Goal: Contribute content

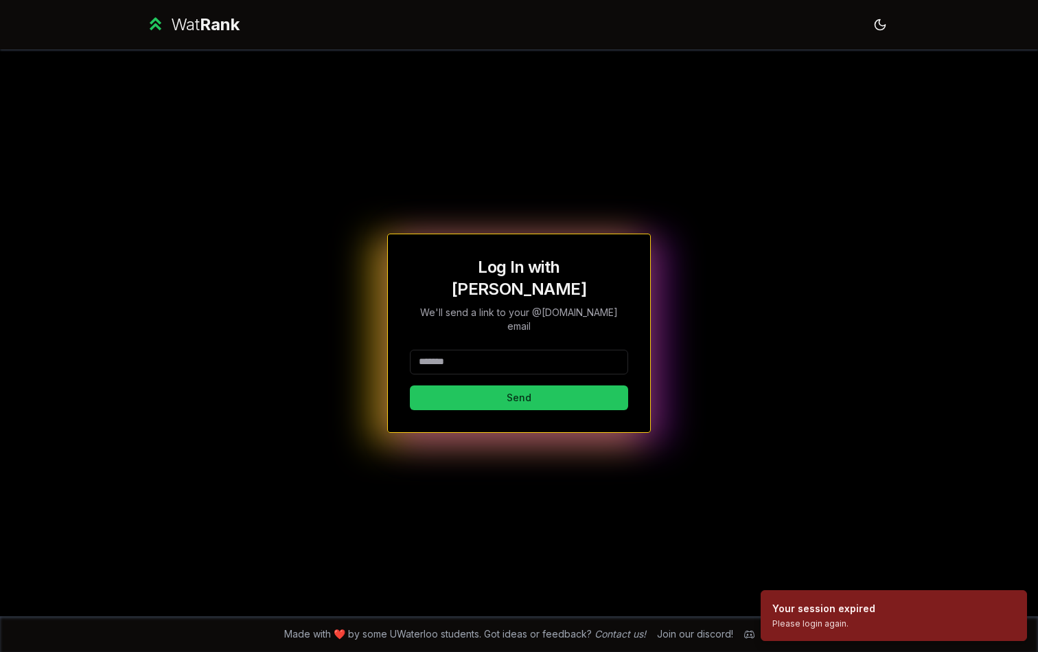
click at [554, 354] on input at bounding box center [519, 362] width 218 height 25
type input "*****"
click at [410, 385] on button "Send" at bounding box center [519, 397] width 218 height 25
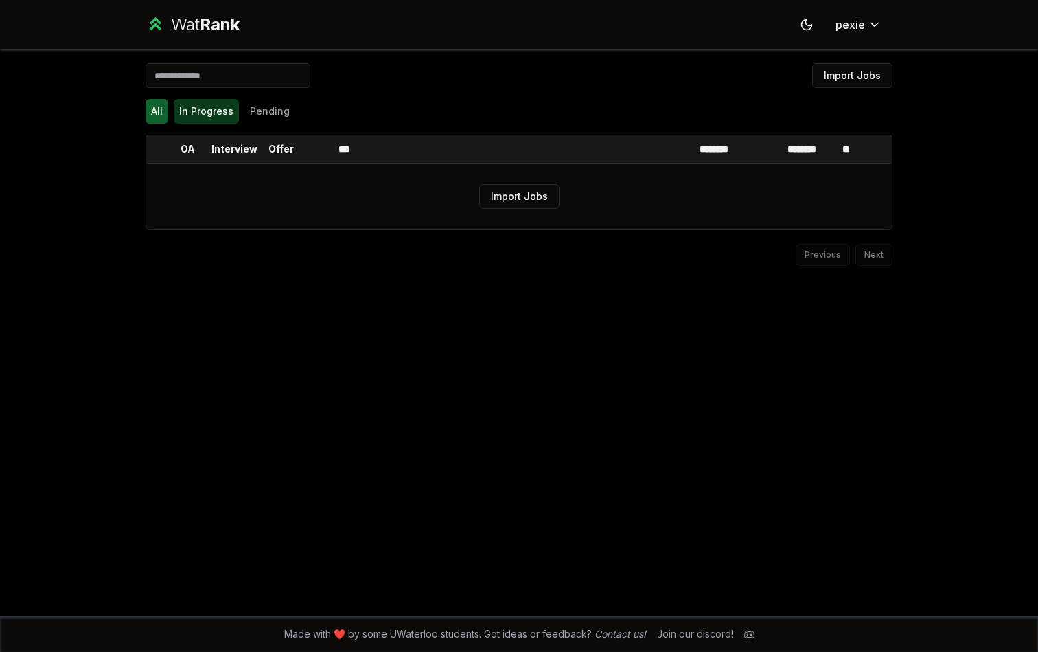
click at [229, 114] on button "In Progress" at bounding box center [206, 111] width 65 height 25
click at [263, 113] on button "Pending" at bounding box center [269, 111] width 51 height 25
click at [143, 114] on div "Import Jobs All In Progress Pending OA Interview Offer *** ******** ******** **…" at bounding box center [519, 332] width 791 height 567
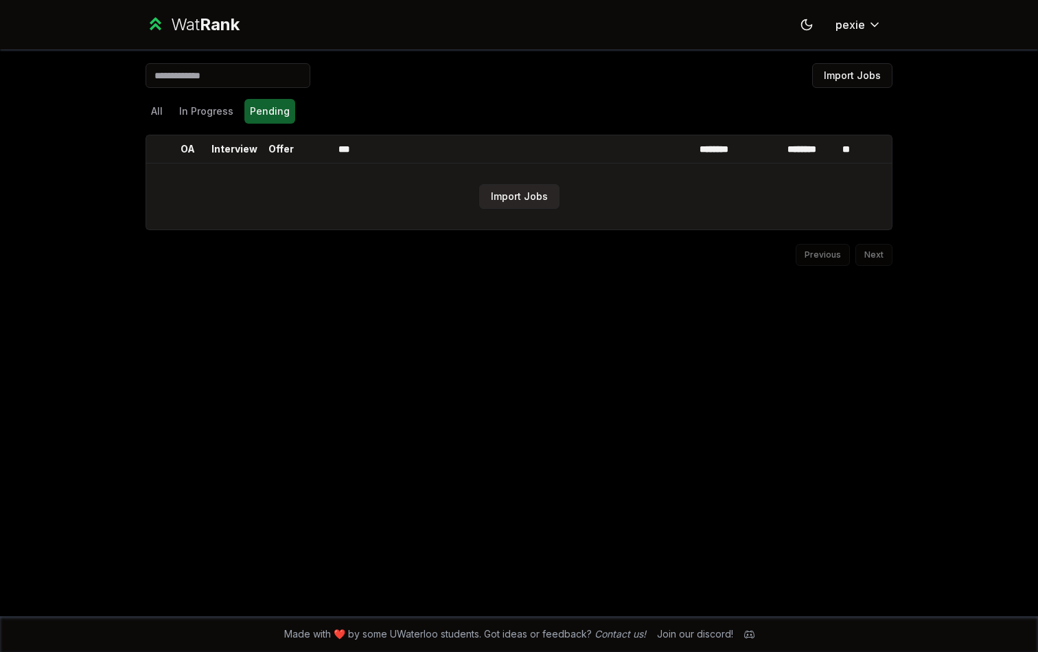
click at [503, 199] on button "Import Jobs" at bounding box center [519, 196] width 80 height 25
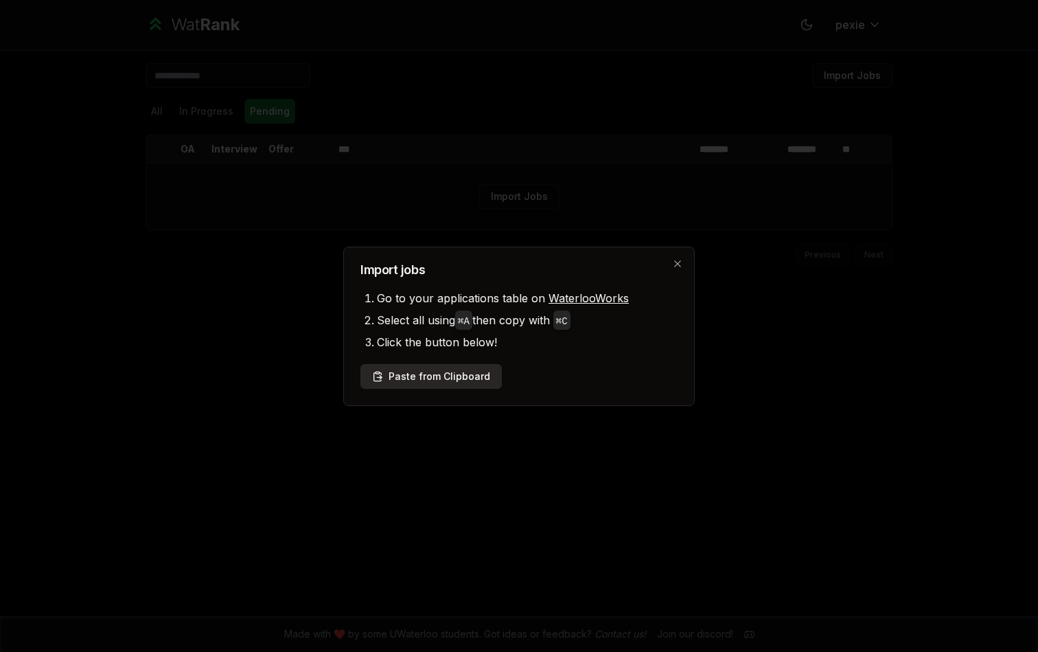
click at [433, 382] on button "Paste from Clipboard" at bounding box center [431, 376] width 141 height 25
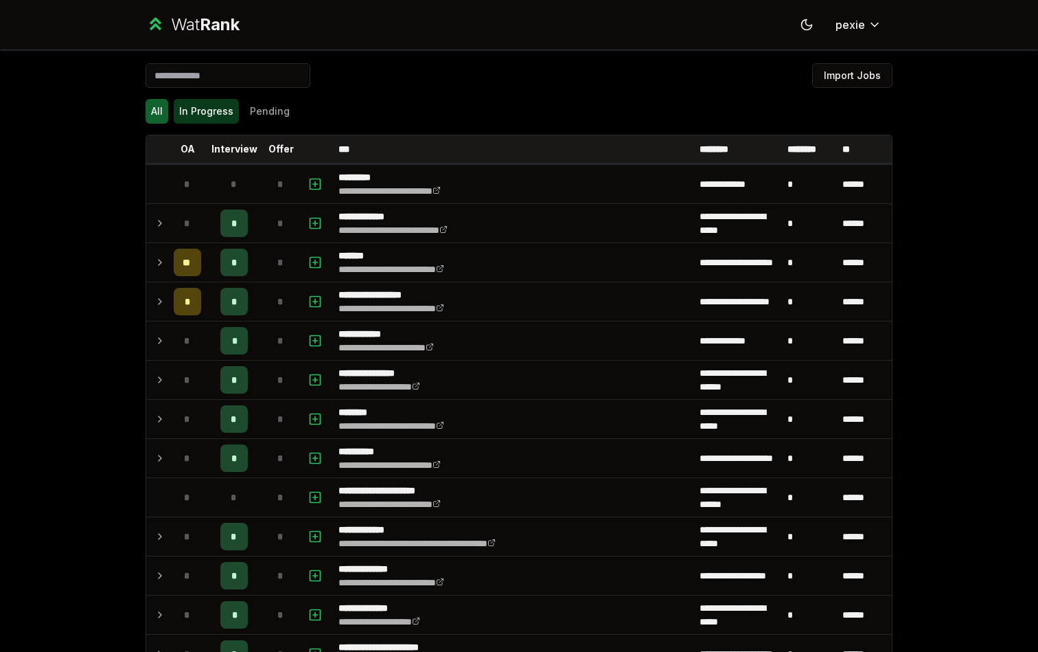
click at [219, 111] on button "In Progress" at bounding box center [206, 111] width 65 height 25
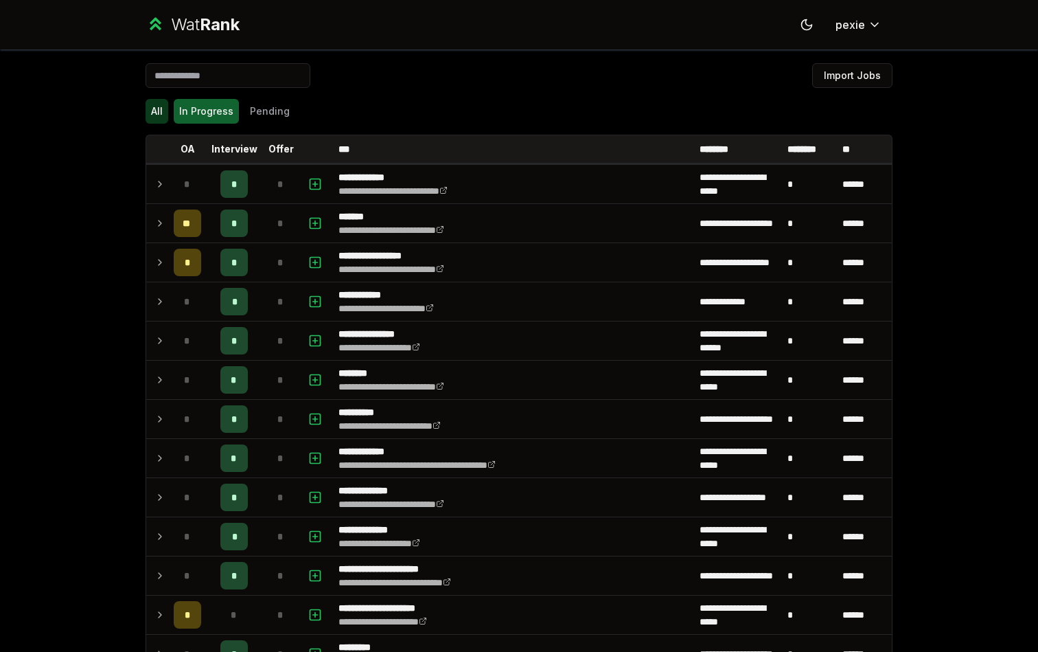
click at [153, 115] on button "All" at bounding box center [157, 111] width 23 height 25
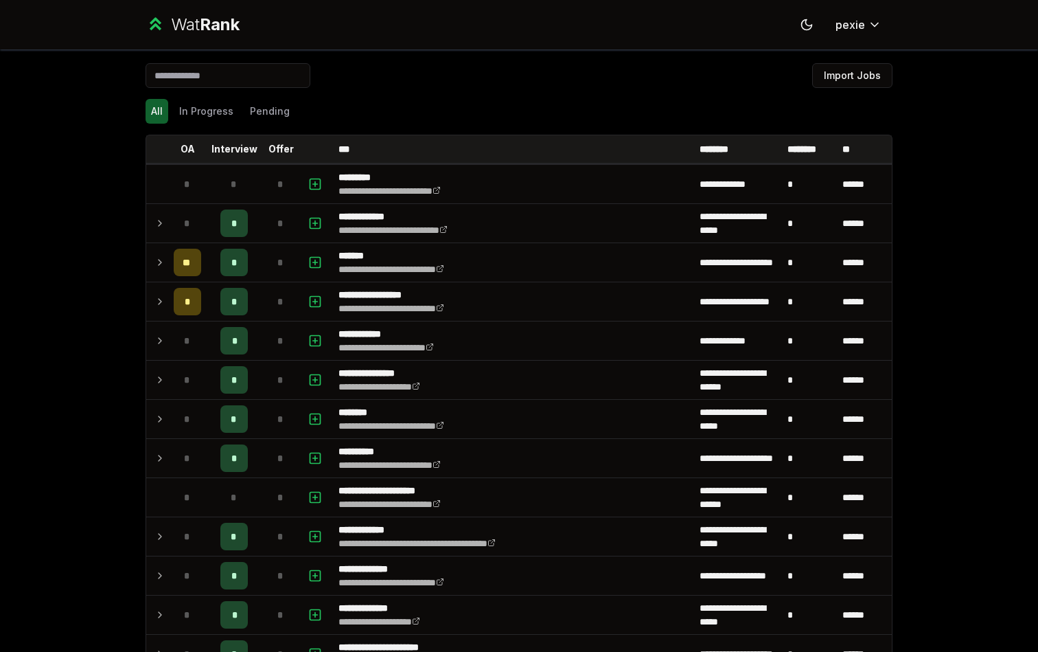
click at [282, 96] on div "All In Progress Pending" at bounding box center [519, 111] width 747 height 36
click at [274, 104] on button "Pending" at bounding box center [269, 111] width 51 height 25
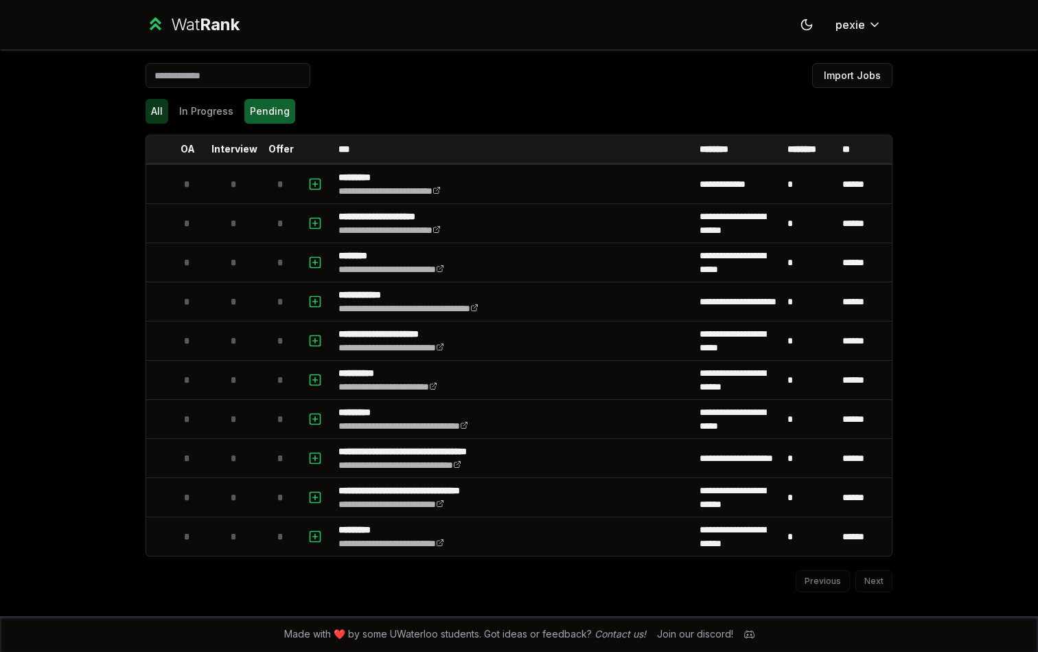
click at [166, 113] on button "All" at bounding box center [157, 111] width 23 height 25
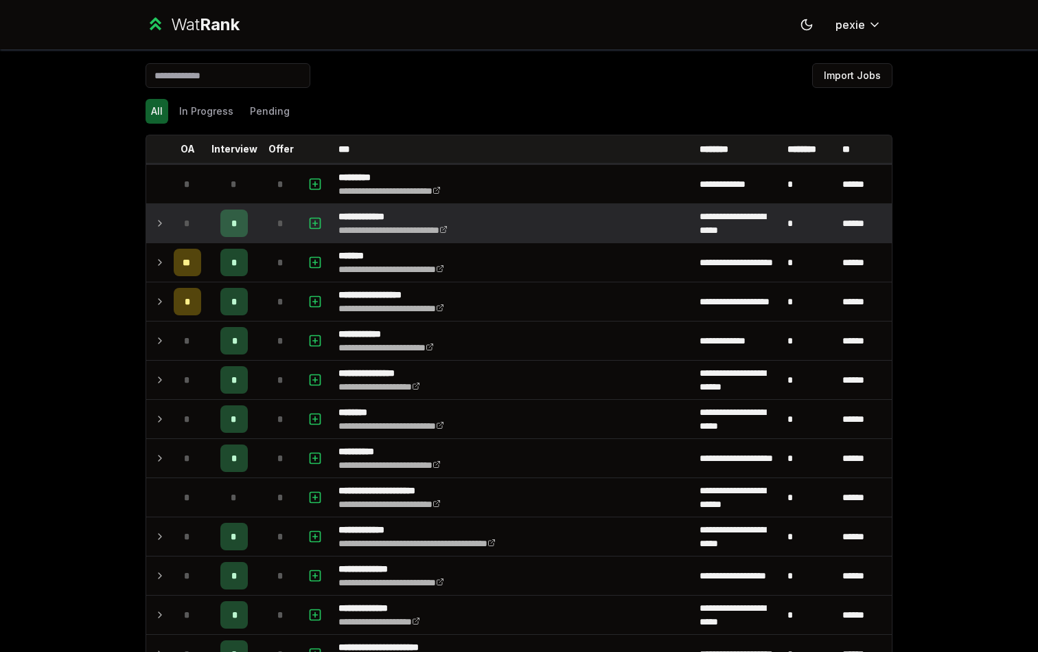
click at [236, 226] on span "*" at bounding box center [234, 223] width 6 height 14
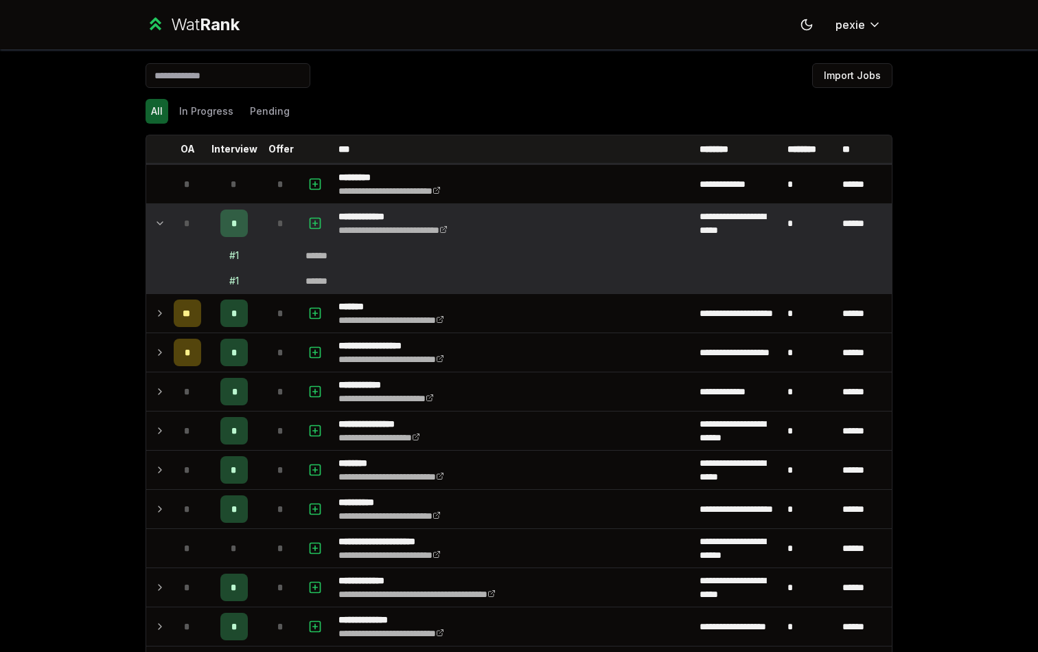
click at [236, 226] on span "*" at bounding box center [234, 223] width 6 height 14
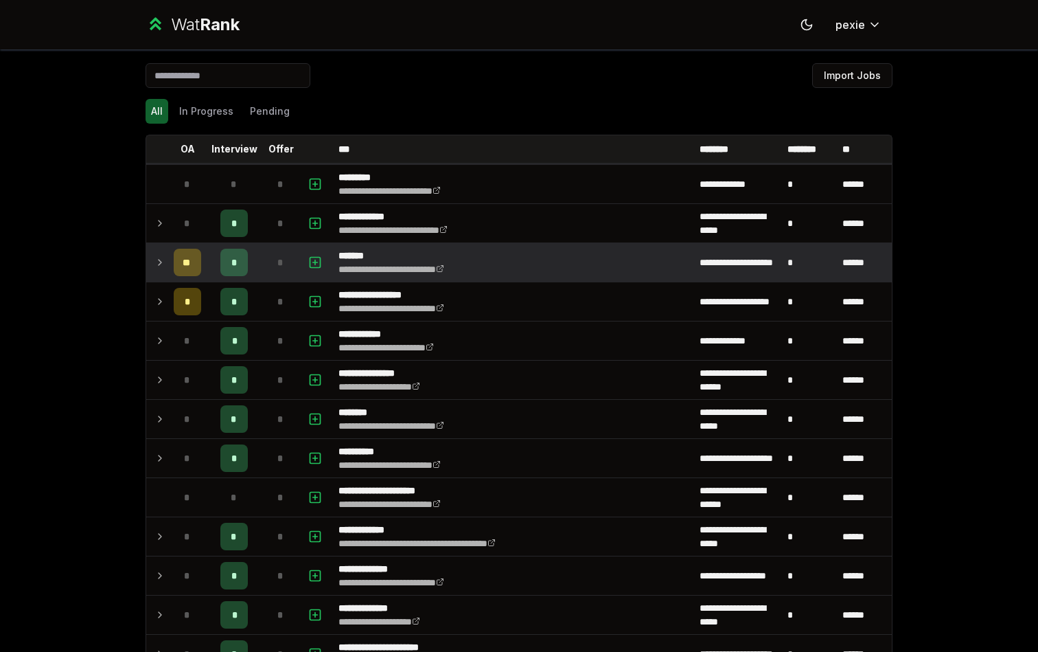
click at [233, 271] on div "*" at bounding box center [233, 262] width 27 height 27
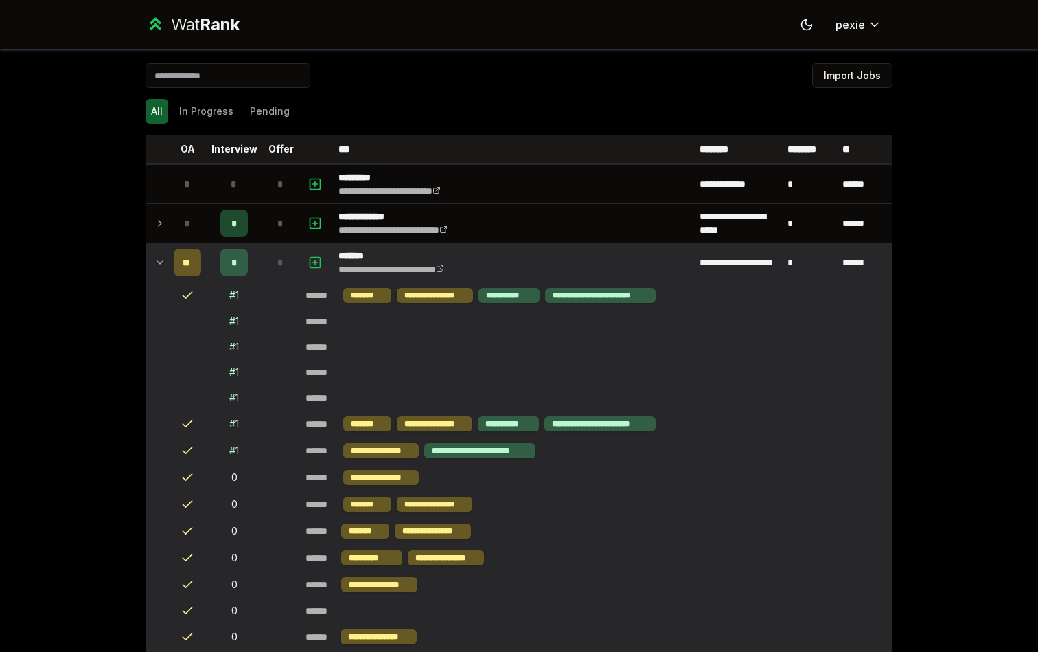
click at [233, 271] on div "*" at bounding box center [233, 262] width 27 height 27
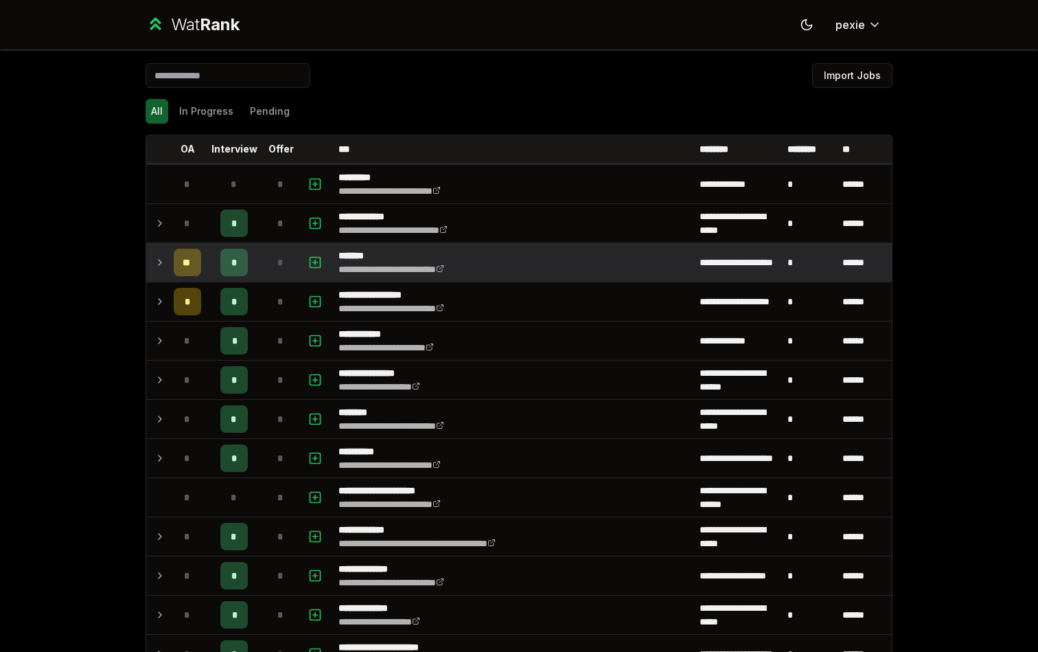
click at [168, 271] on td at bounding box center [157, 262] width 22 height 38
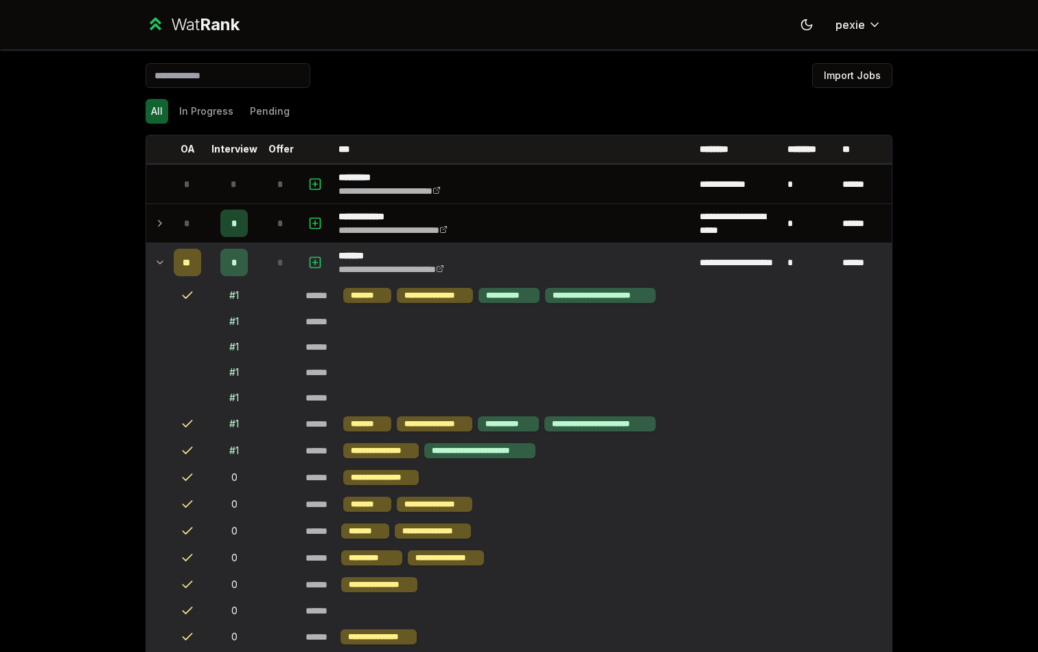
click at [195, 269] on div "**" at bounding box center [187, 262] width 27 height 27
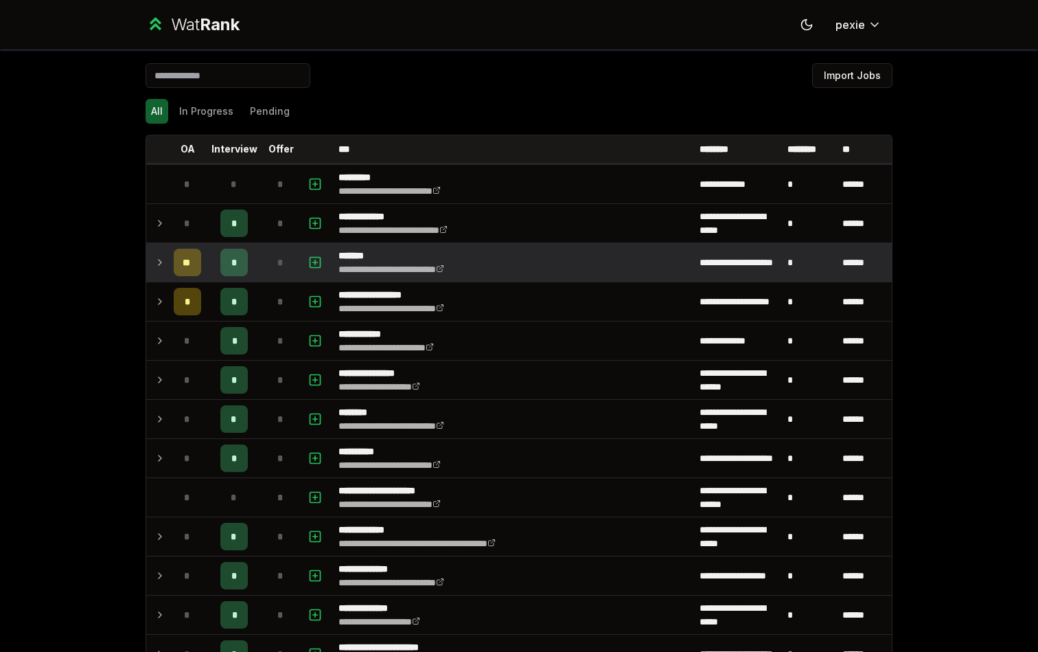
click at [233, 269] on span "*" at bounding box center [233, 262] width 5 height 14
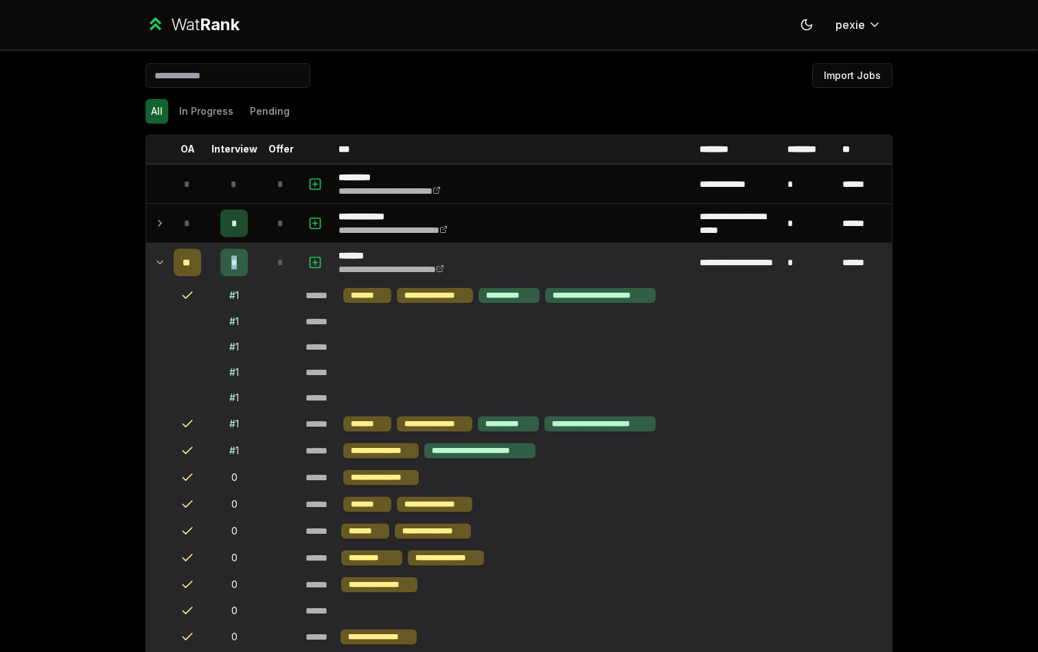
click at [233, 269] on span "*" at bounding box center [233, 262] width 5 height 14
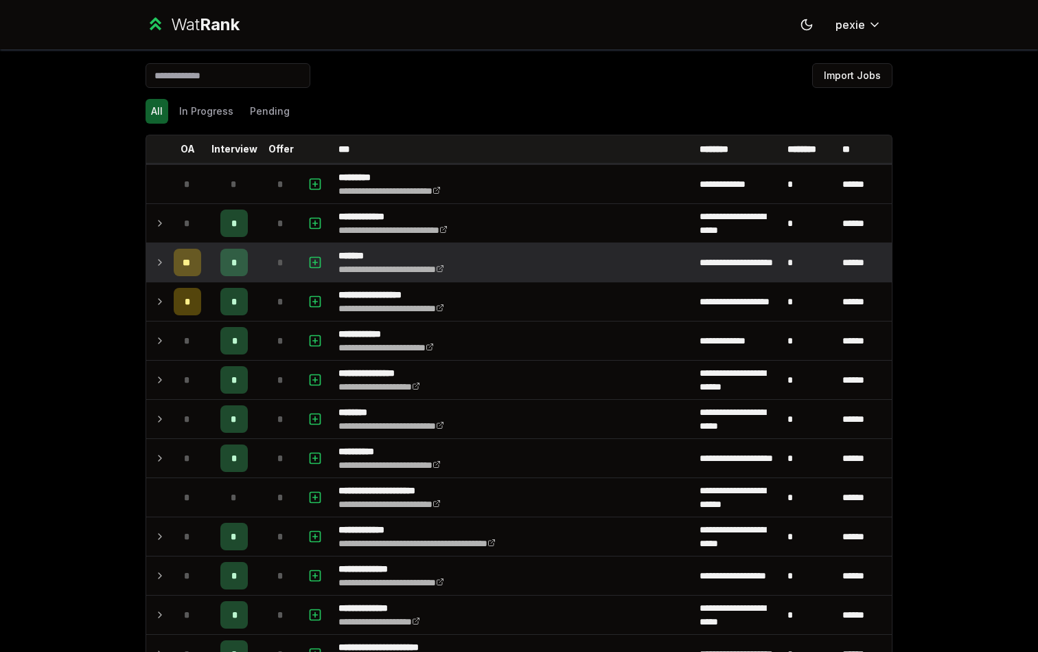
click at [239, 270] on div "*" at bounding box center [233, 262] width 27 height 27
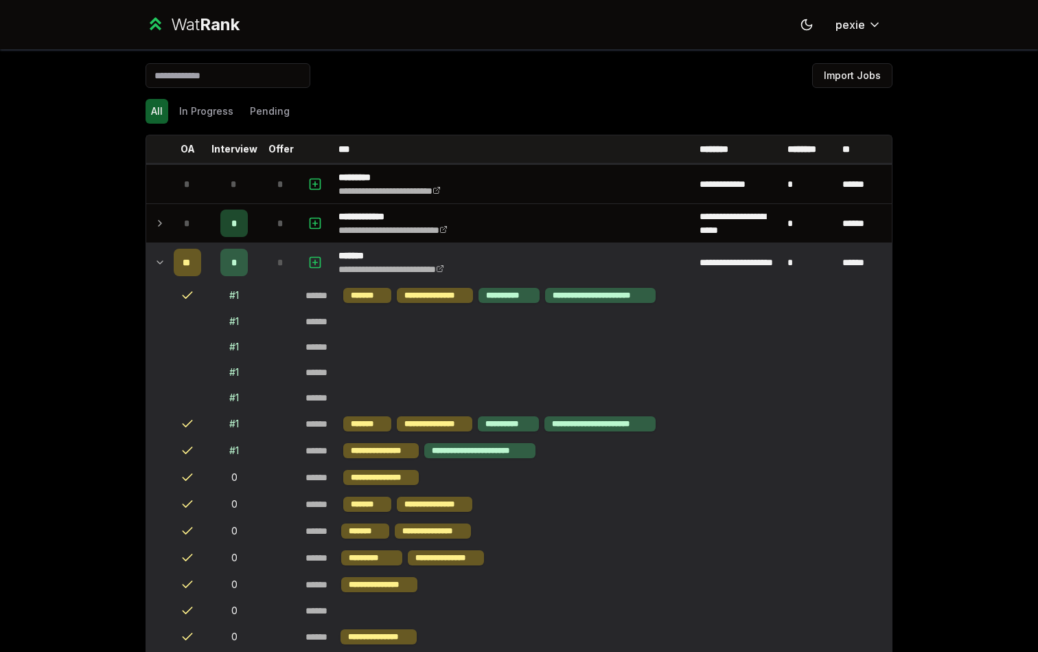
click at [236, 263] on span "*" at bounding box center [233, 262] width 5 height 14
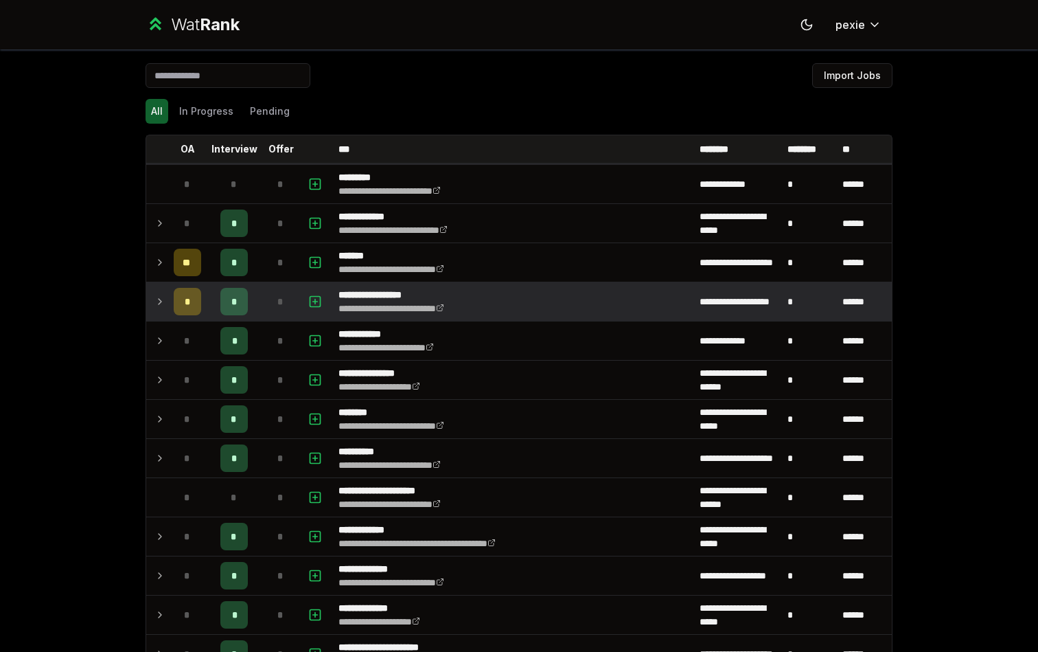
click at [233, 305] on span "*" at bounding box center [234, 302] width 6 height 14
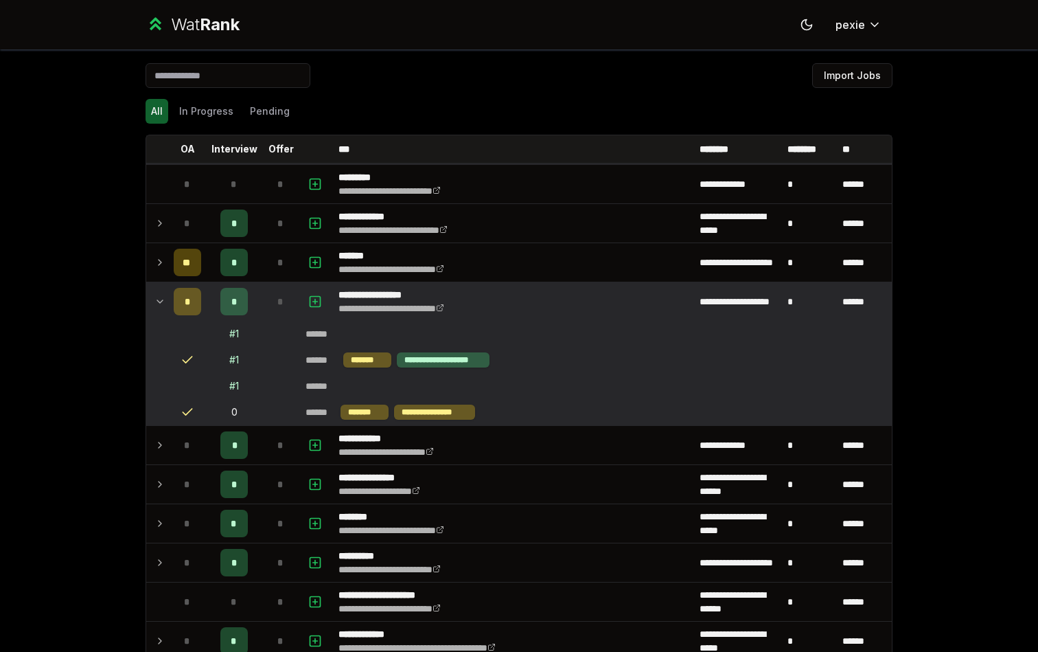
click at [233, 305] on span "*" at bounding box center [234, 302] width 6 height 14
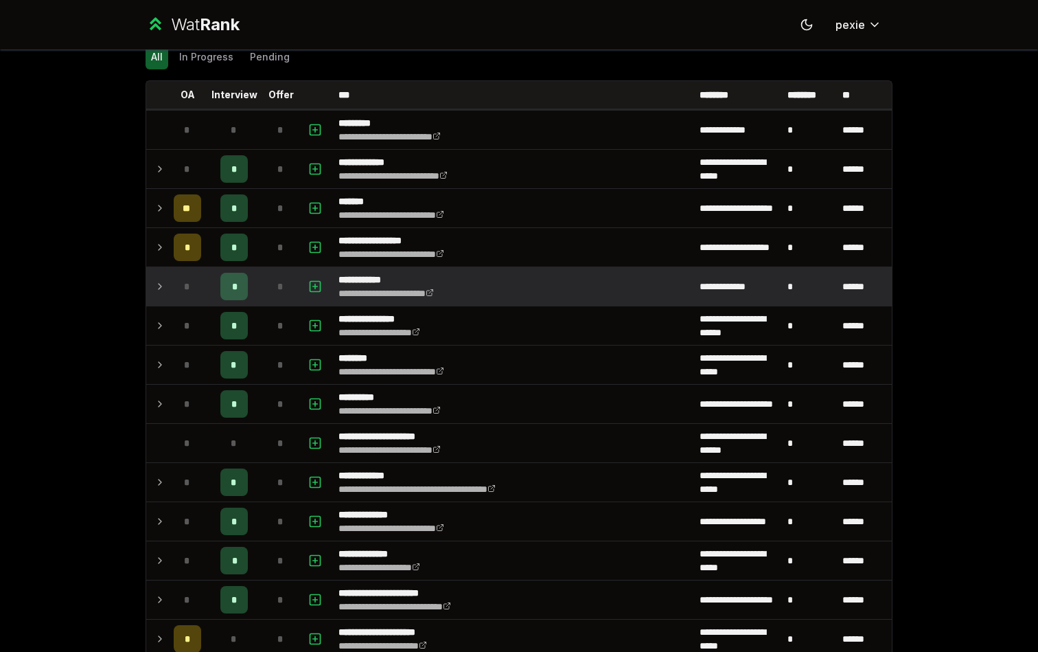
scroll to position [60, 0]
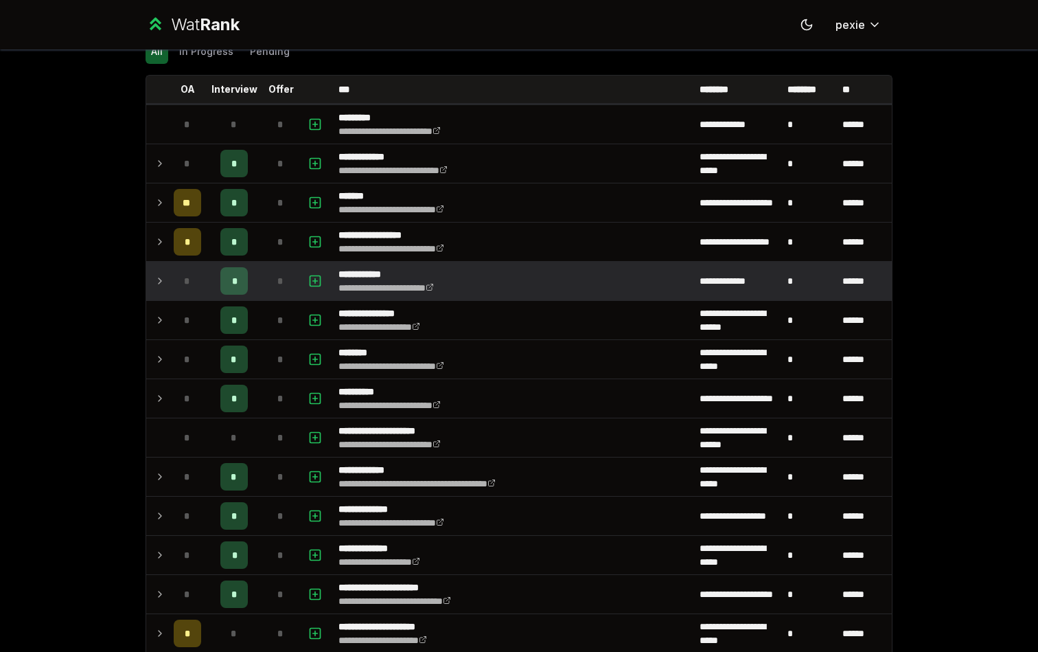
click at [234, 289] on div "*" at bounding box center [233, 280] width 27 height 27
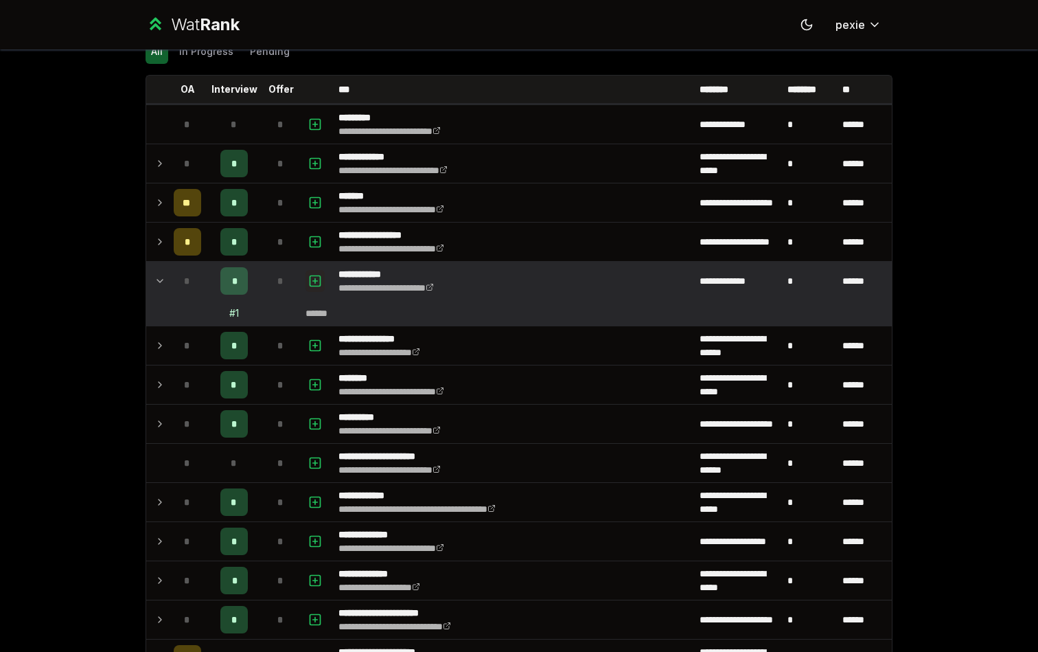
click at [313, 281] on icon "button" at bounding box center [315, 281] width 5 height 0
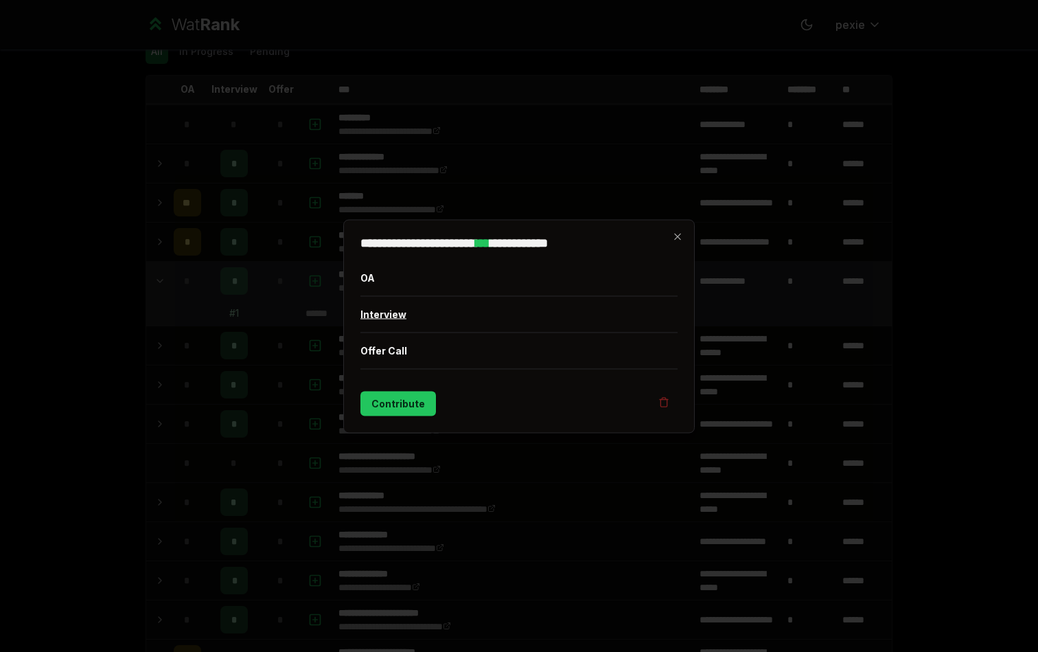
click at [472, 323] on button "Interview" at bounding box center [519, 314] width 317 height 36
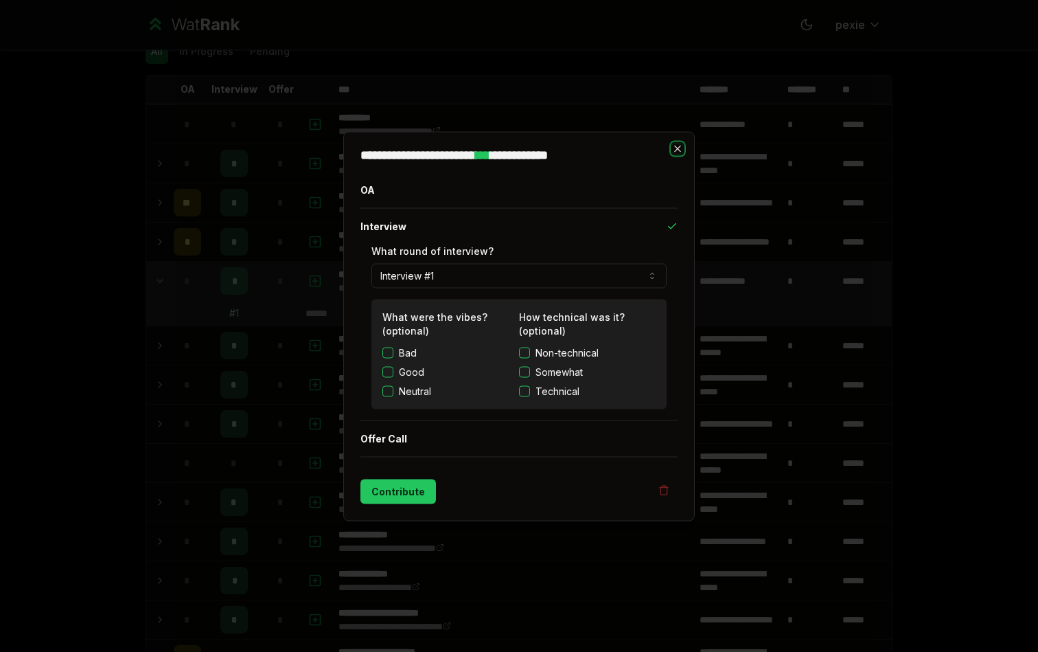
click at [674, 152] on icon "button" at bounding box center [677, 148] width 11 height 11
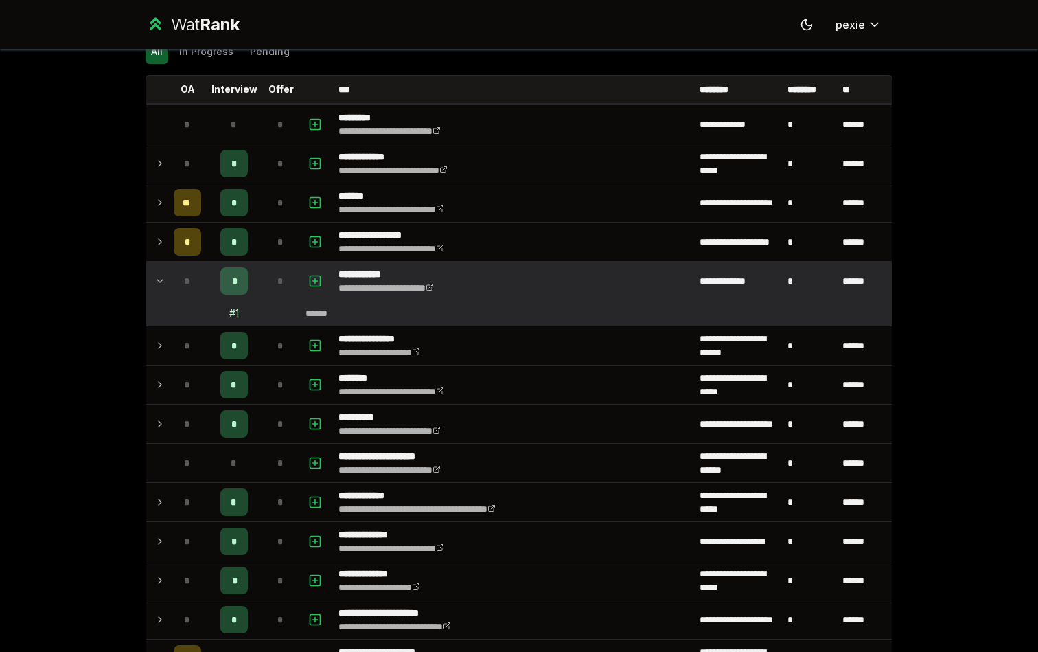
click at [164, 282] on icon at bounding box center [160, 281] width 11 height 16
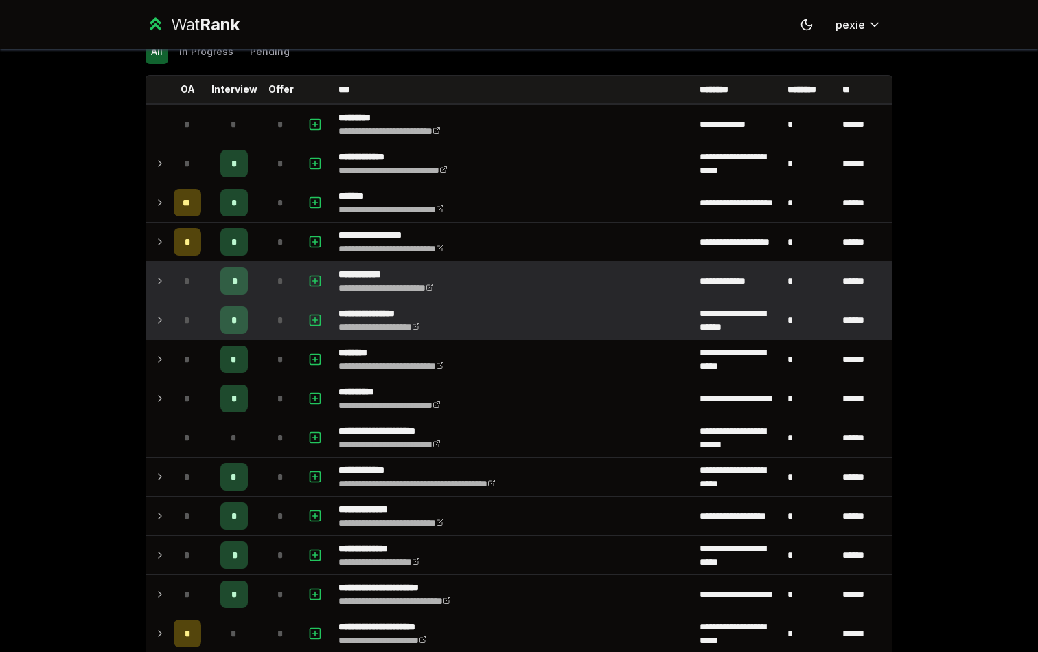
click at [389, 318] on p "**********" at bounding box center [393, 313] width 109 height 14
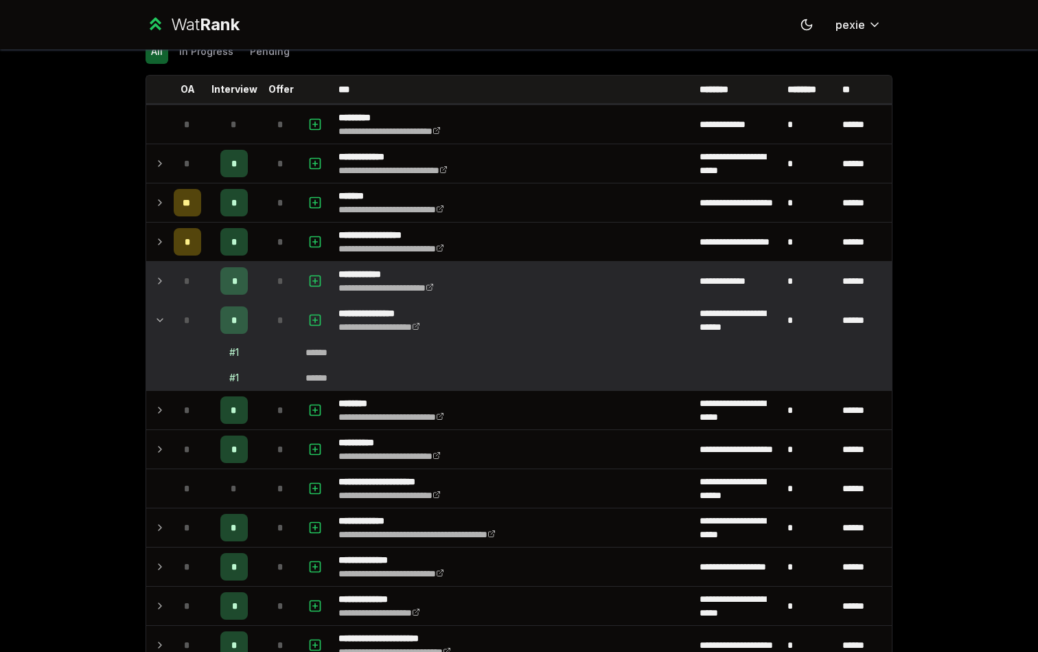
click at [160, 321] on icon at bounding box center [160, 320] width 11 height 16
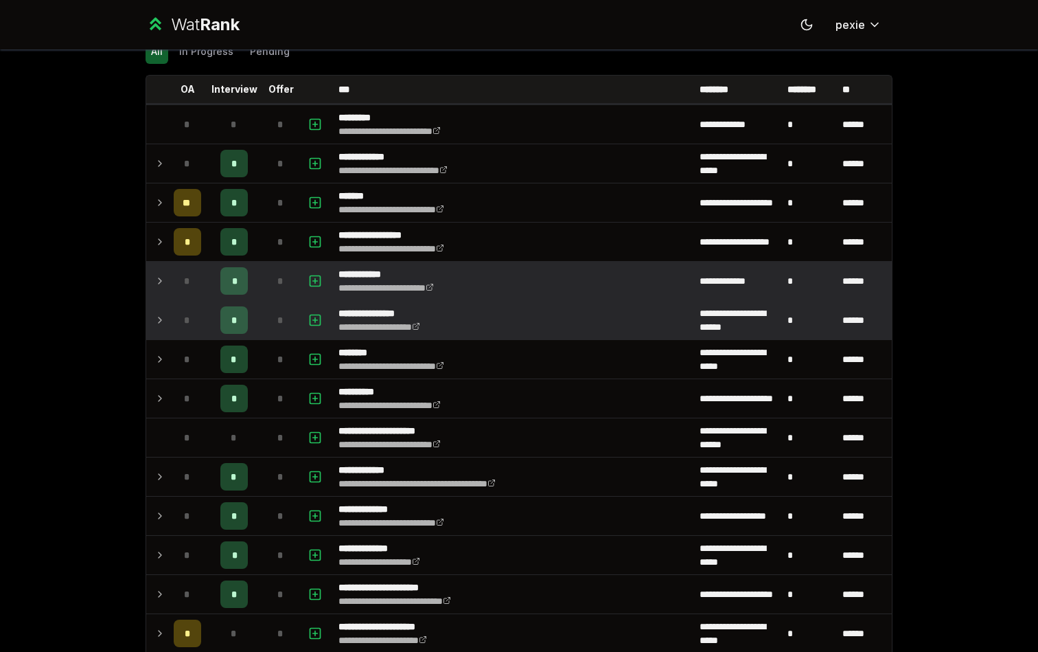
click at [160, 321] on icon at bounding box center [160, 319] width 3 height 5
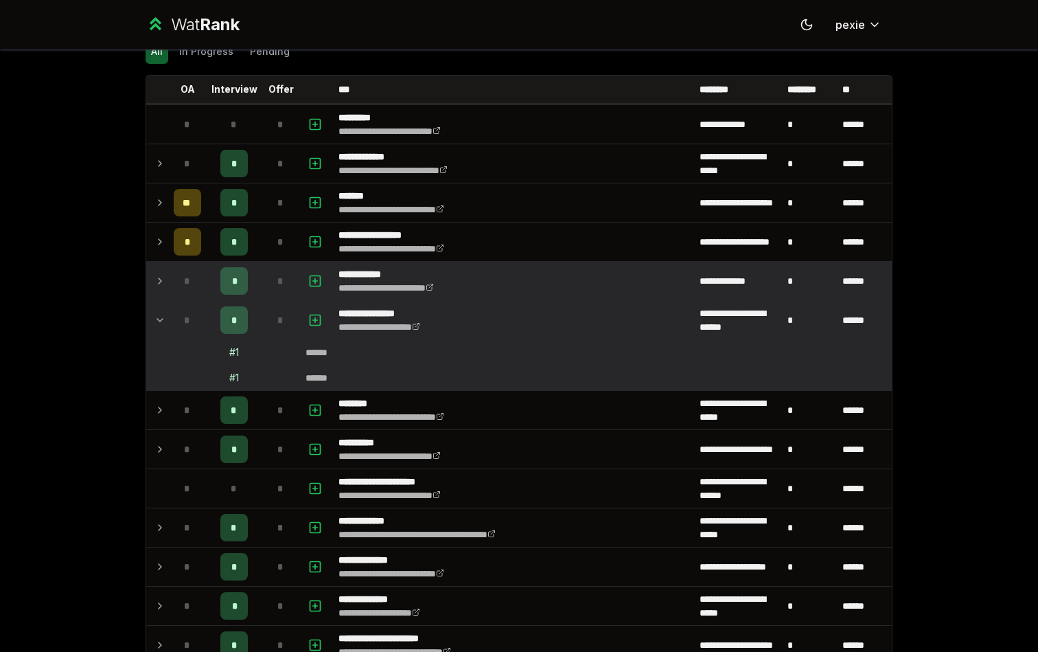
click at [160, 321] on icon at bounding box center [160, 320] width 11 height 16
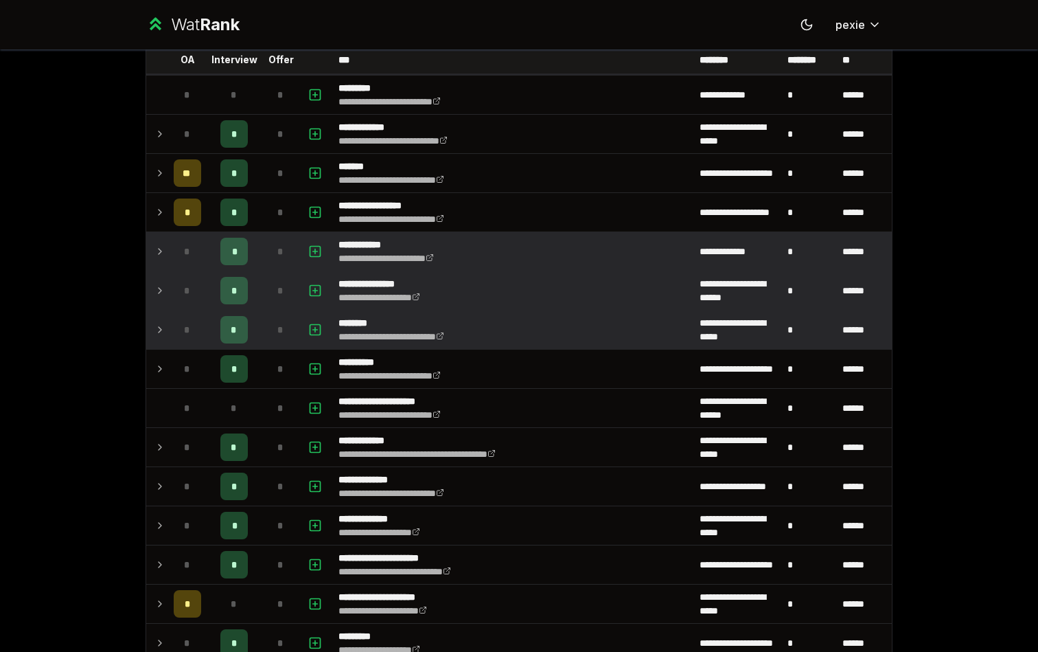
scroll to position [95, 0]
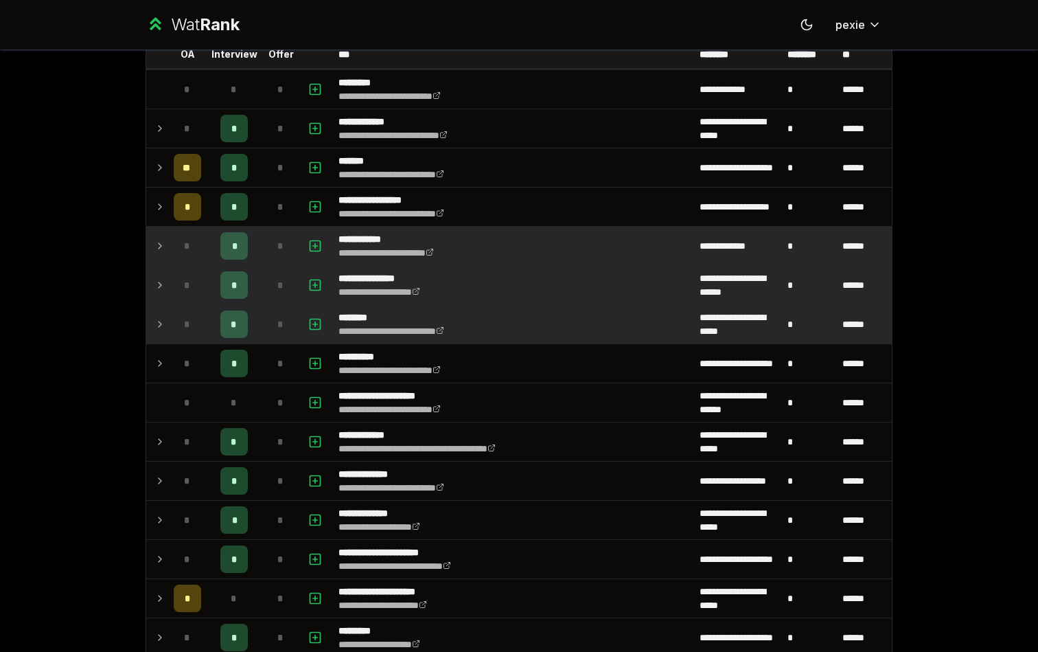
click at [234, 323] on span "*" at bounding box center [234, 324] width 6 height 14
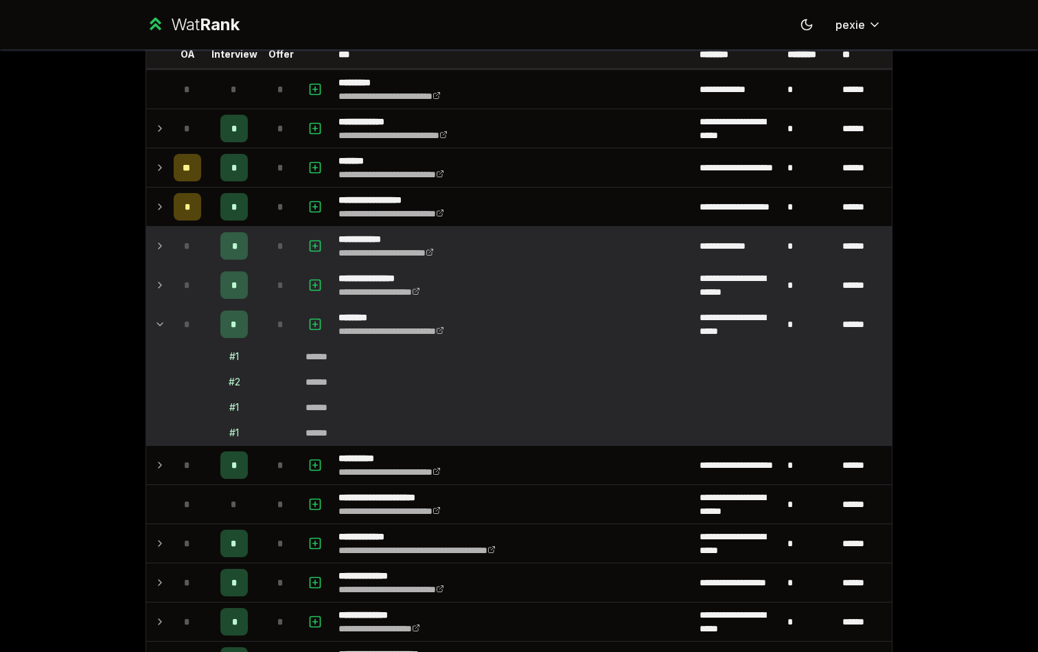
click at [234, 323] on span "*" at bounding box center [234, 324] width 6 height 14
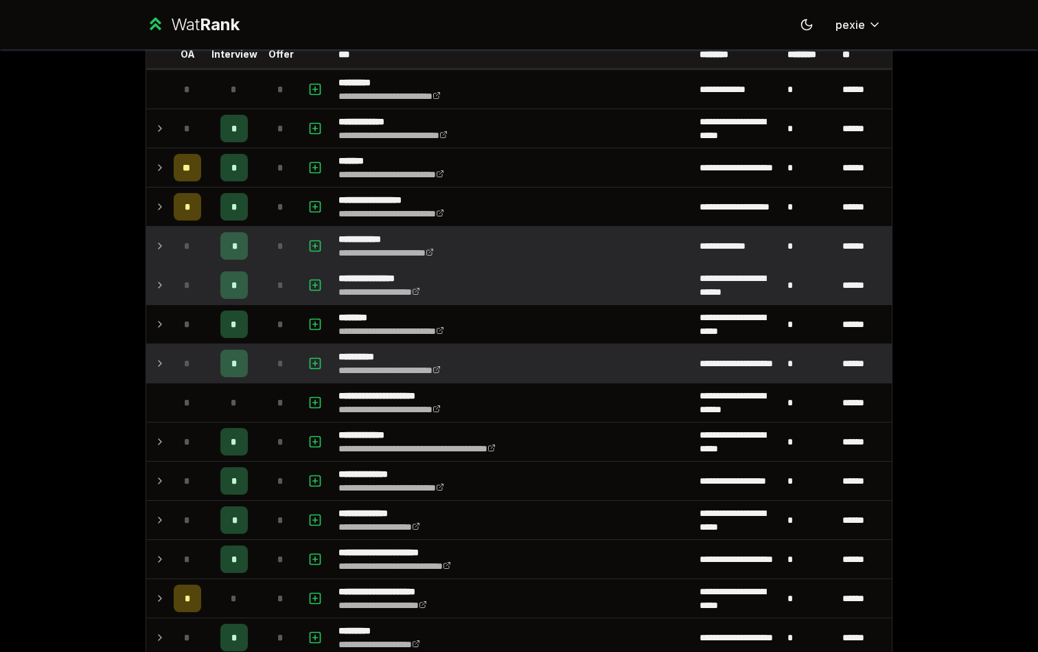
click at [236, 357] on span "*" at bounding box center [234, 363] width 6 height 14
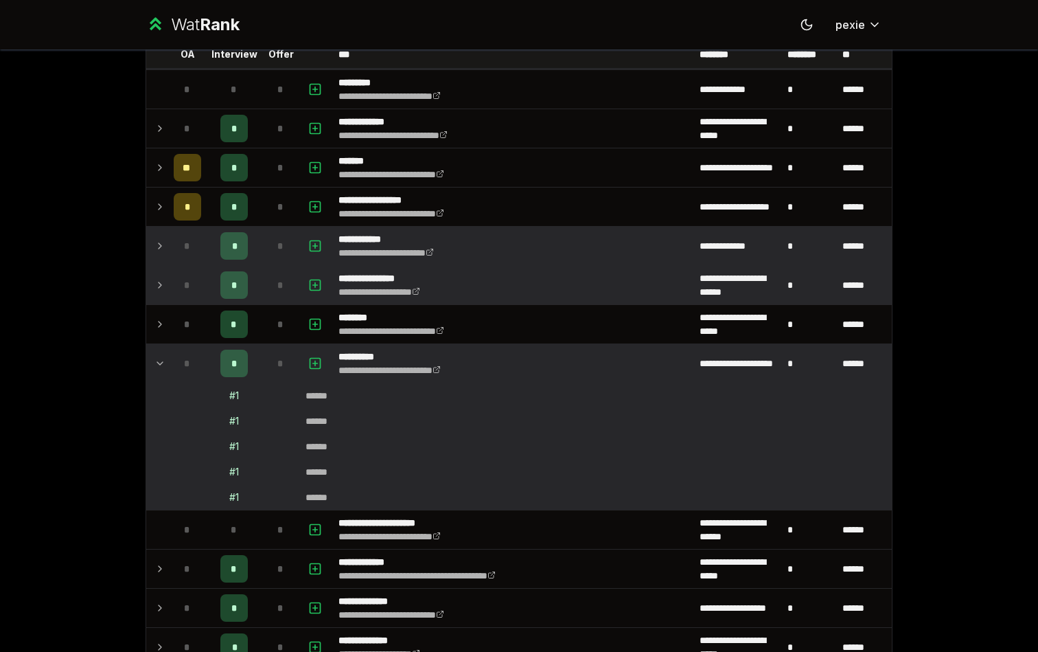
click at [236, 357] on span "*" at bounding box center [234, 363] width 6 height 14
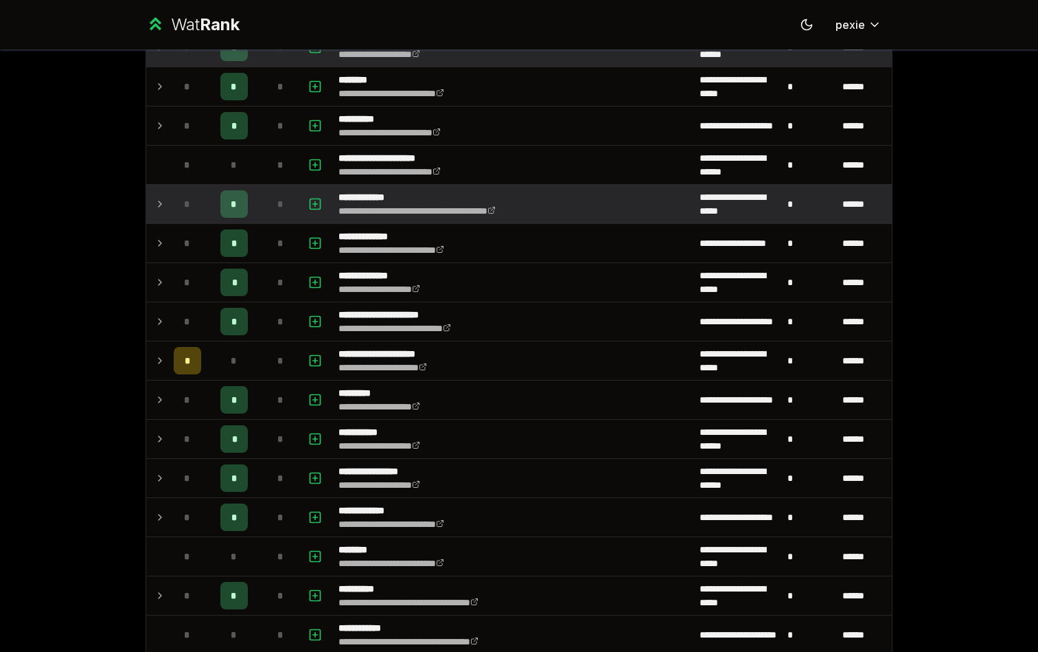
scroll to position [335, 0]
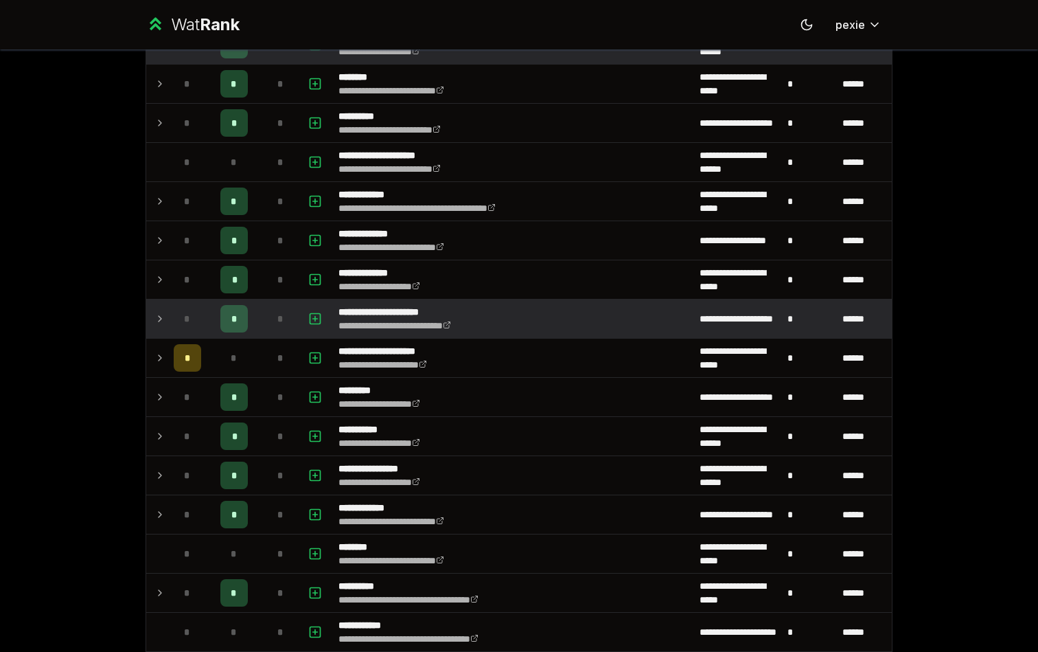
click at [228, 315] on div "*" at bounding box center [233, 318] width 27 height 27
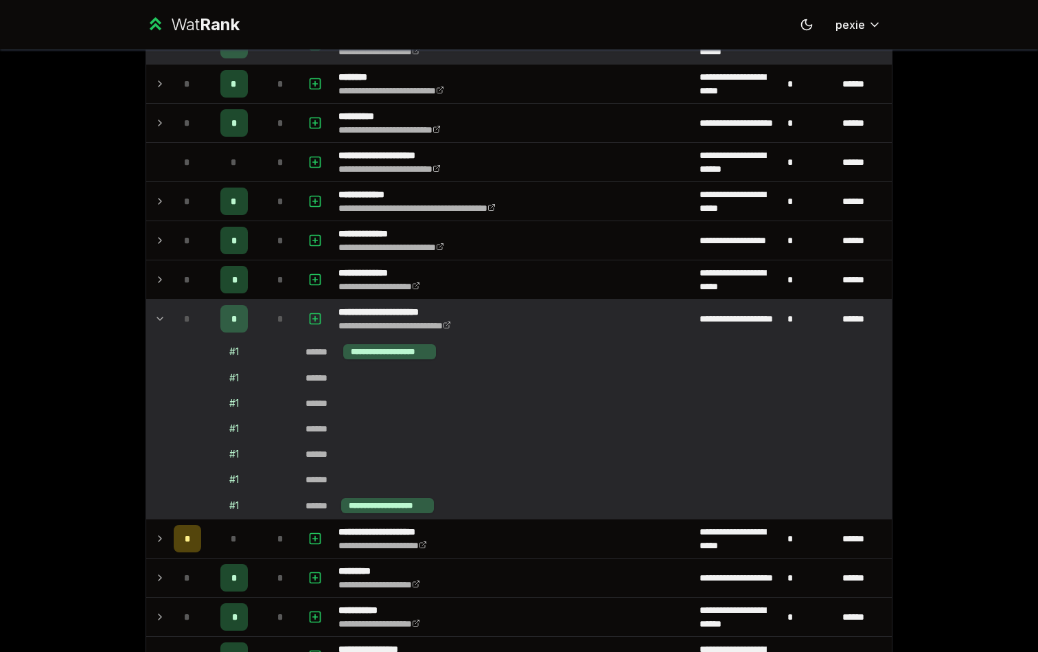
click at [228, 315] on div "*" at bounding box center [233, 318] width 27 height 27
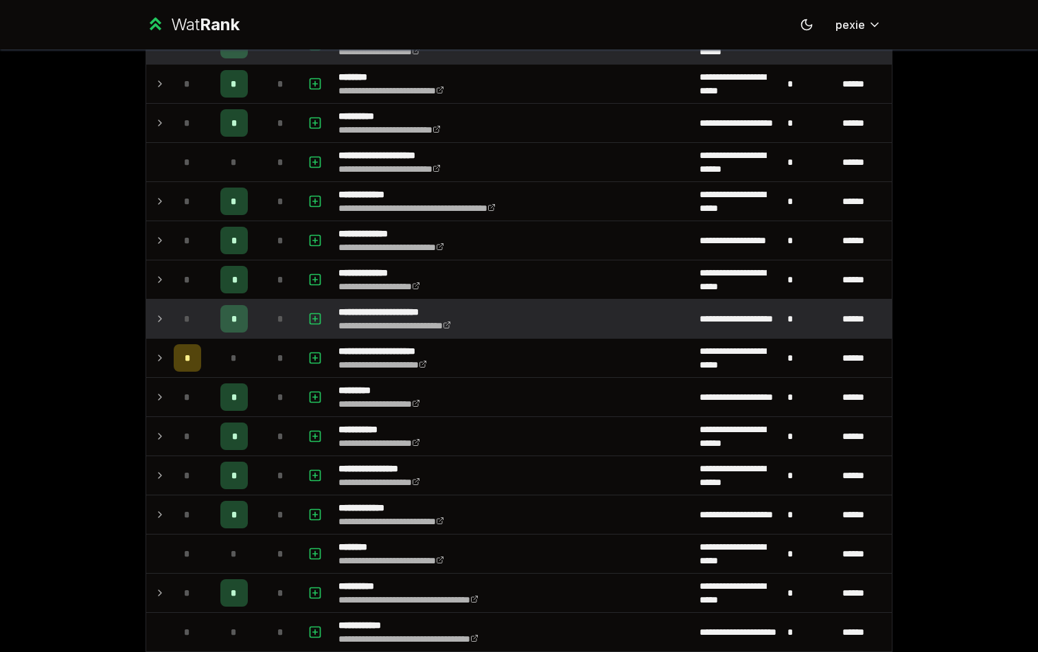
click at [228, 315] on div "*" at bounding box center [233, 318] width 27 height 27
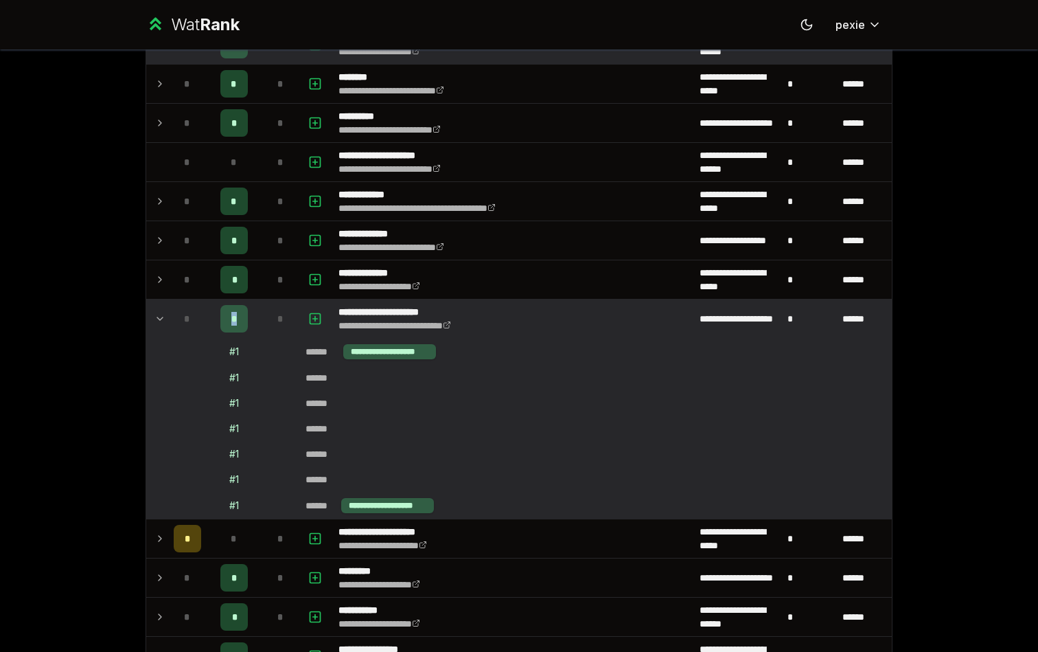
click at [228, 315] on div "*" at bounding box center [233, 318] width 27 height 27
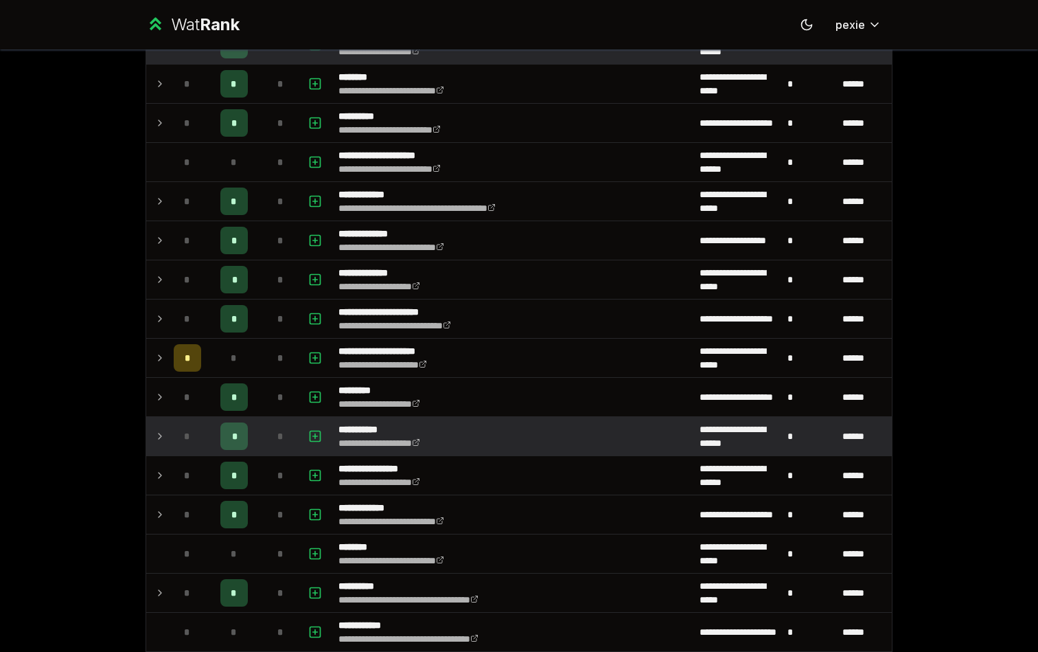
click at [231, 446] on div "*" at bounding box center [233, 435] width 27 height 27
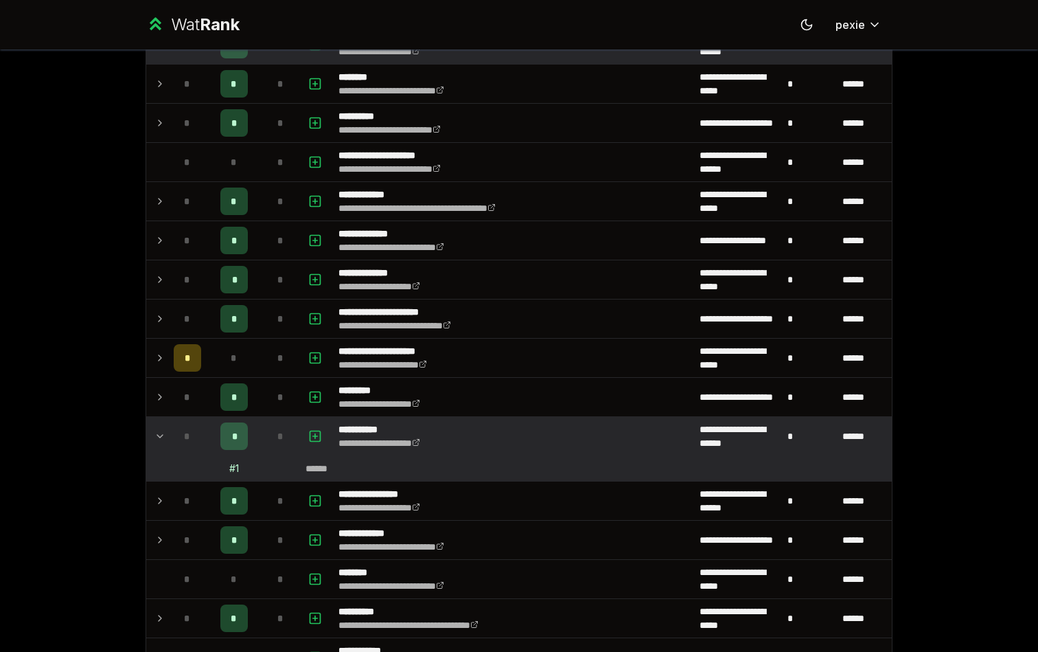
click at [231, 446] on div "*" at bounding box center [233, 435] width 27 height 27
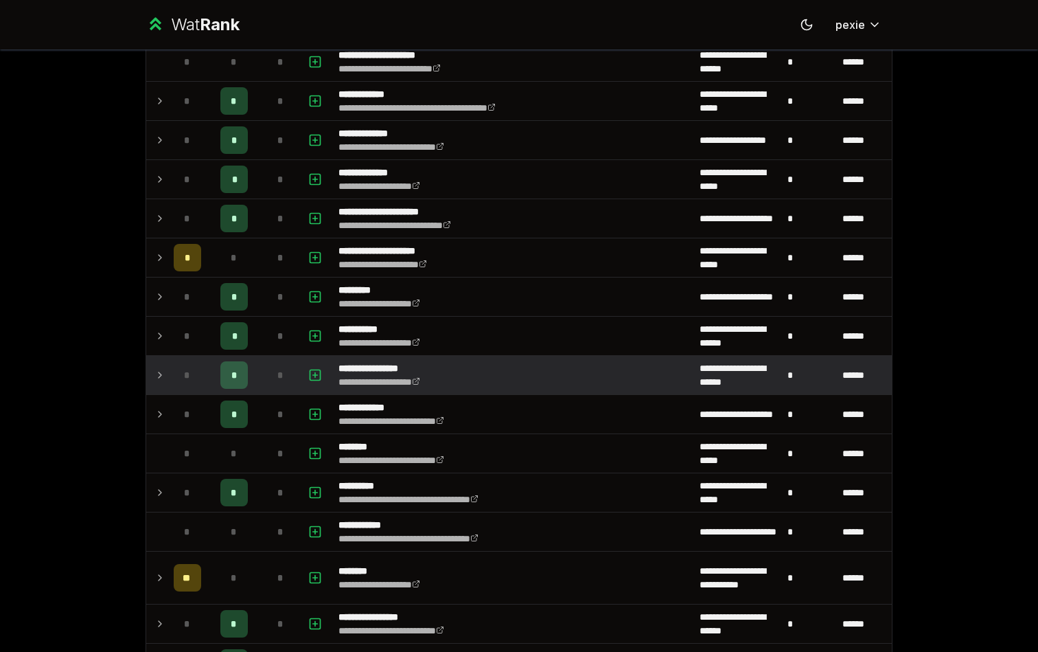
scroll to position [437, 0]
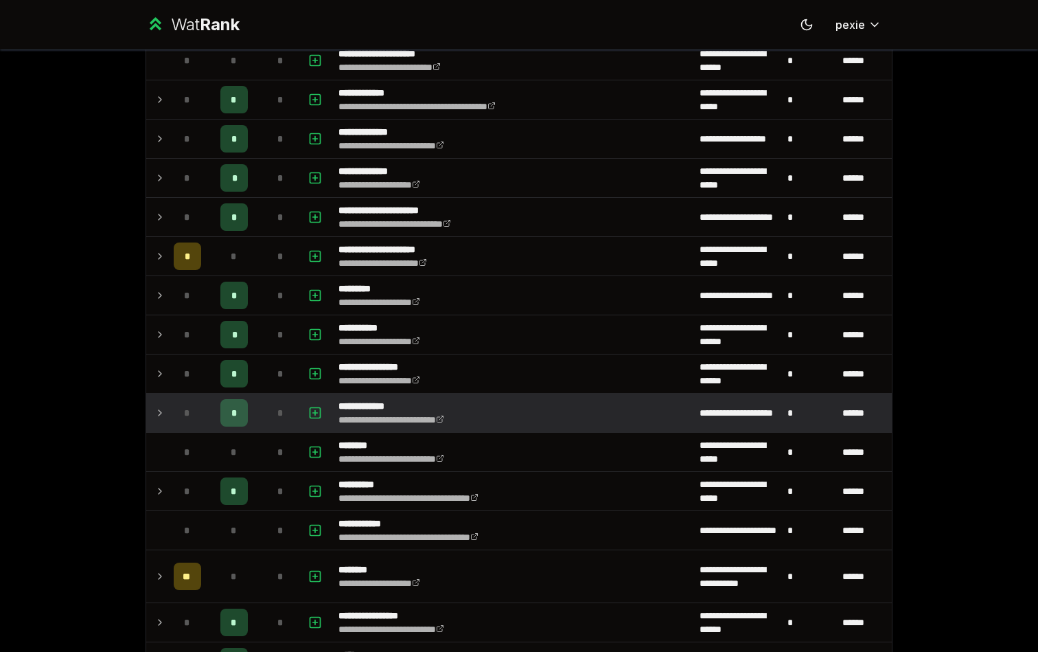
click at [225, 421] on div "*" at bounding box center [233, 412] width 27 height 27
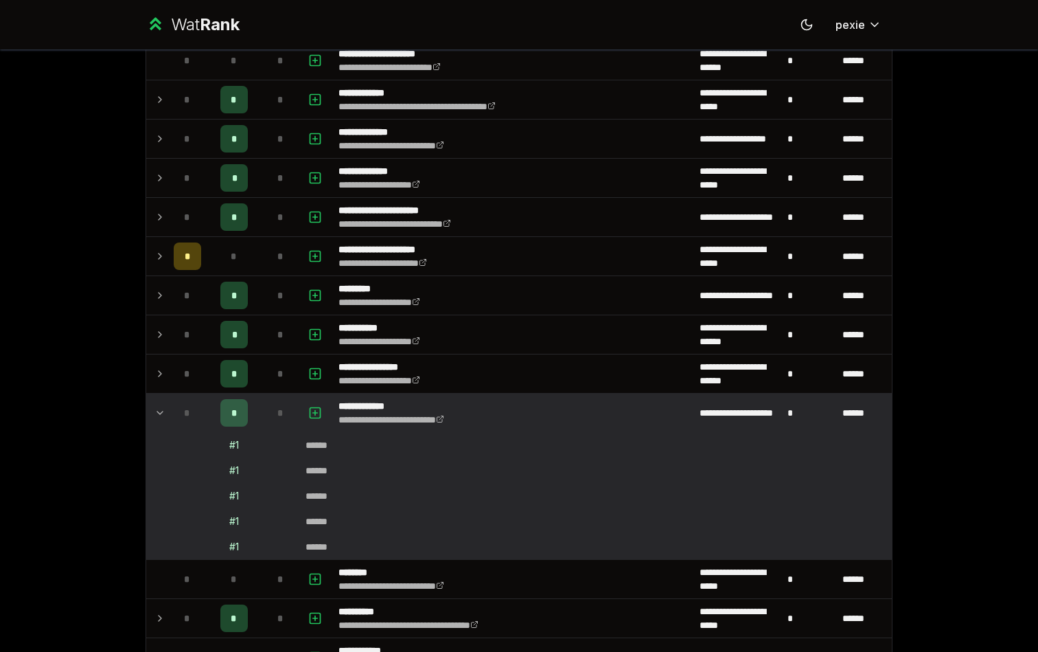
click at [227, 421] on div "*" at bounding box center [233, 412] width 27 height 27
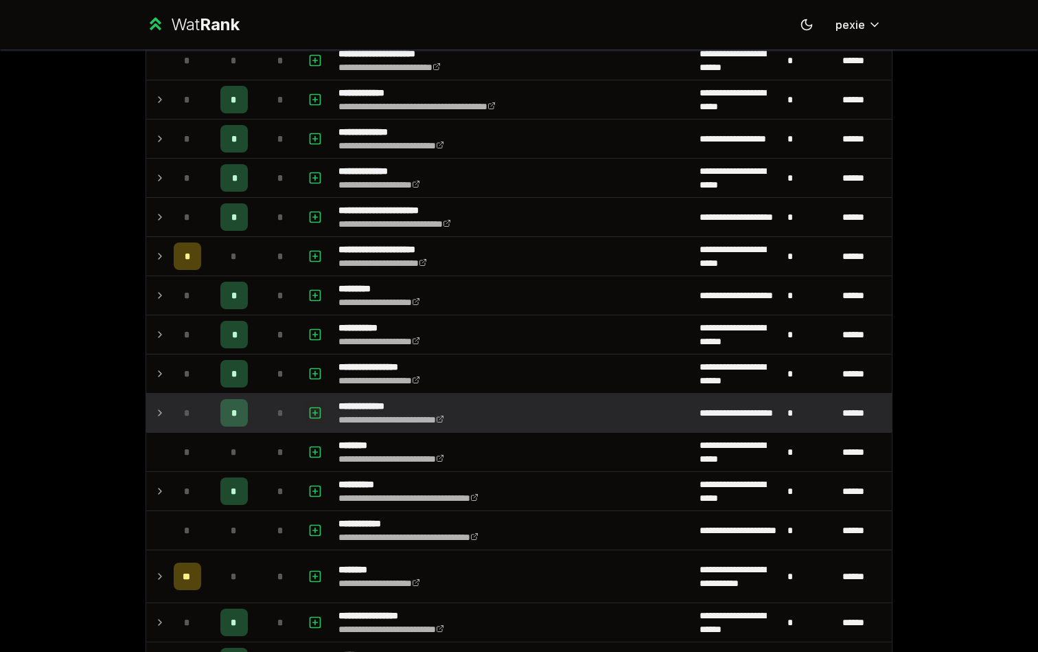
click at [319, 413] on icon "button" at bounding box center [315, 412] width 14 height 16
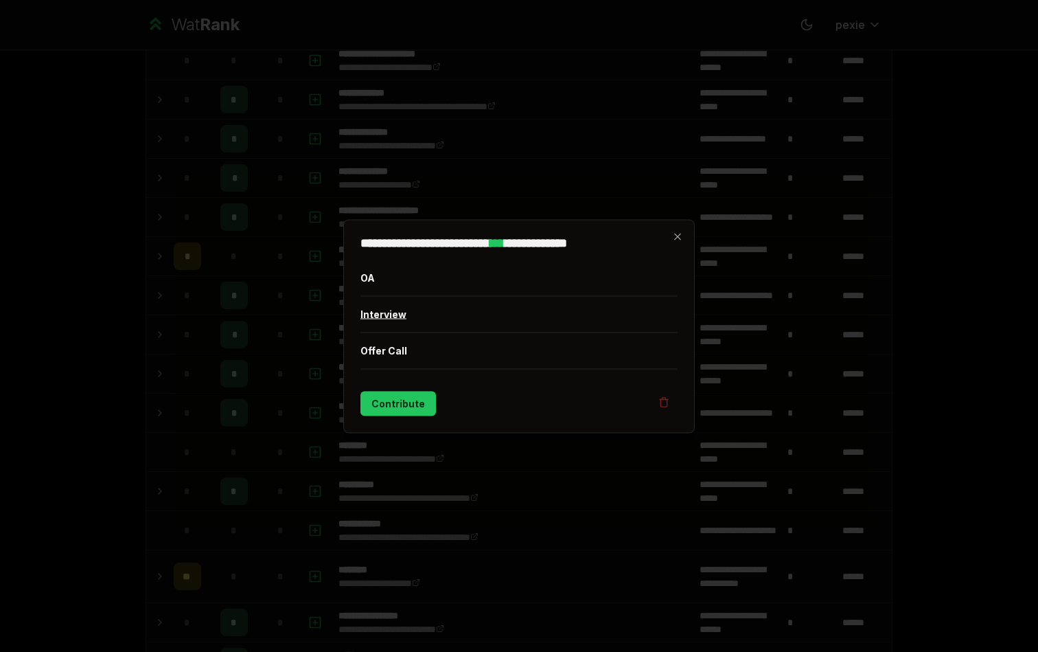
click at [418, 305] on button "Interview" at bounding box center [519, 314] width 317 height 36
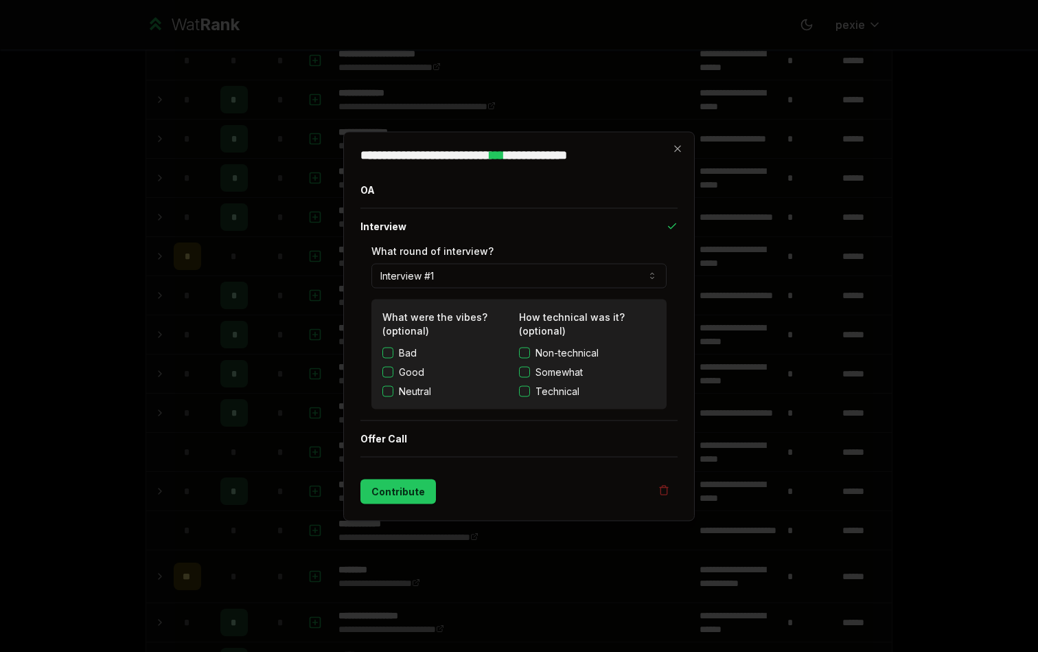
click at [682, 154] on div "**********" at bounding box center [519, 325] width 352 height 389
click at [681, 150] on icon "button" at bounding box center [677, 148] width 11 height 11
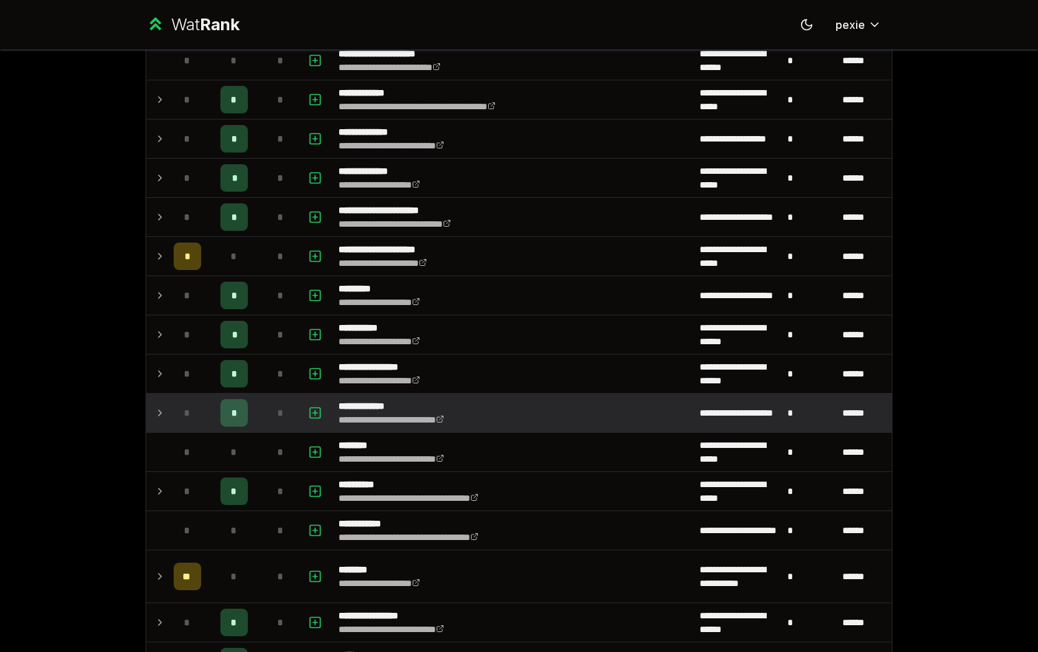
click at [196, 416] on div "*" at bounding box center [187, 412] width 27 height 27
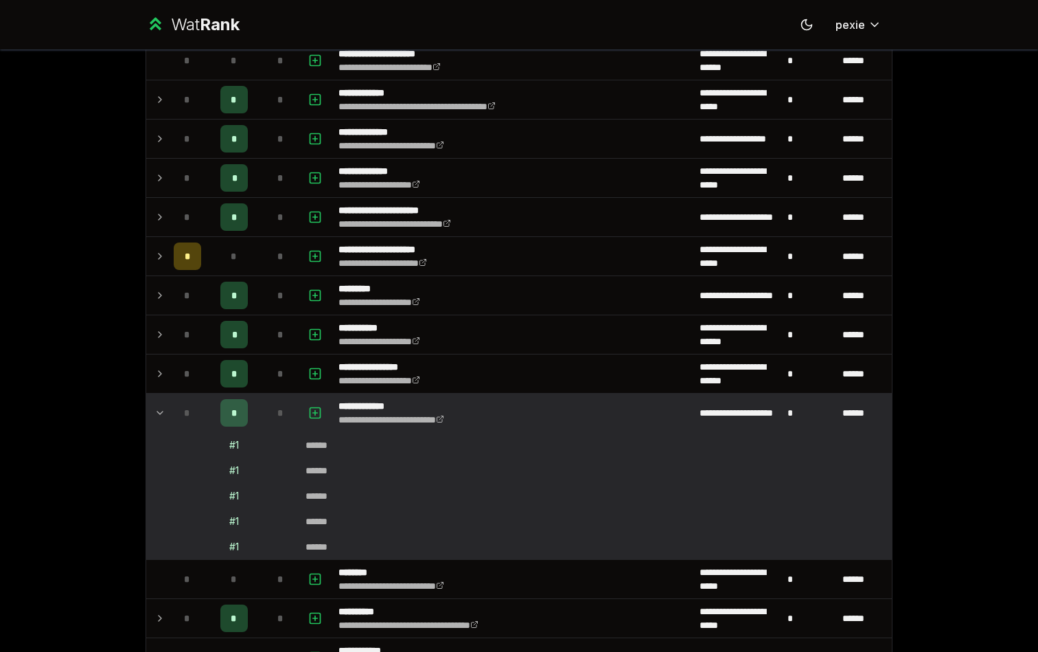
click at [196, 416] on div "*" at bounding box center [187, 412] width 27 height 27
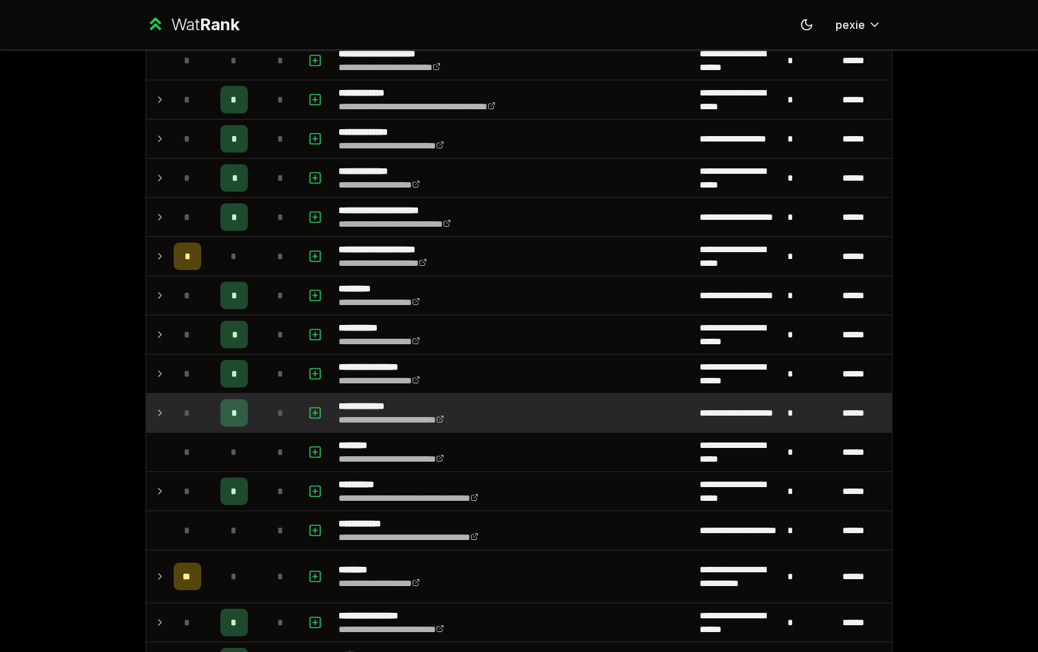
click at [317, 413] on icon "button" at bounding box center [315, 413] width 5 height 0
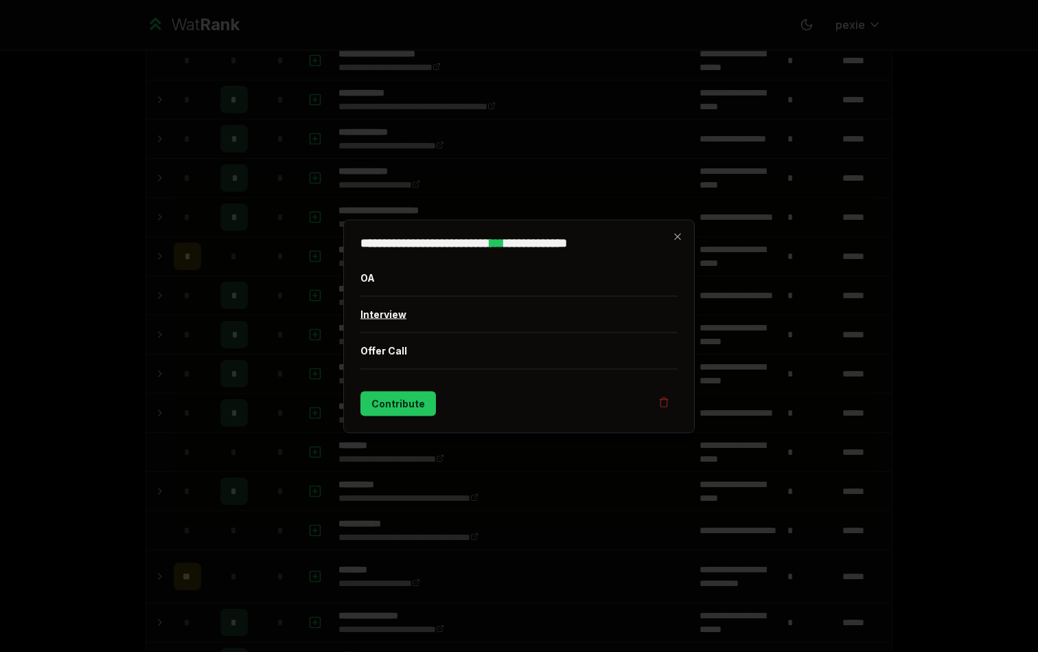
click at [462, 313] on button "Interview" at bounding box center [519, 314] width 317 height 36
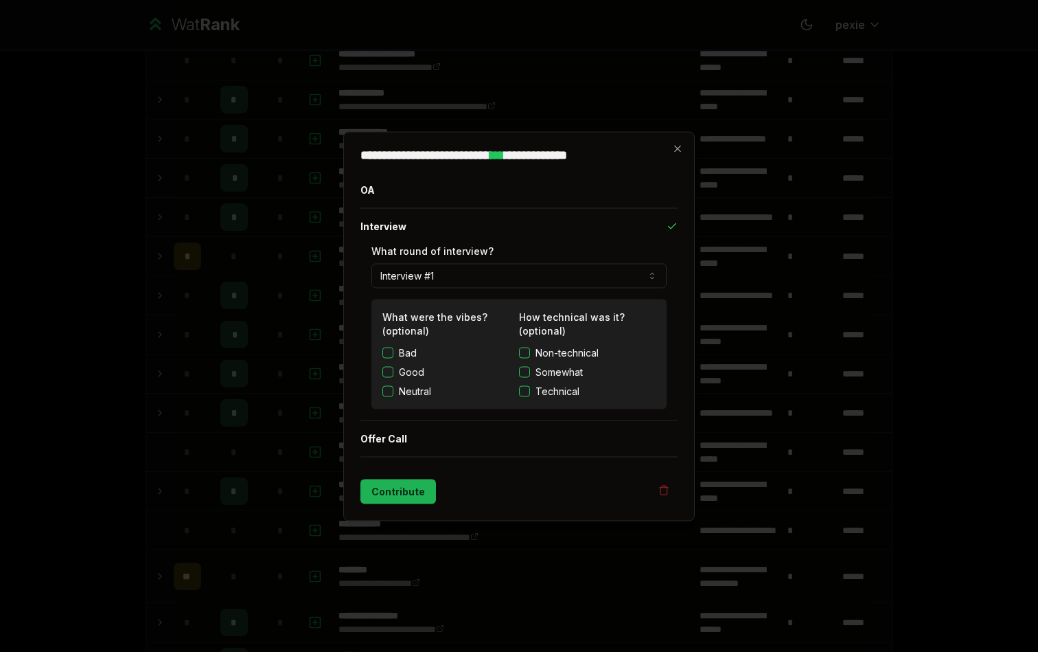
click at [410, 486] on button "Contribute" at bounding box center [399, 491] width 76 height 25
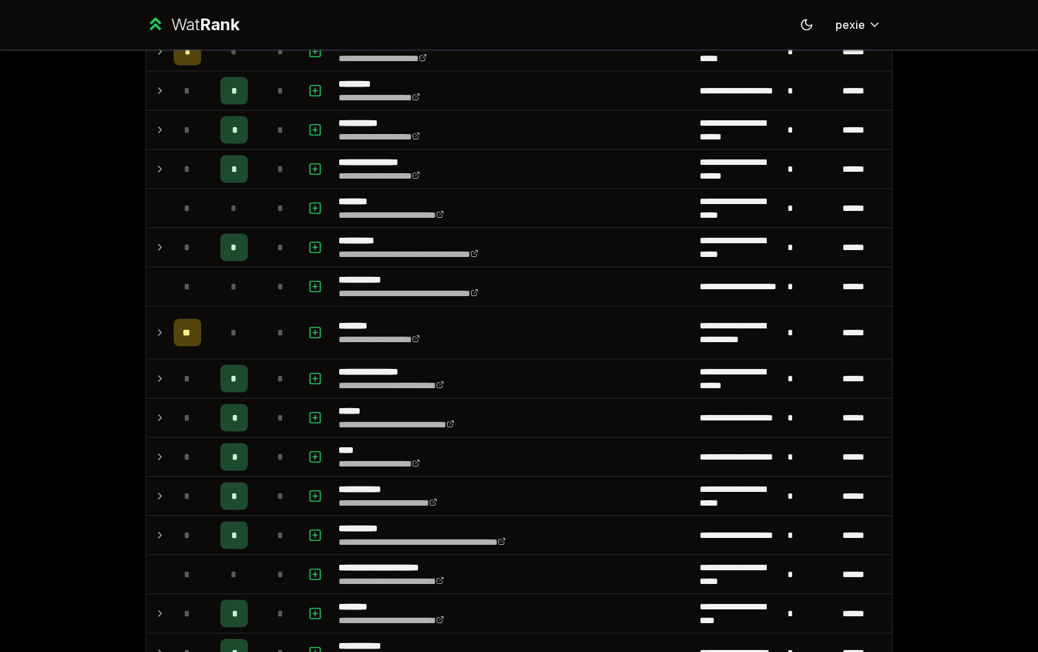
scroll to position [685, 0]
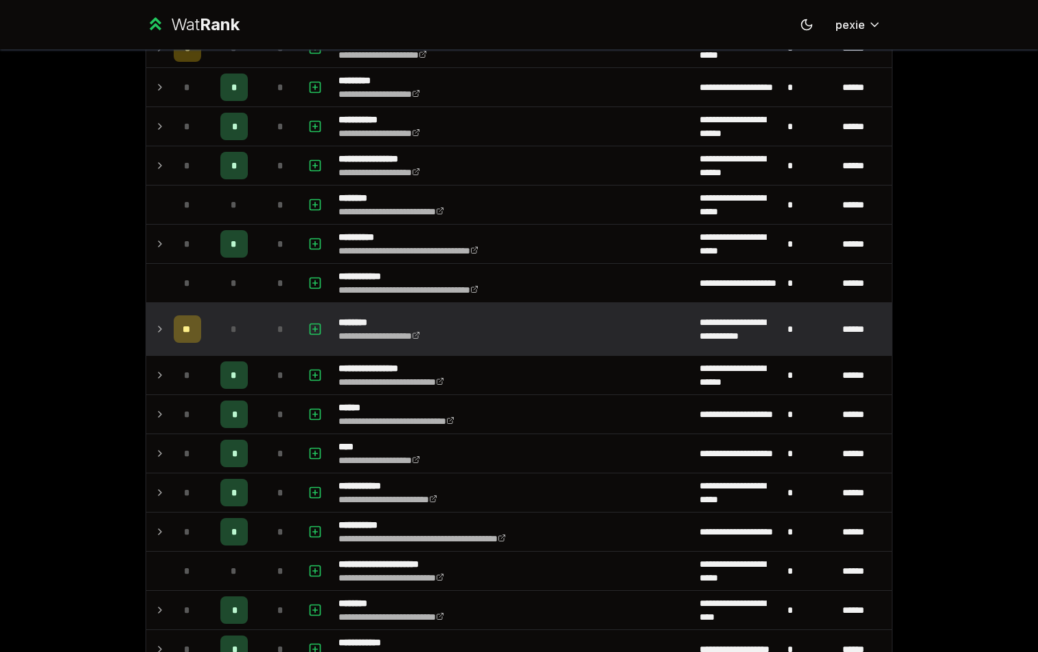
click at [405, 318] on p "********" at bounding box center [393, 322] width 109 height 14
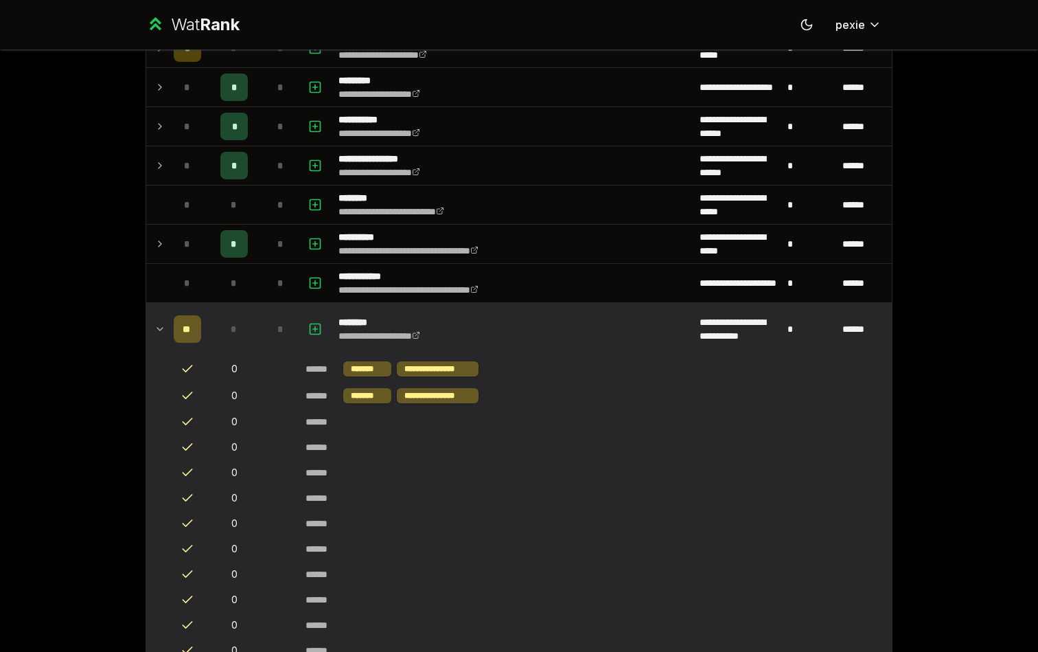
click at [379, 324] on p "********" at bounding box center [393, 322] width 109 height 14
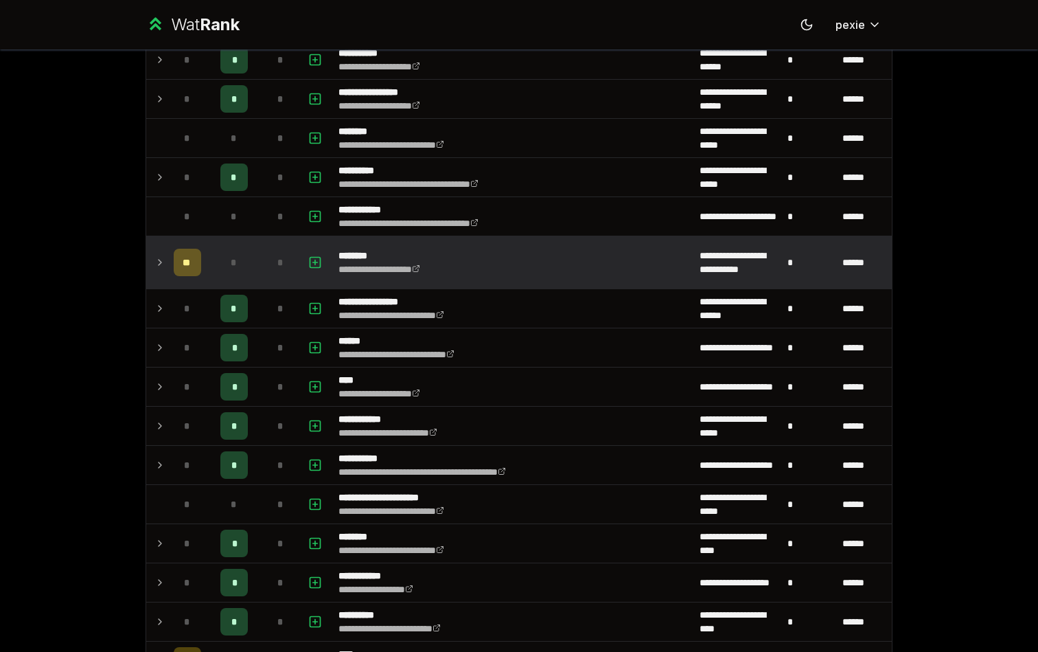
scroll to position [753, 0]
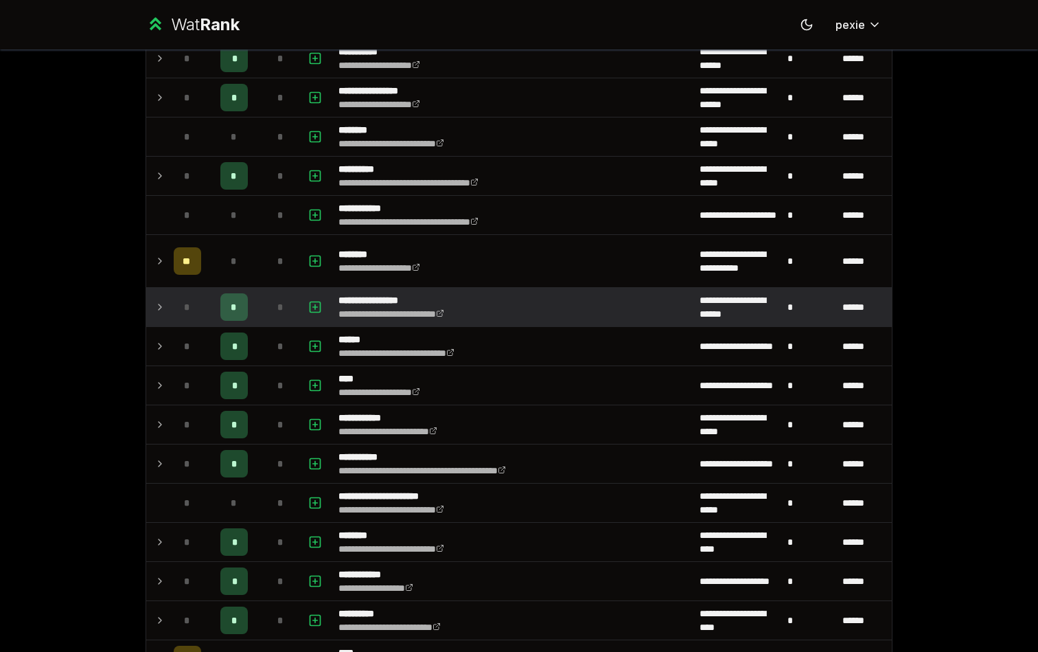
click at [379, 304] on p "**********" at bounding box center [408, 300] width 138 height 14
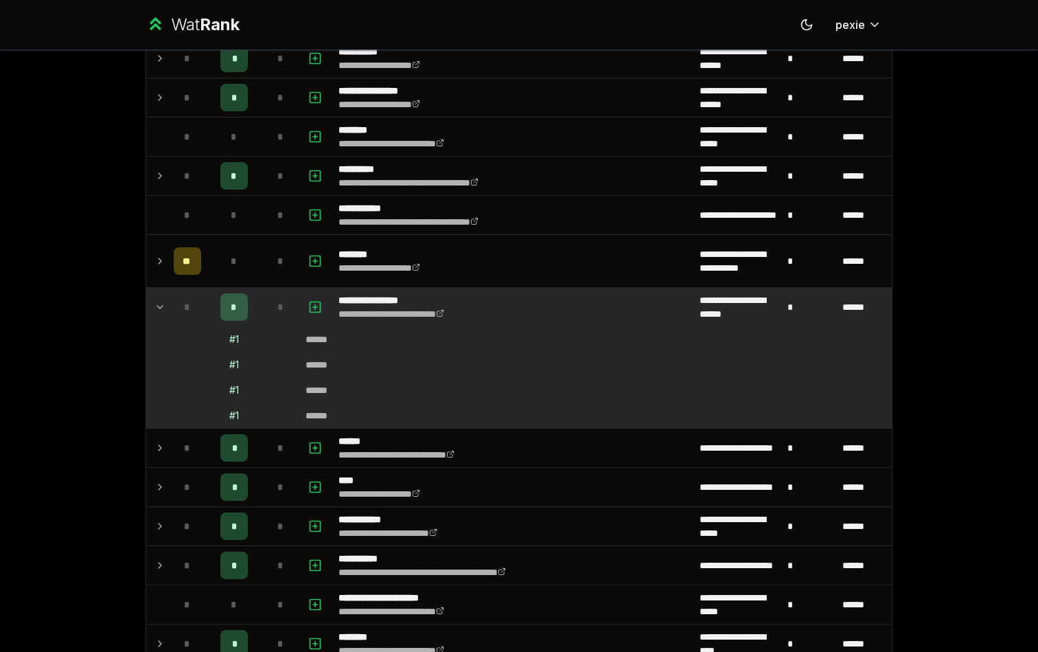
click at [379, 304] on p "**********" at bounding box center [408, 300] width 138 height 14
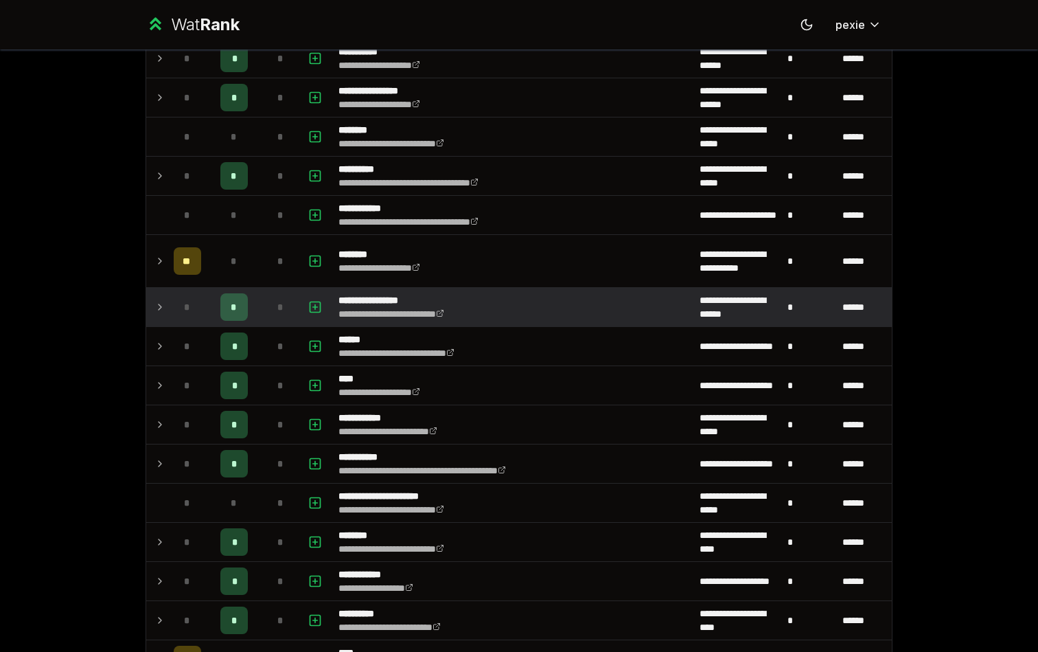
click at [379, 304] on p "**********" at bounding box center [408, 300] width 138 height 14
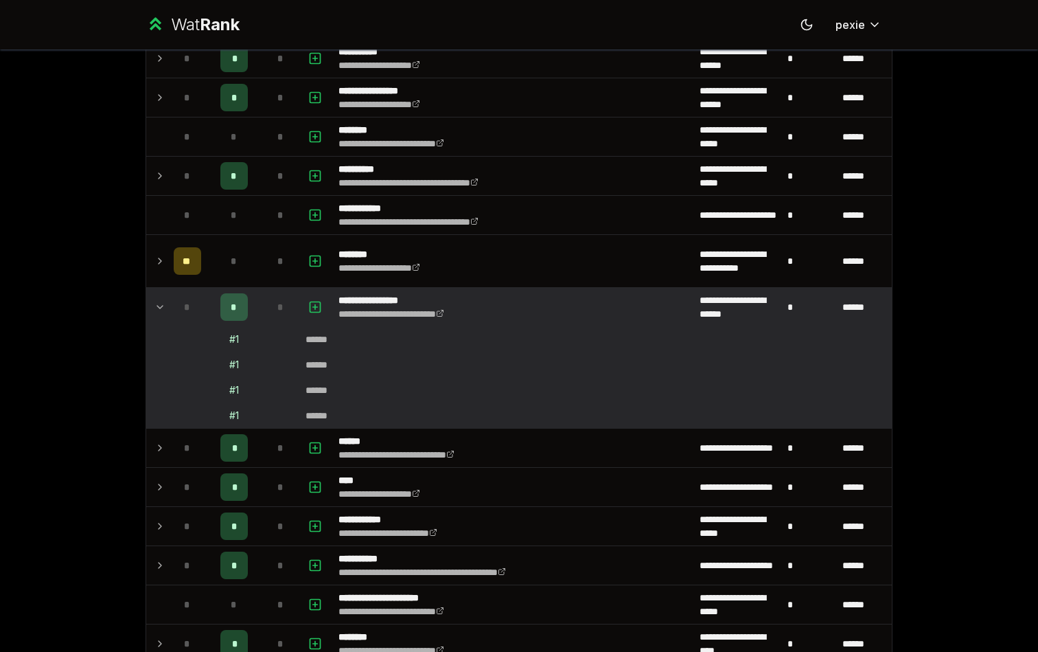
click at [326, 327] on td "******" at bounding box center [596, 339] width 592 height 25
click at [356, 304] on p "**********" at bounding box center [408, 300] width 138 height 14
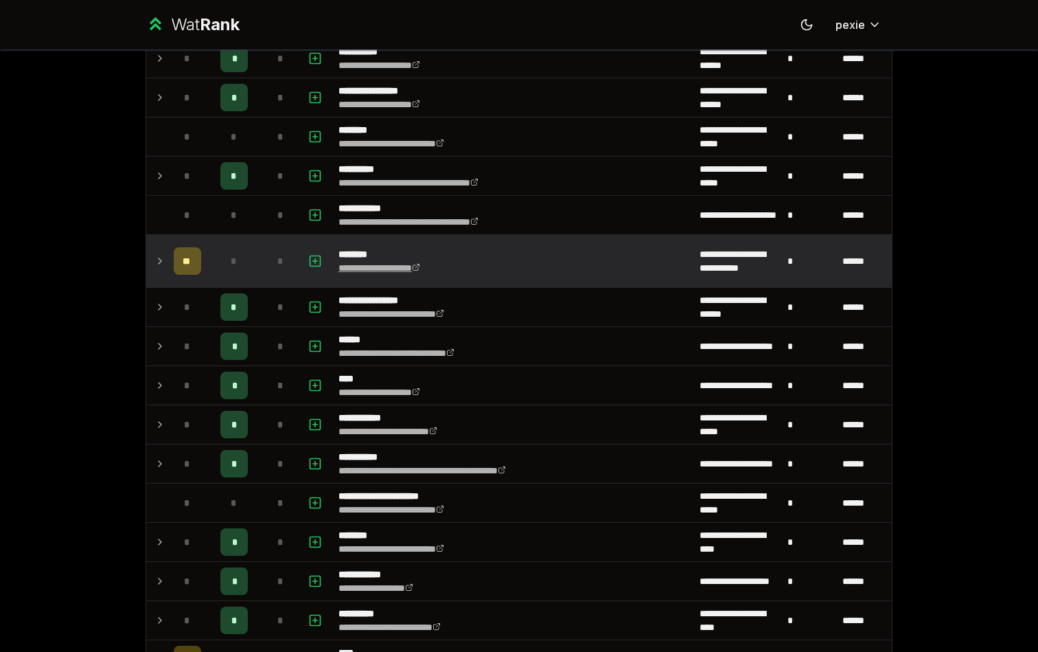
click at [384, 265] on link "**********" at bounding box center [380, 268] width 82 height 10
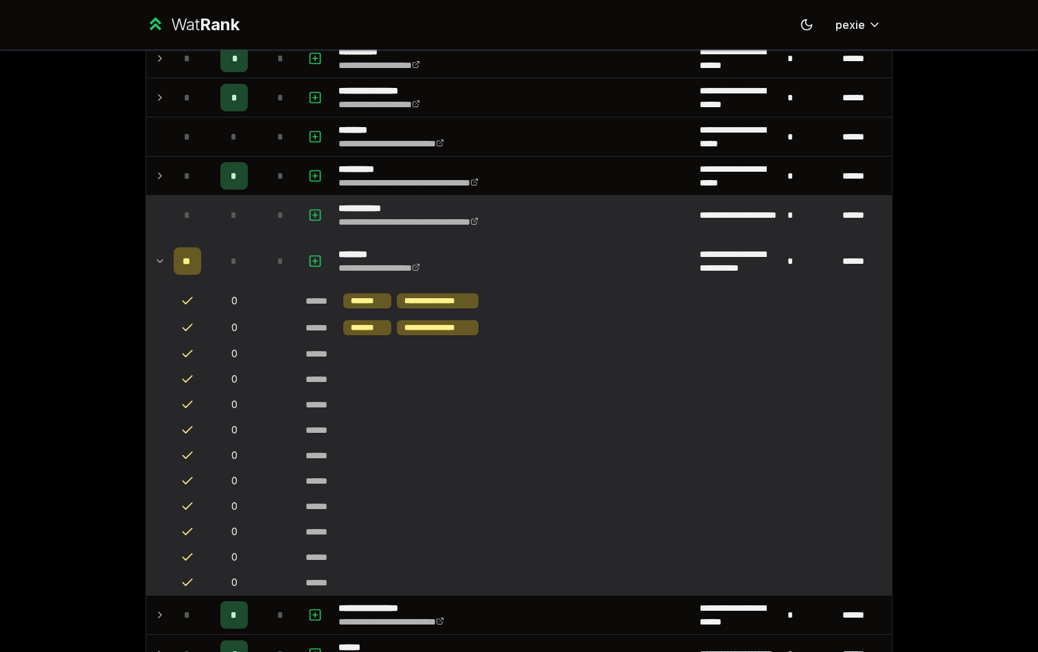
click at [386, 208] on p "**********" at bounding box center [428, 208] width 179 height 14
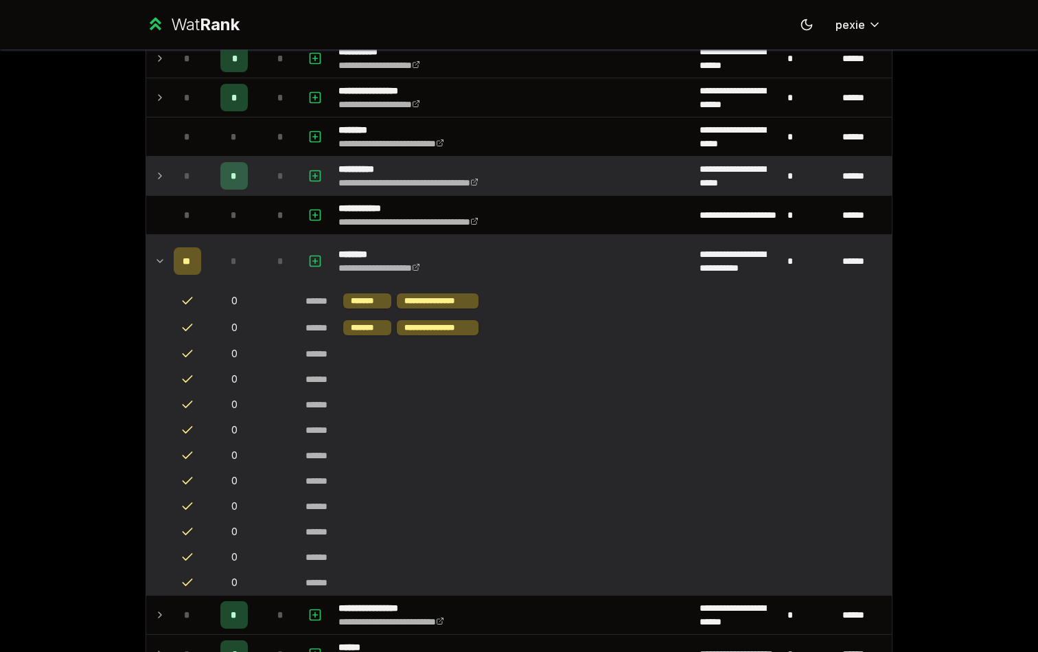
click at [390, 167] on p "**********" at bounding box center [429, 169] width 181 height 14
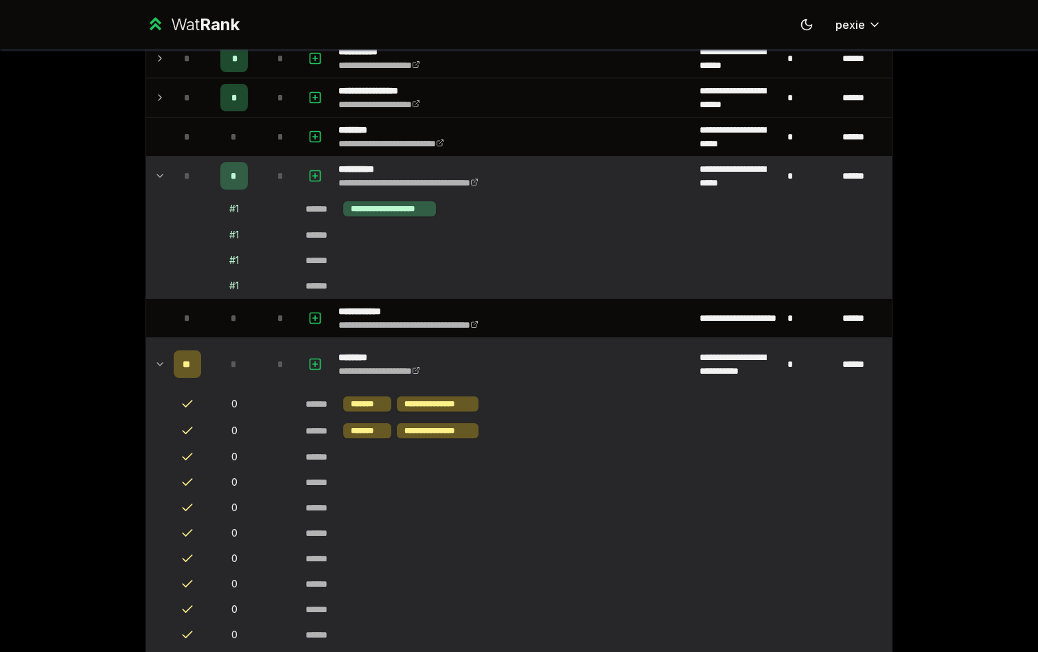
click at [390, 167] on p "**********" at bounding box center [429, 169] width 181 height 14
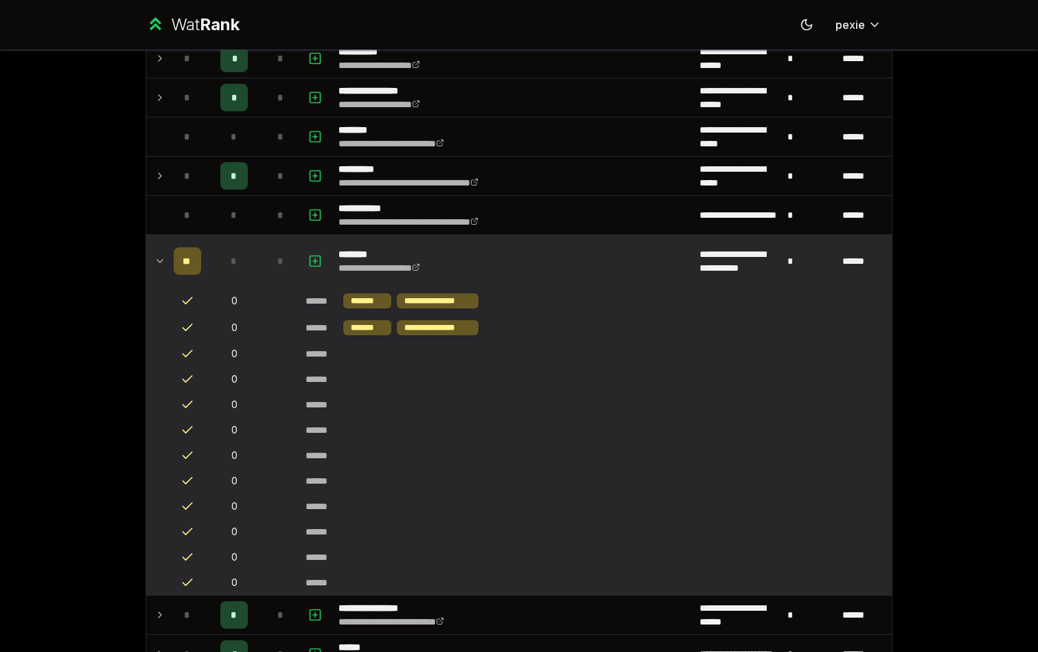
click at [155, 257] on icon at bounding box center [160, 261] width 11 height 16
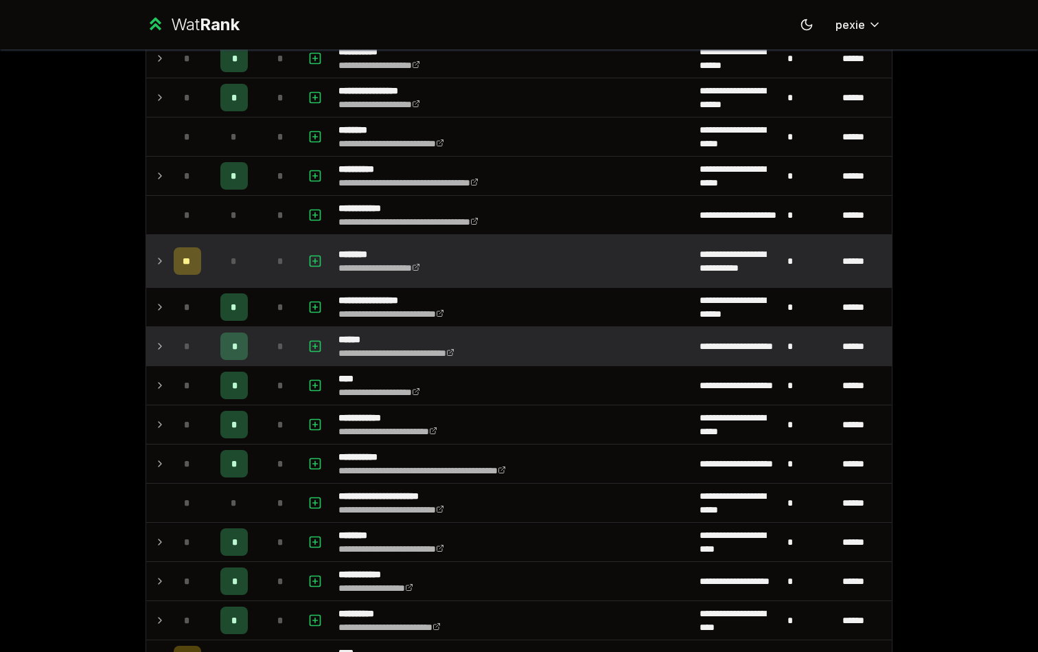
click at [380, 338] on p "******" at bounding box center [417, 339] width 156 height 14
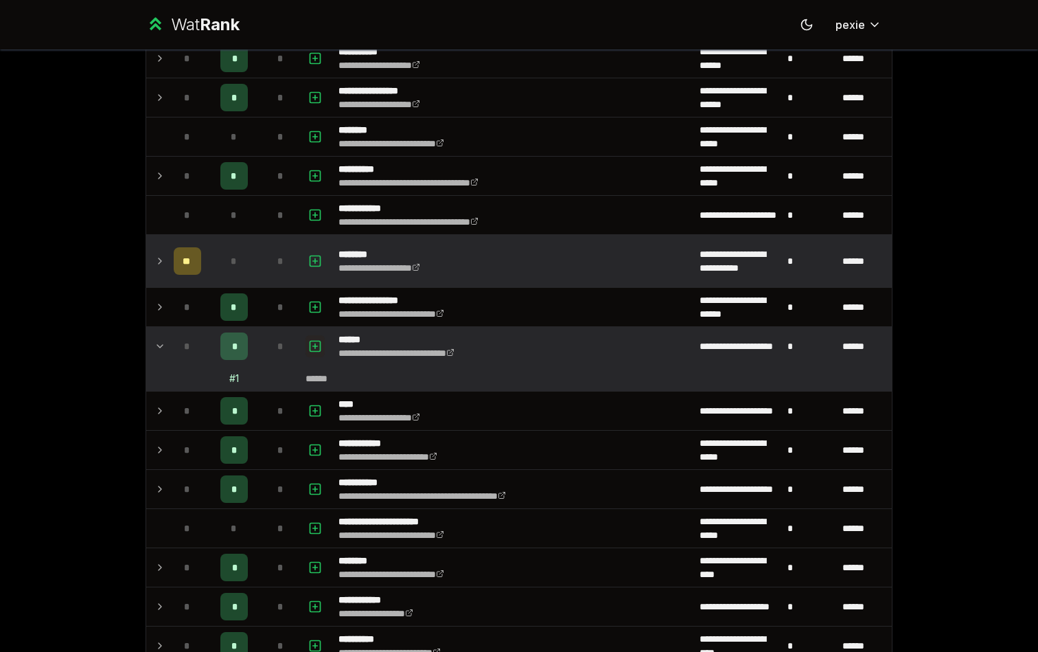
click at [306, 349] on button "button" at bounding box center [315, 346] width 19 height 22
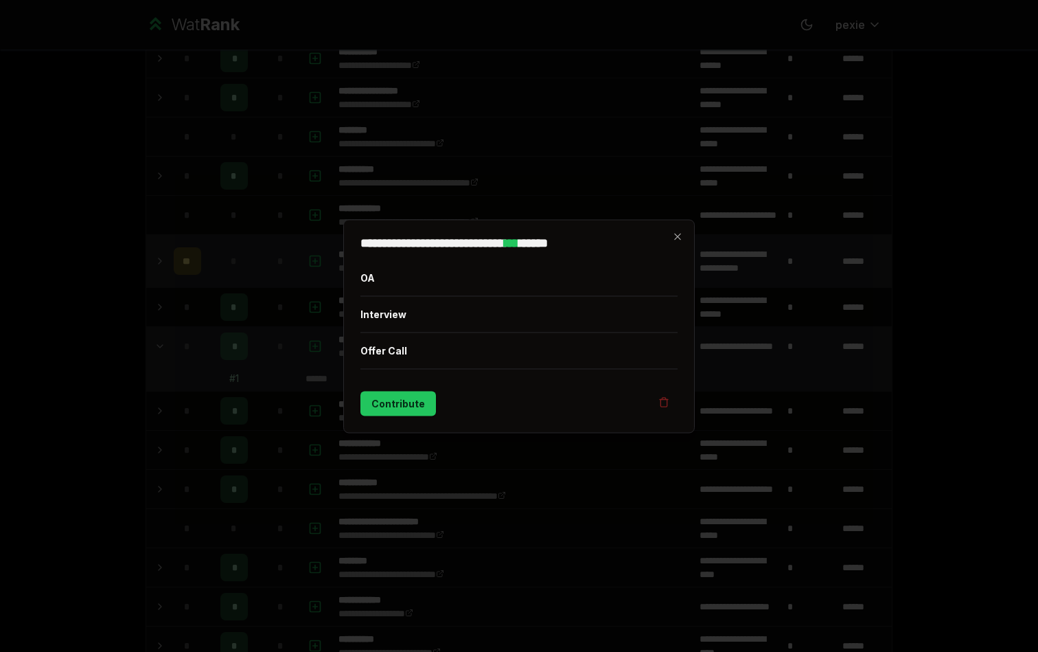
click at [259, 363] on div at bounding box center [519, 326] width 1038 height 652
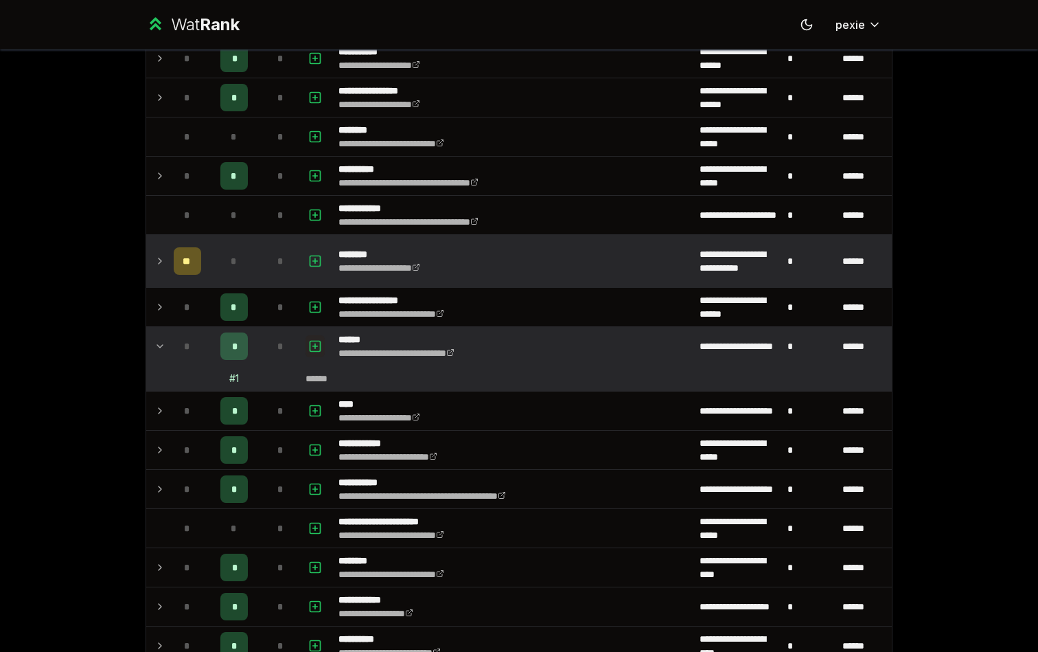
click at [311, 339] on icon "button" at bounding box center [315, 346] width 14 height 16
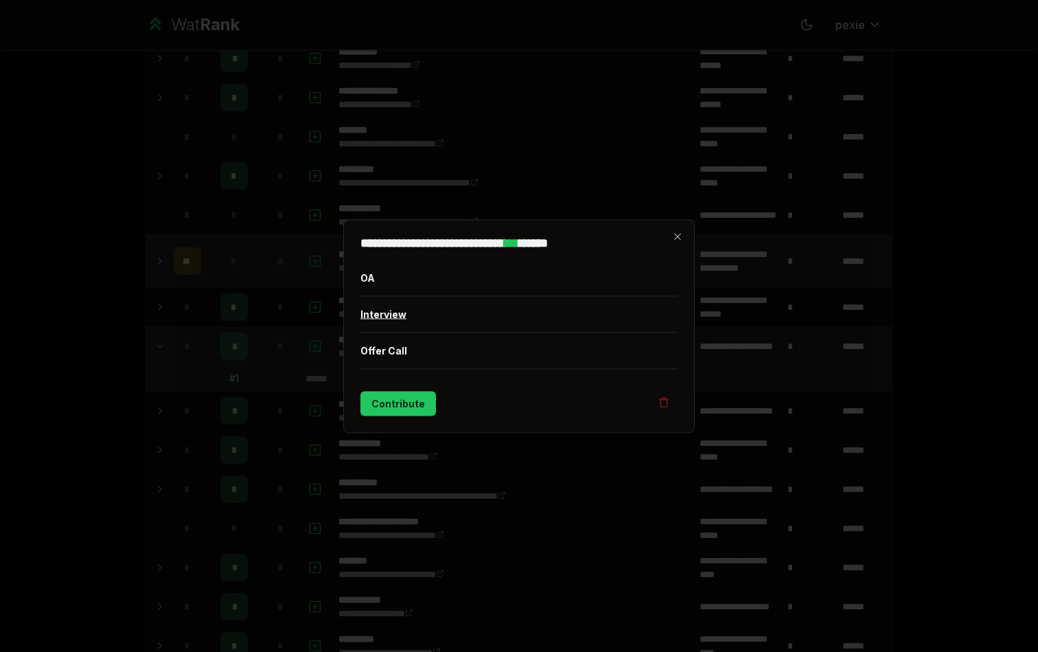
click at [406, 315] on button "Interview" at bounding box center [519, 314] width 317 height 36
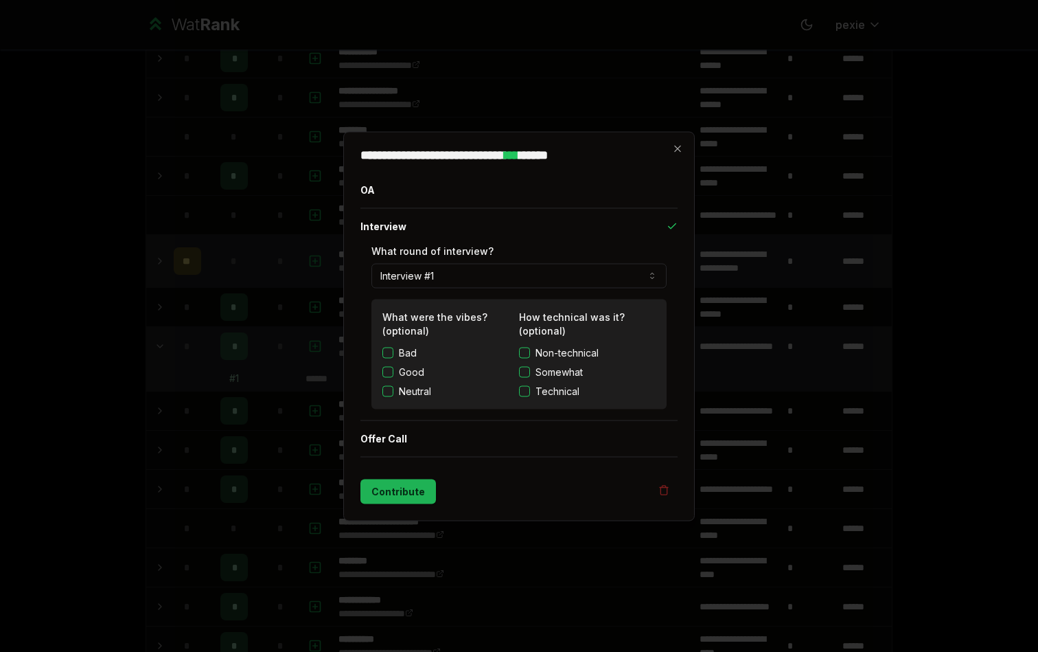
click at [409, 492] on button "Contribute" at bounding box center [399, 491] width 76 height 25
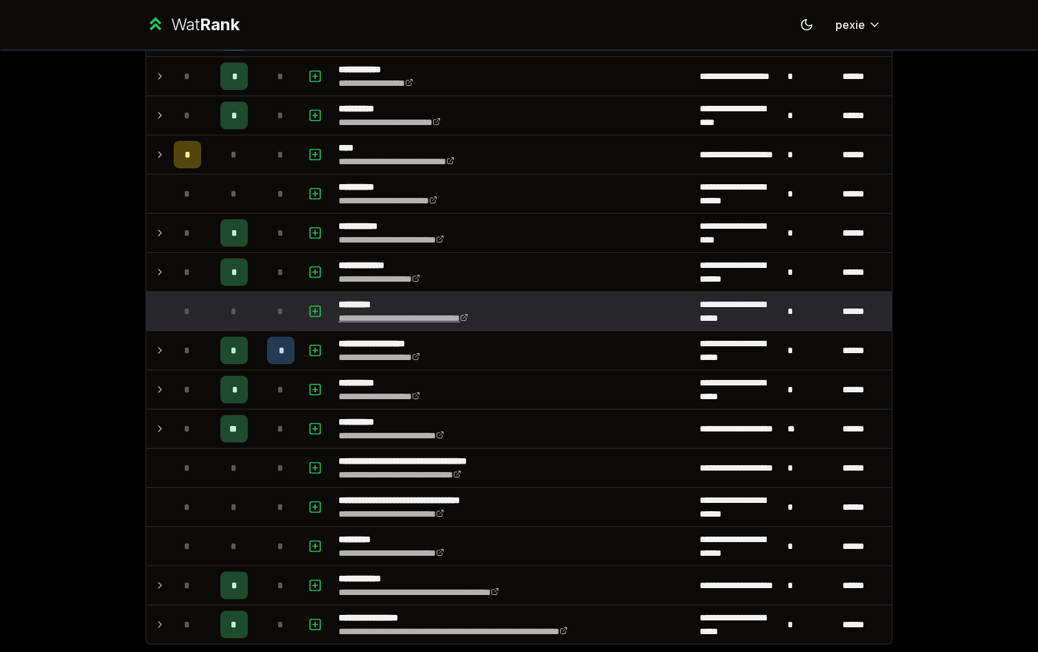
scroll to position [1262, 0]
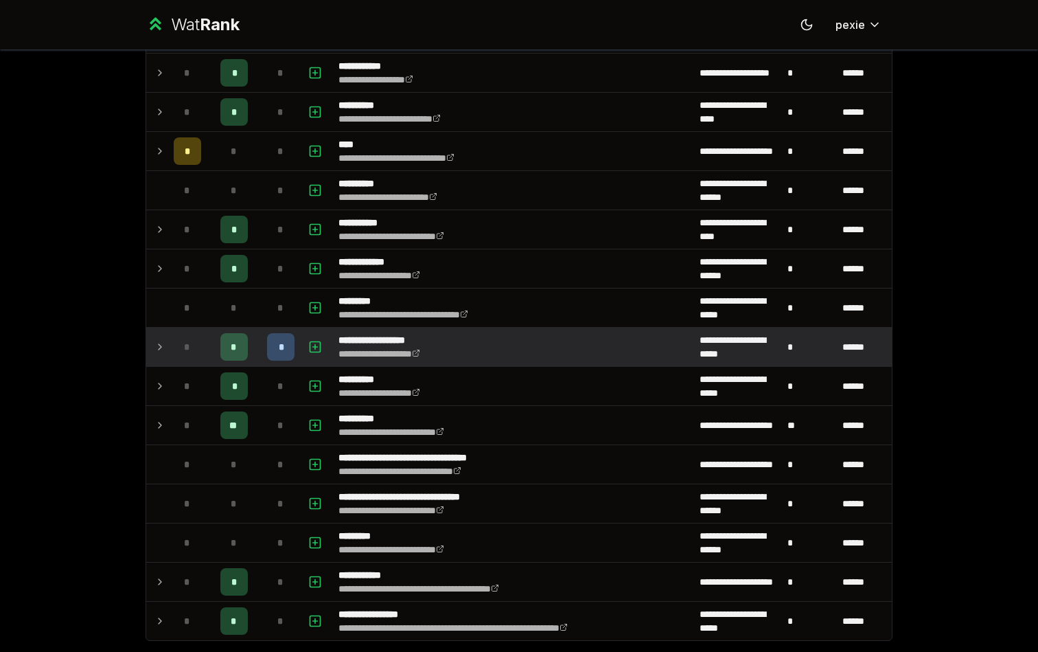
click at [277, 353] on div "*" at bounding box center [280, 346] width 27 height 27
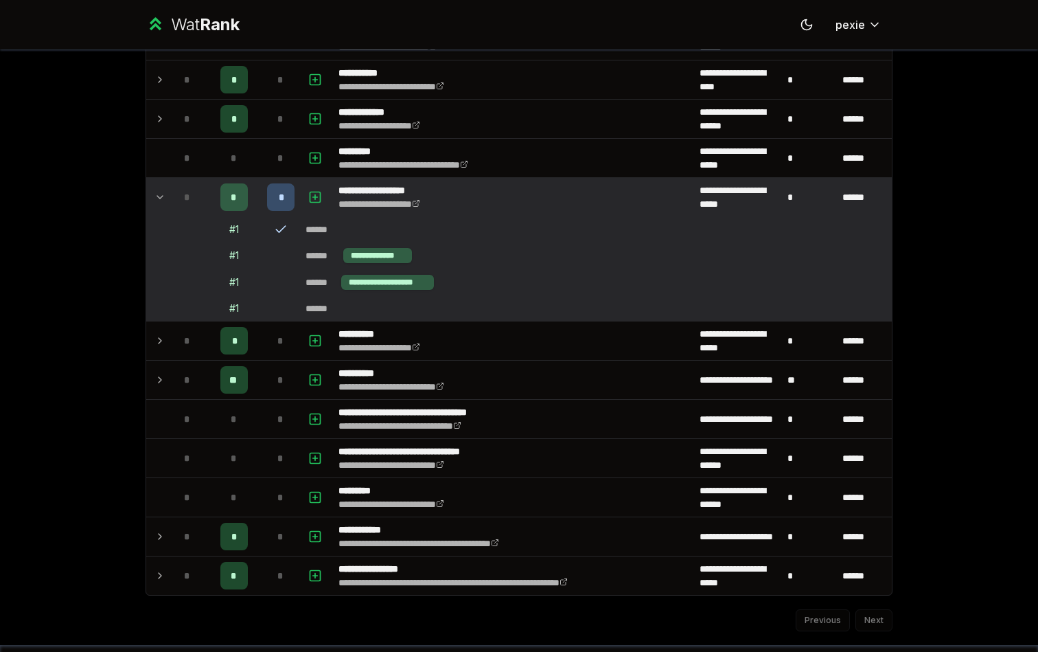
scroll to position [1389, 0]
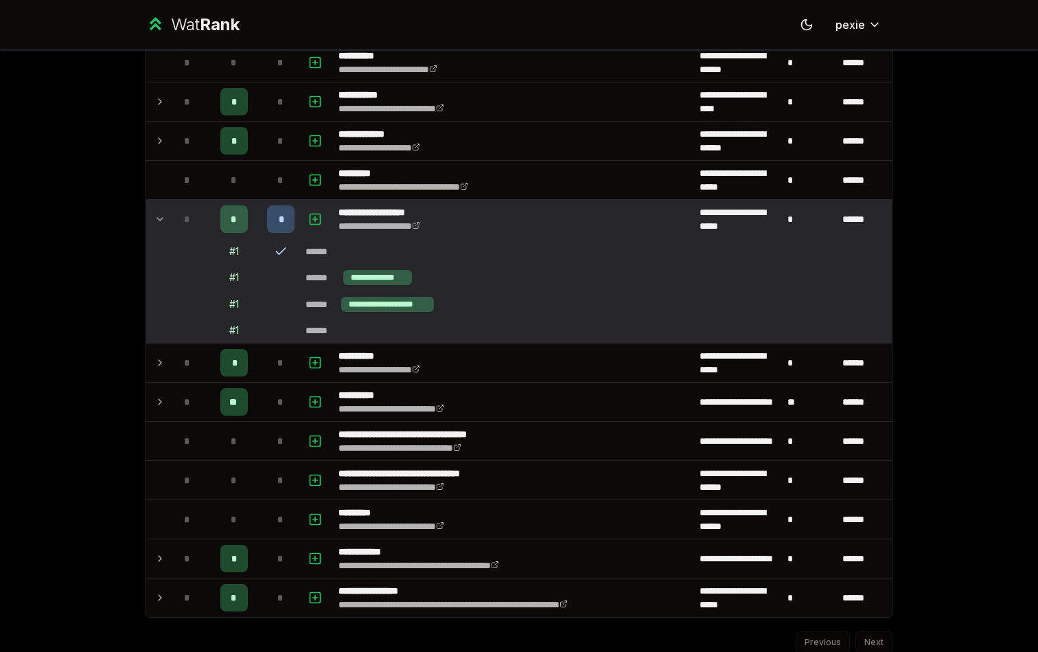
click at [161, 216] on icon at bounding box center [160, 219] width 11 height 16
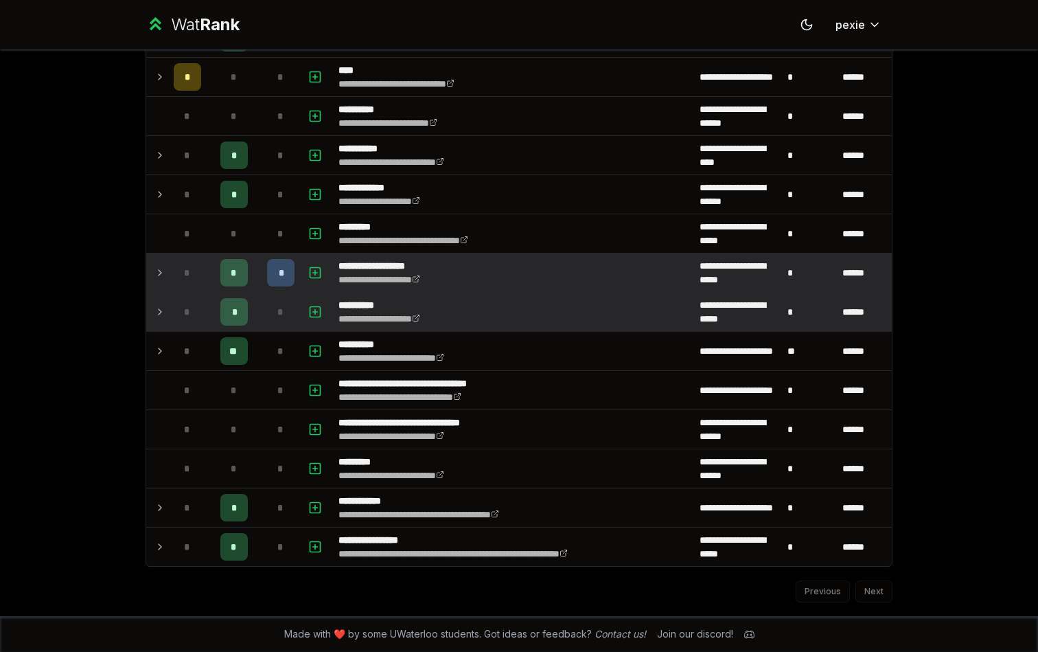
click at [367, 306] on p "**********" at bounding box center [393, 305] width 109 height 14
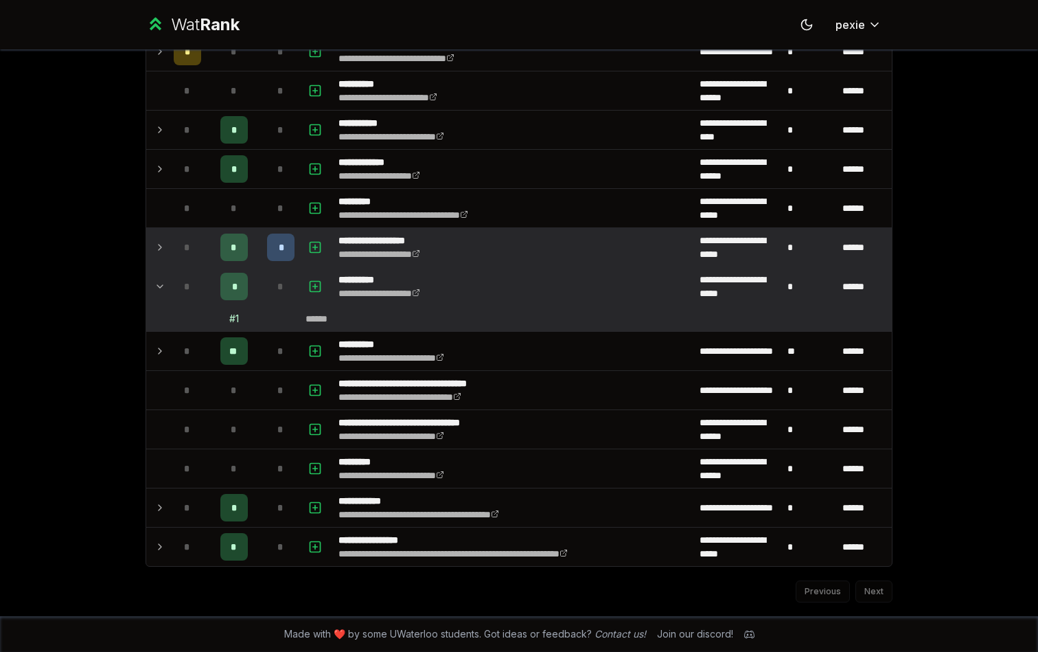
click at [369, 285] on p "**********" at bounding box center [393, 280] width 109 height 14
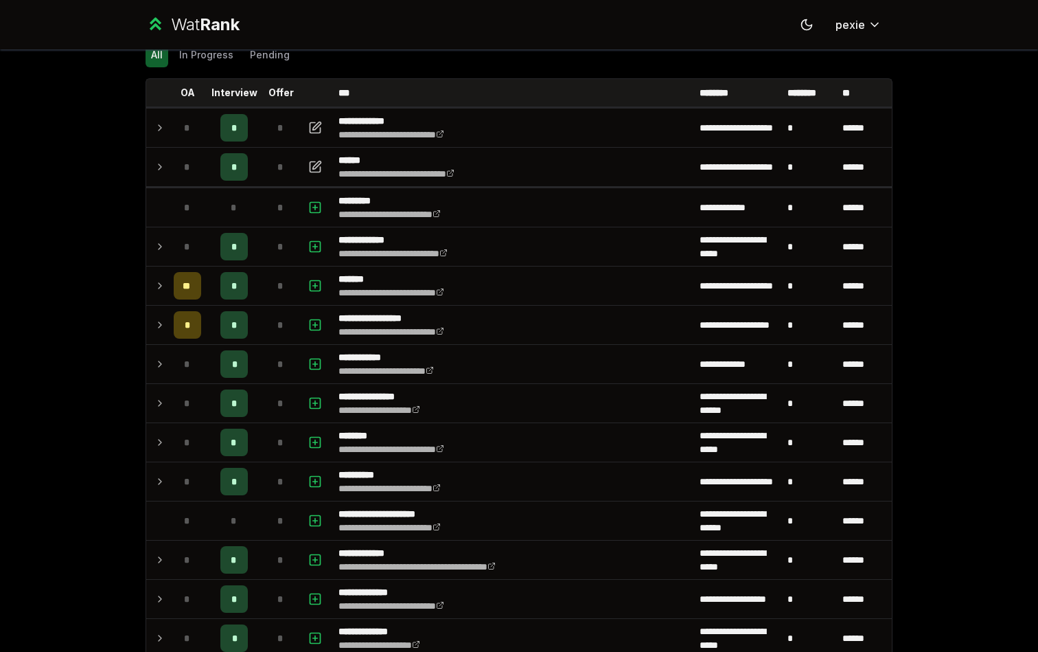
scroll to position [0, 0]
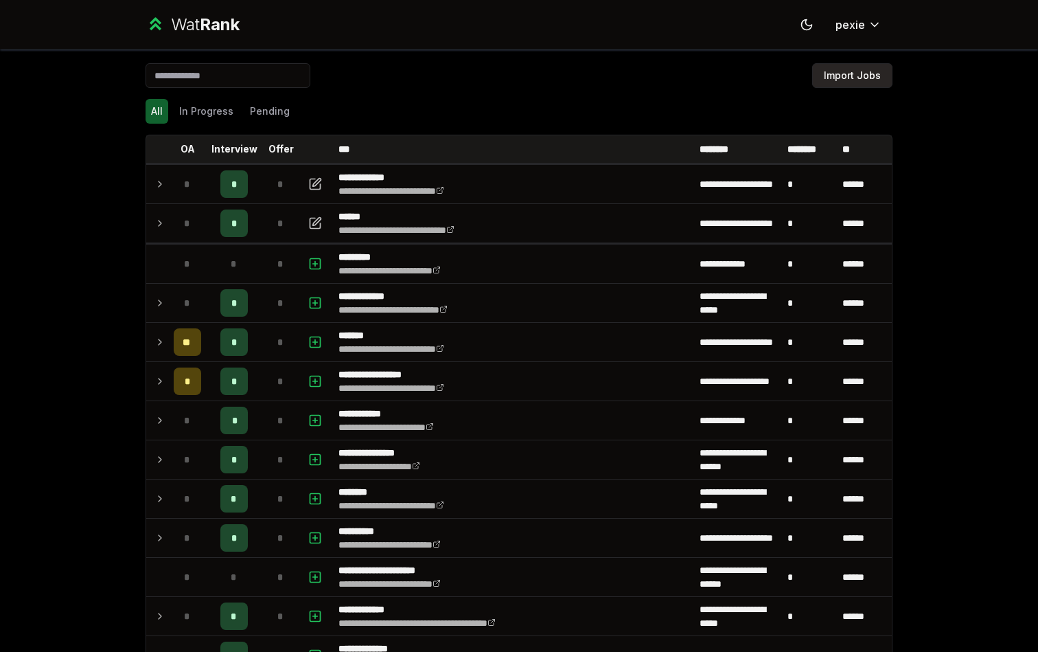
click at [830, 73] on button "Import Jobs" at bounding box center [852, 75] width 80 height 25
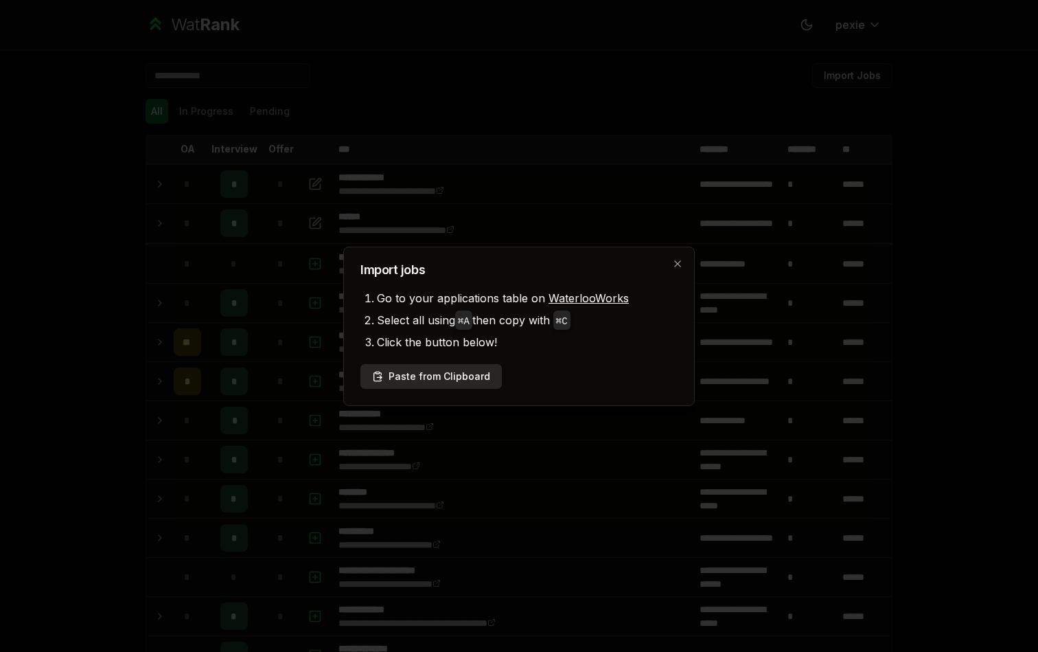
click at [463, 380] on button "Paste from Clipboard" at bounding box center [431, 376] width 141 height 25
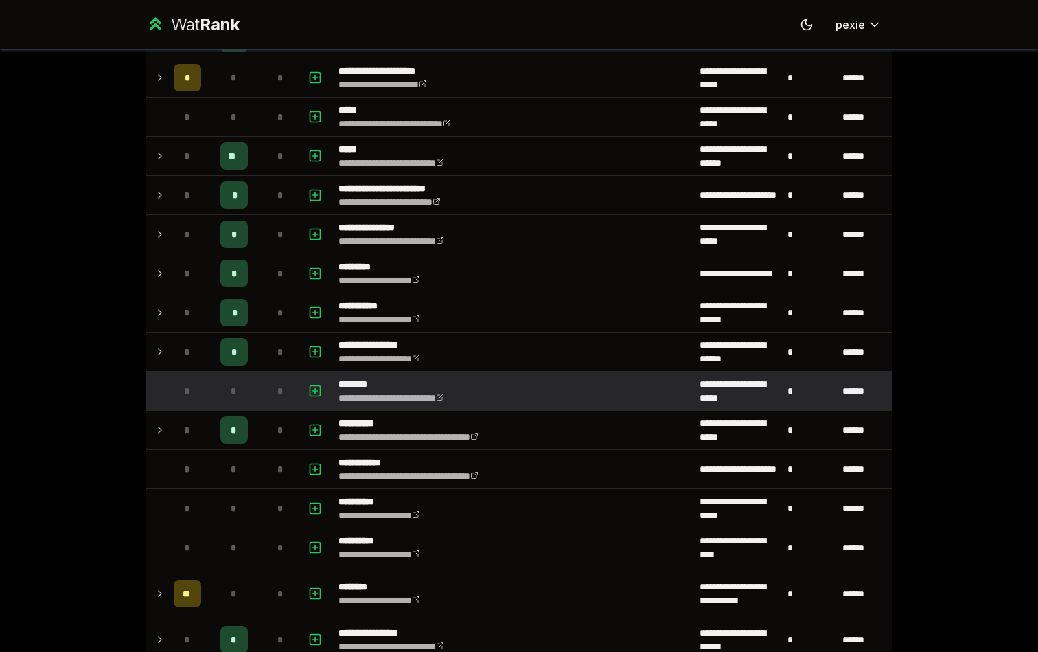
scroll to position [733, 0]
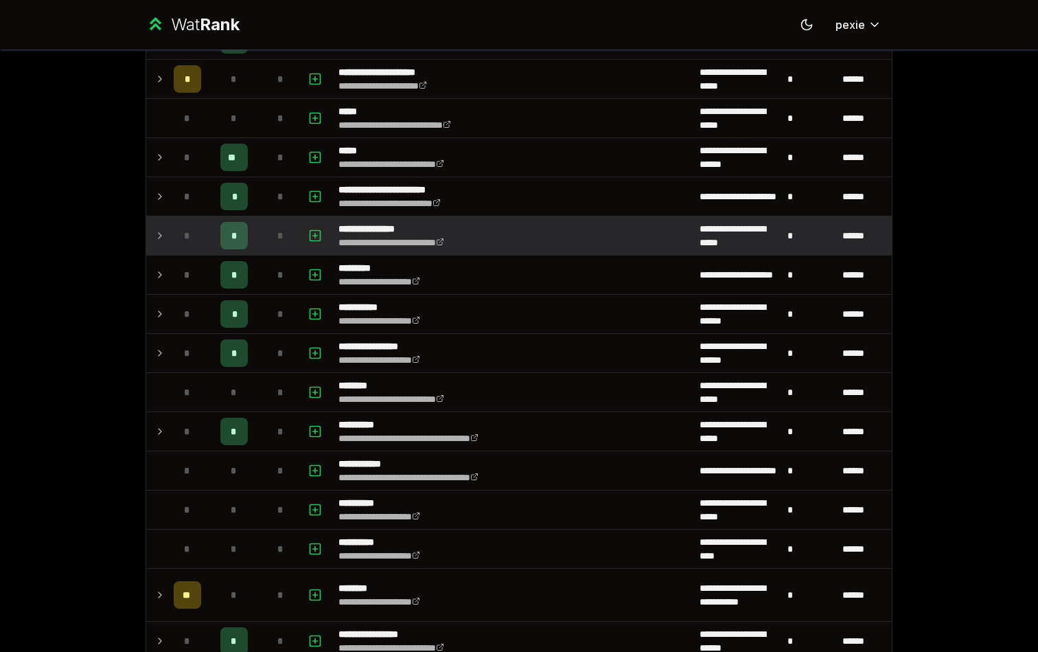
click at [312, 233] on icon "button" at bounding box center [315, 235] width 14 height 16
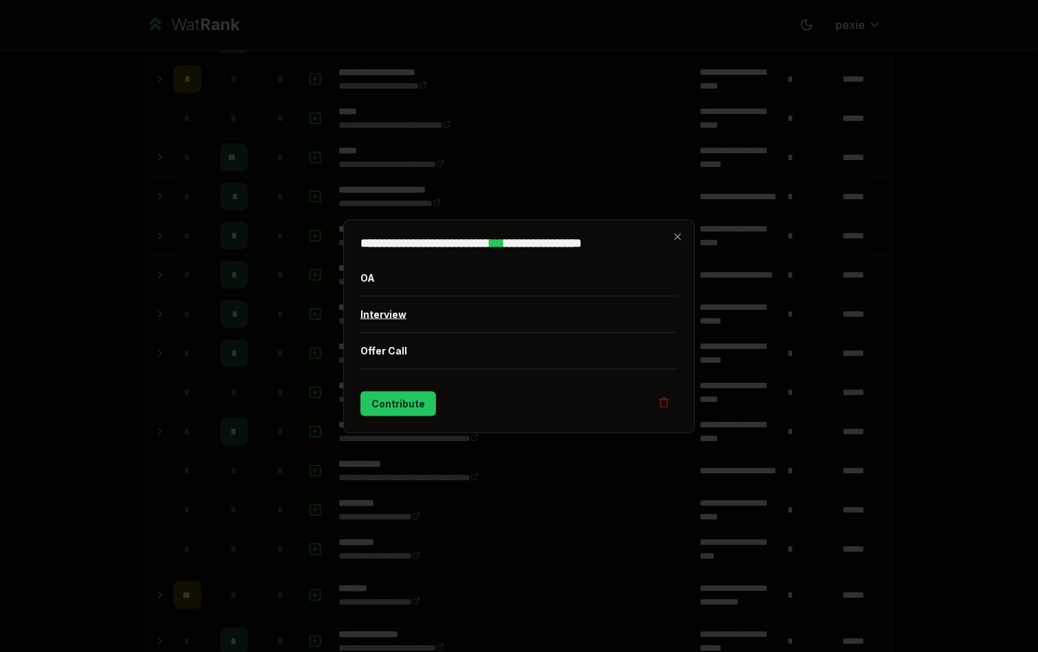
click at [388, 308] on button "Interview" at bounding box center [519, 314] width 317 height 36
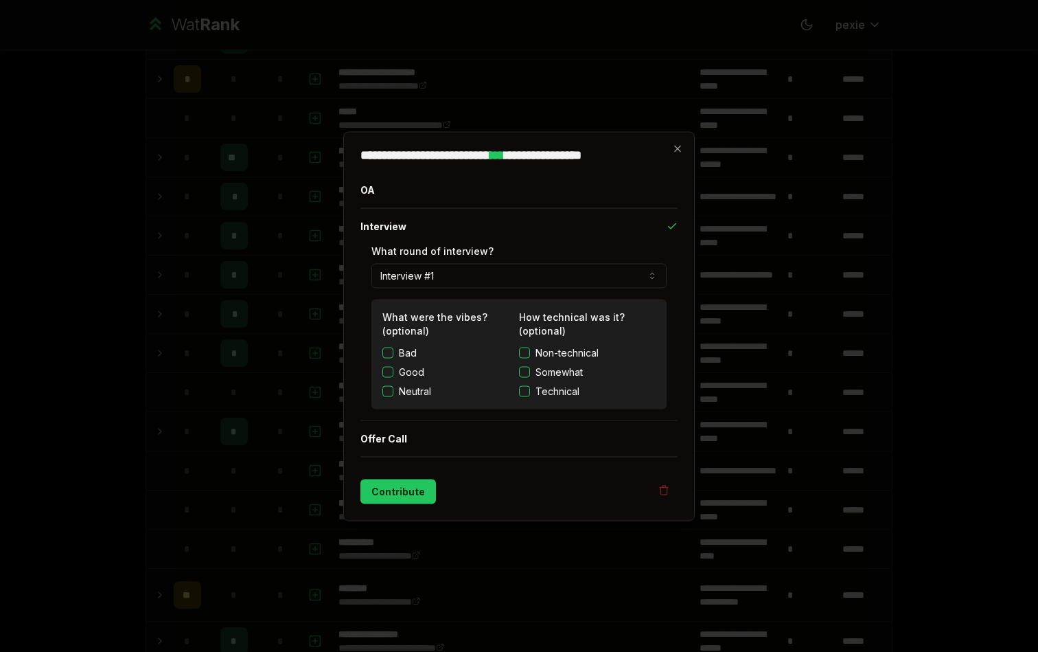
click at [240, 332] on div at bounding box center [519, 326] width 1038 height 652
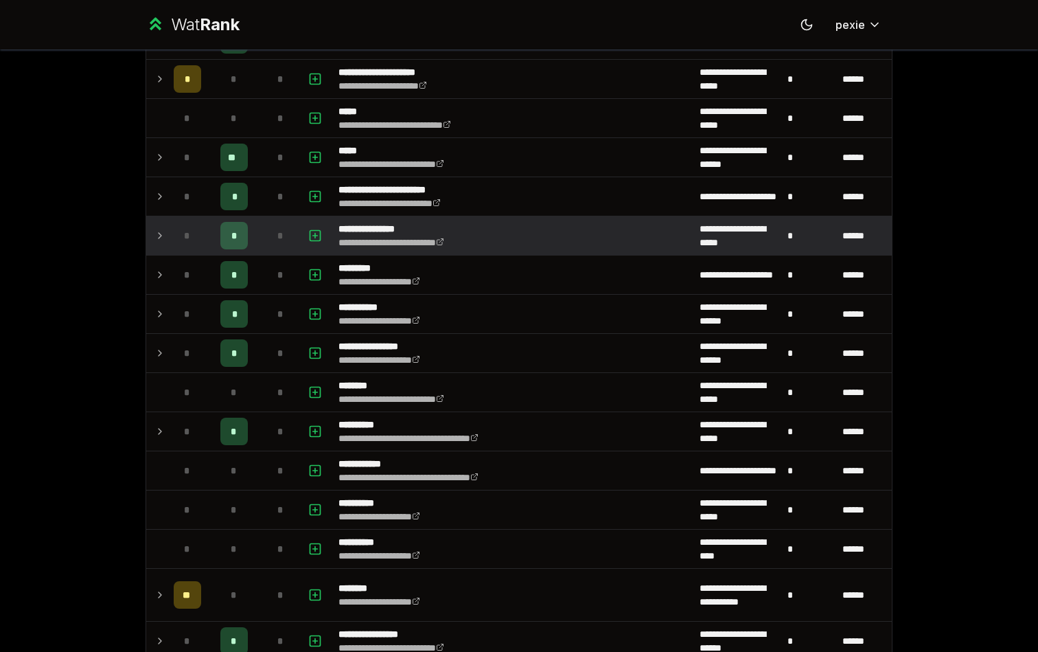
click at [159, 232] on icon at bounding box center [160, 235] width 11 height 16
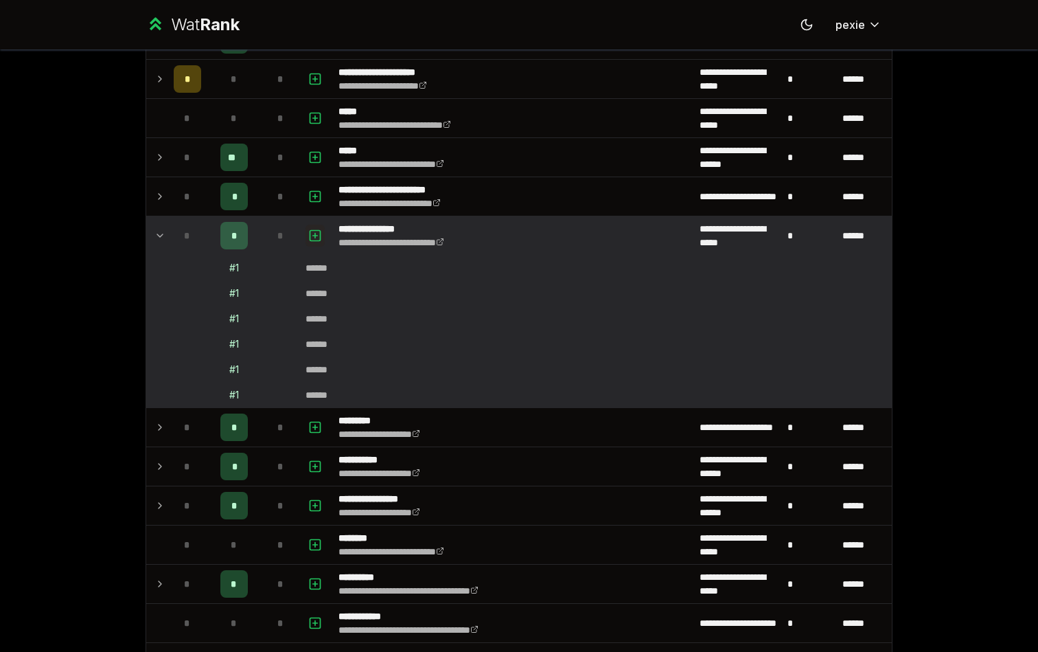
click at [322, 239] on button "button" at bounding box center [315, 236] width 19 height 22
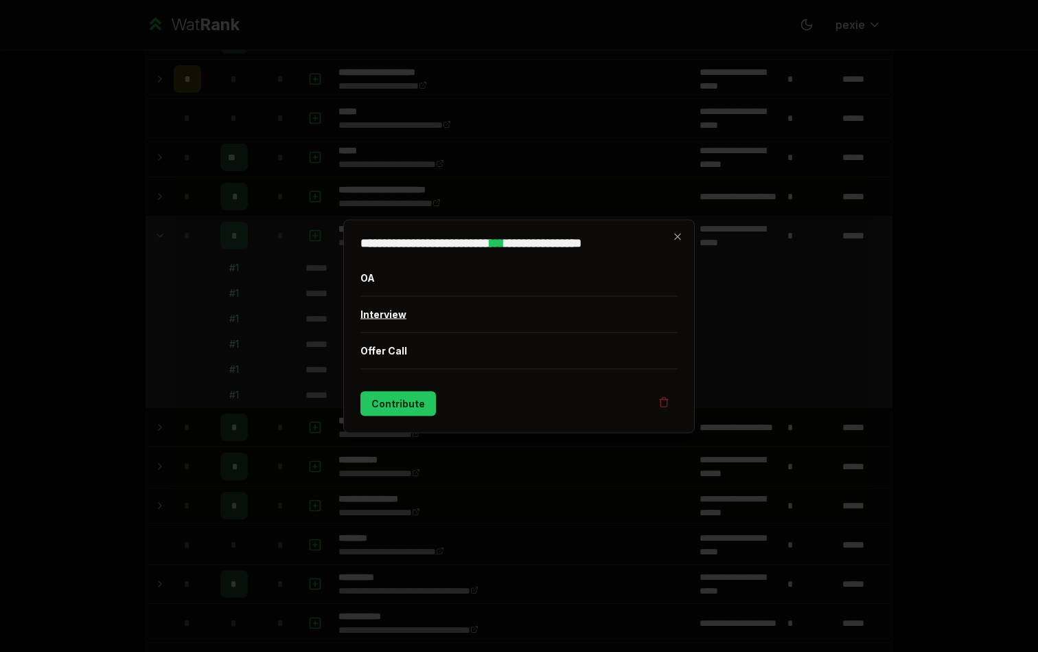
click at [380, 307] on button "Interview" at bounding box center [519, 314] width 317 height 36
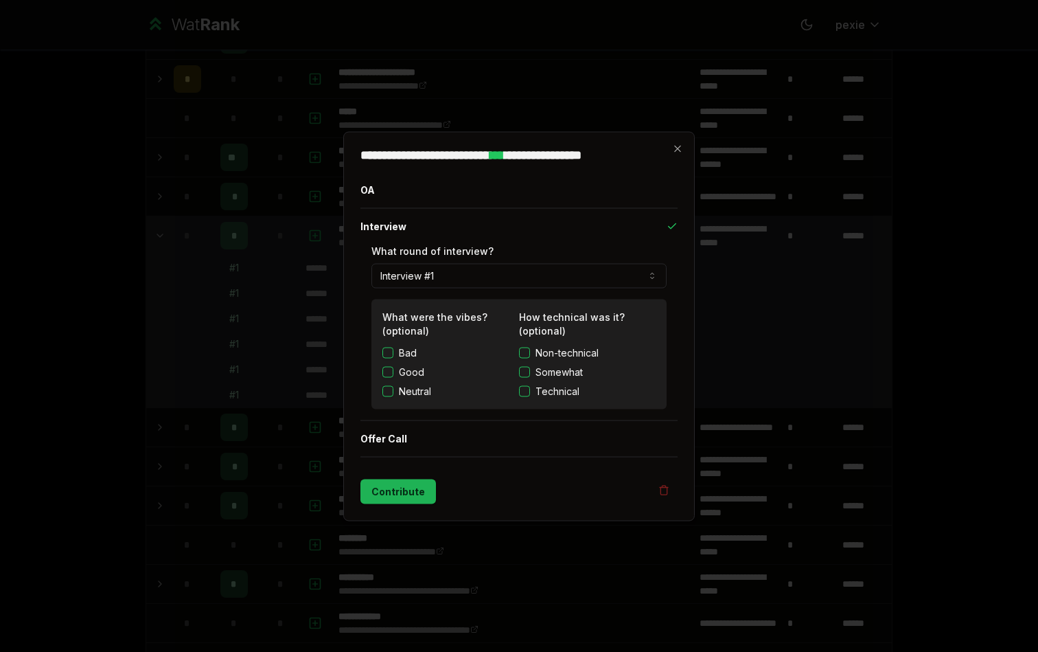
click at [409, 488] on button "Contribute" at bounding box center [399, 491] width 76 height 25
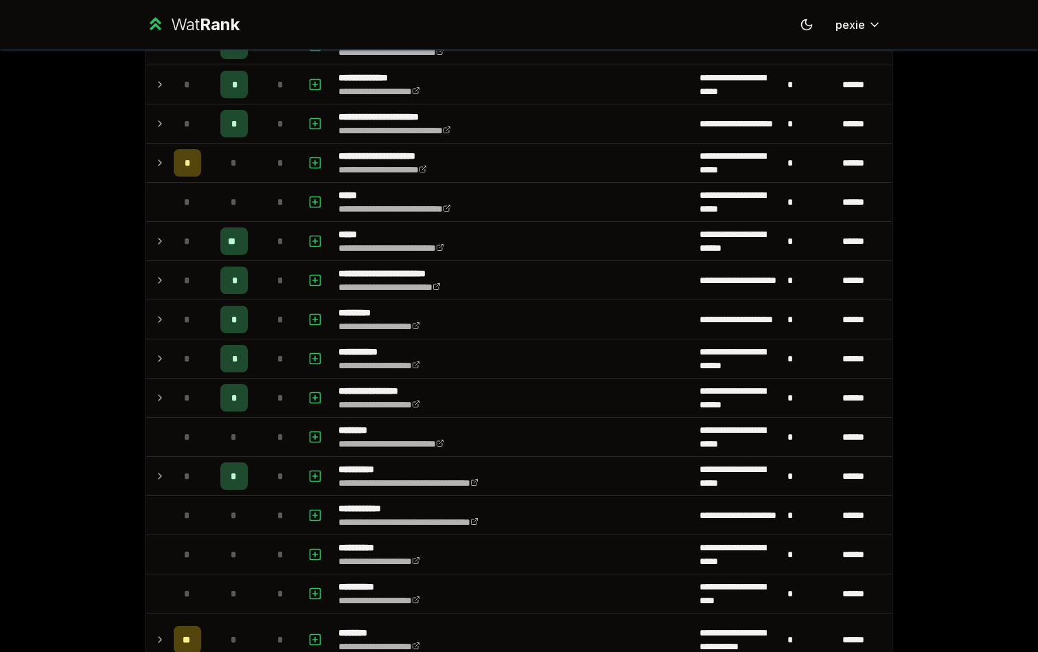
scroll to position [749, 0]
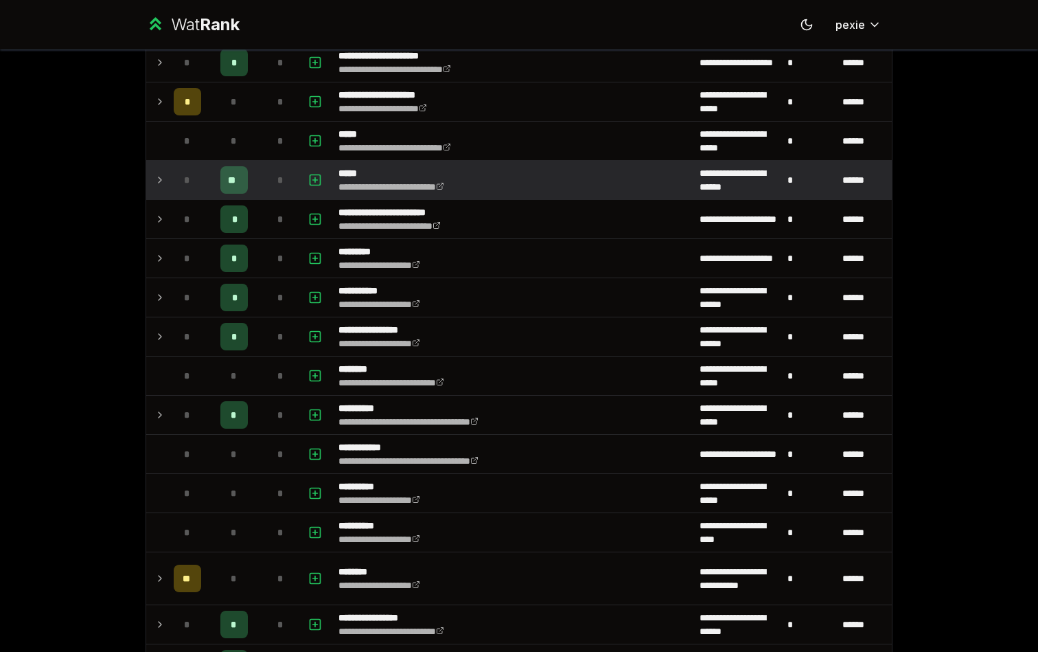
click at [226, 178] on div "**" at bounding box center [233, 179] width 27 height 27
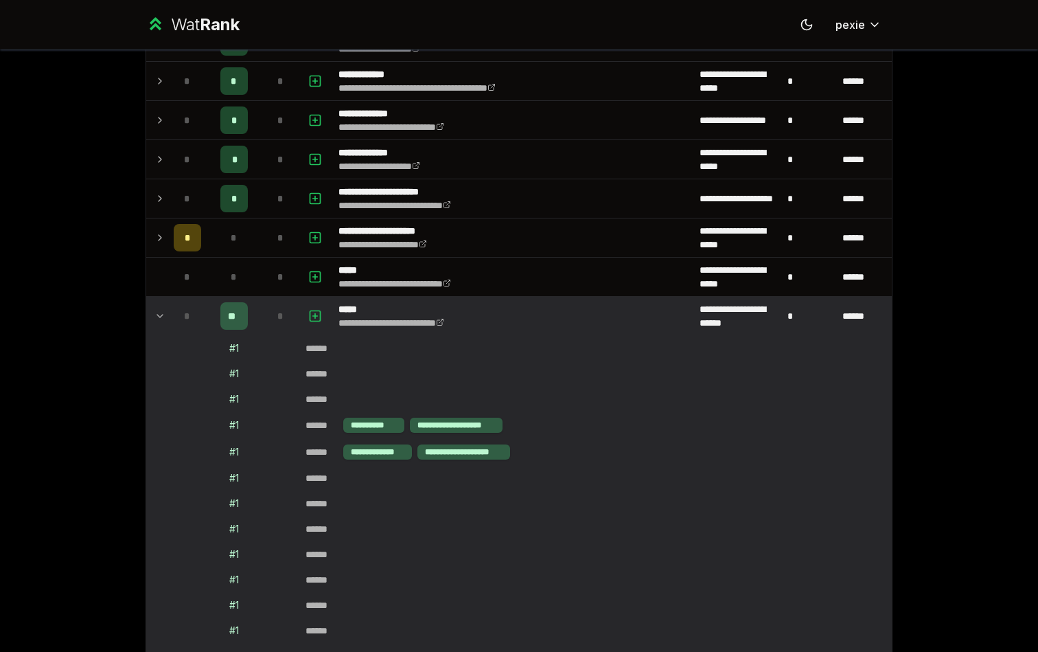
scroll to position [690, 0]
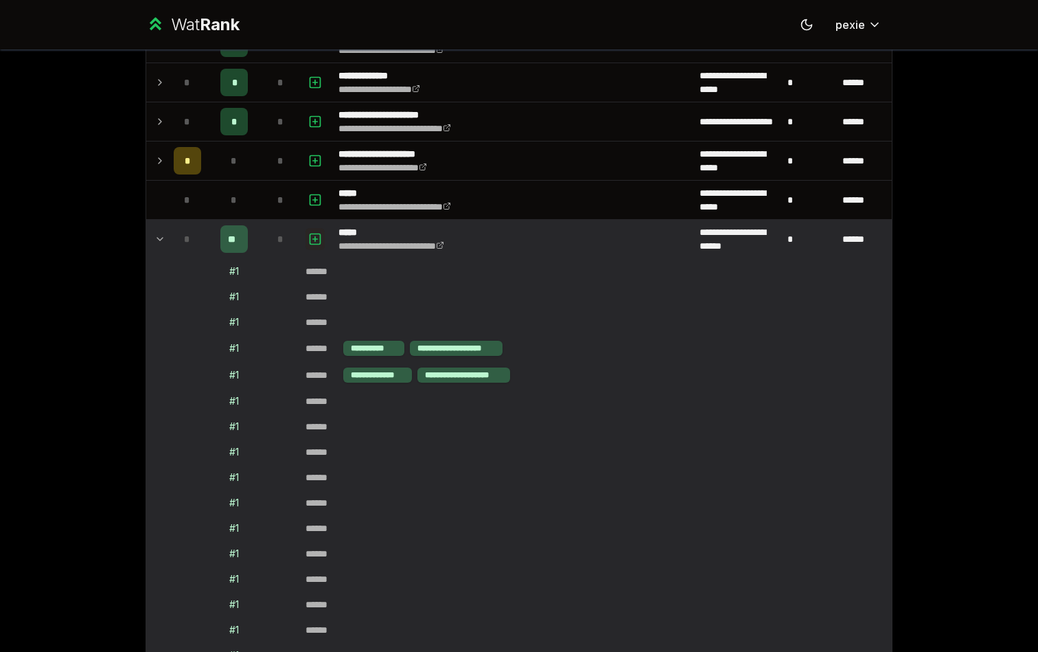
click at [310, 239] on rect "button" at bounding box center [315, 238] width 10 height 10
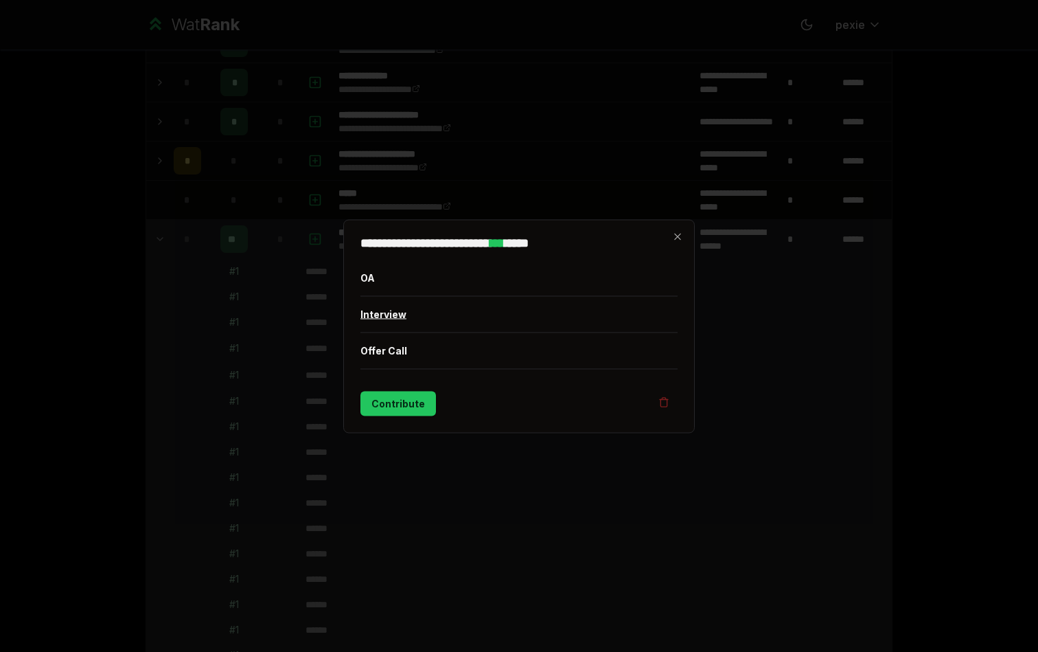
click at [396, 309] on button "Interview" at bounding box center [519, 314] width 317 height 36
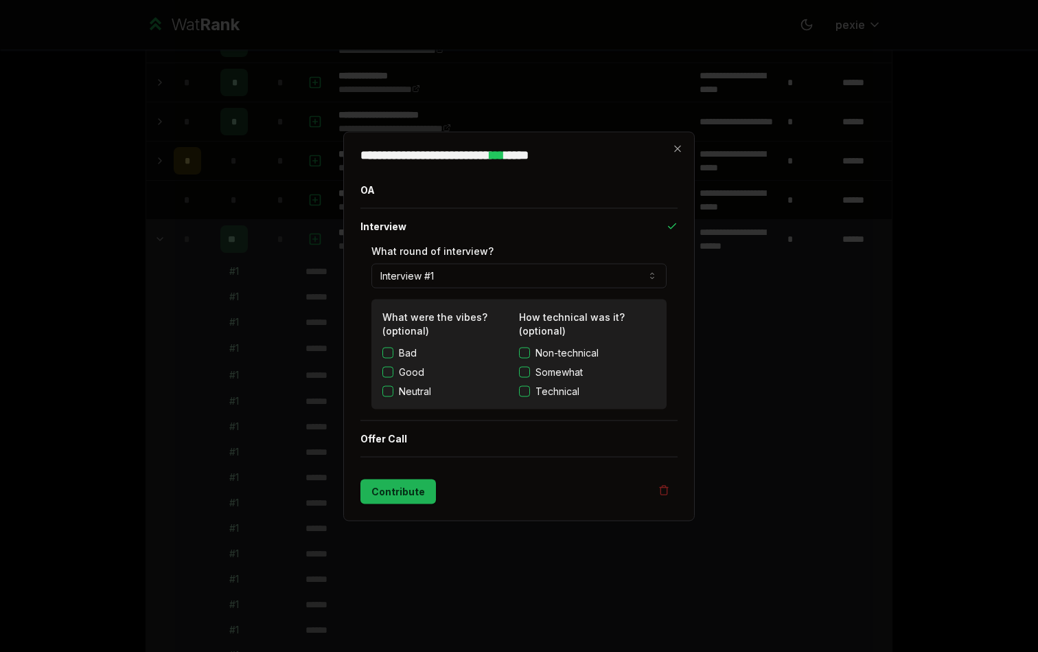
click at [396, 481] on button "Contribute" at bounding box center [399, 491] width 76 height 25
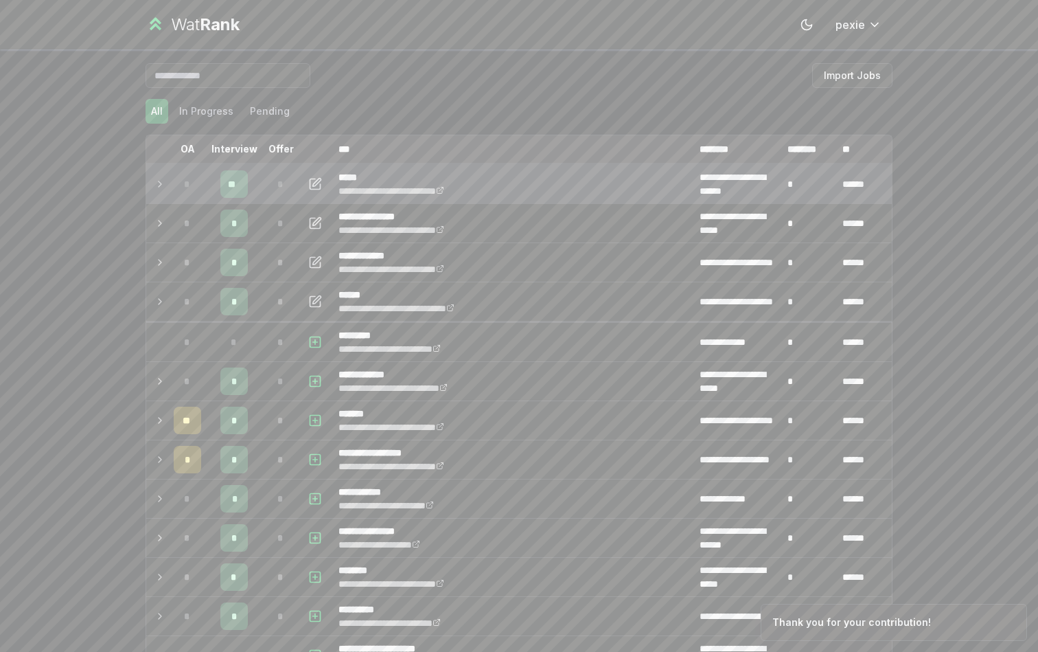
click at [161, 187] on icon at bounding box center [160, 184] width 11 height 16
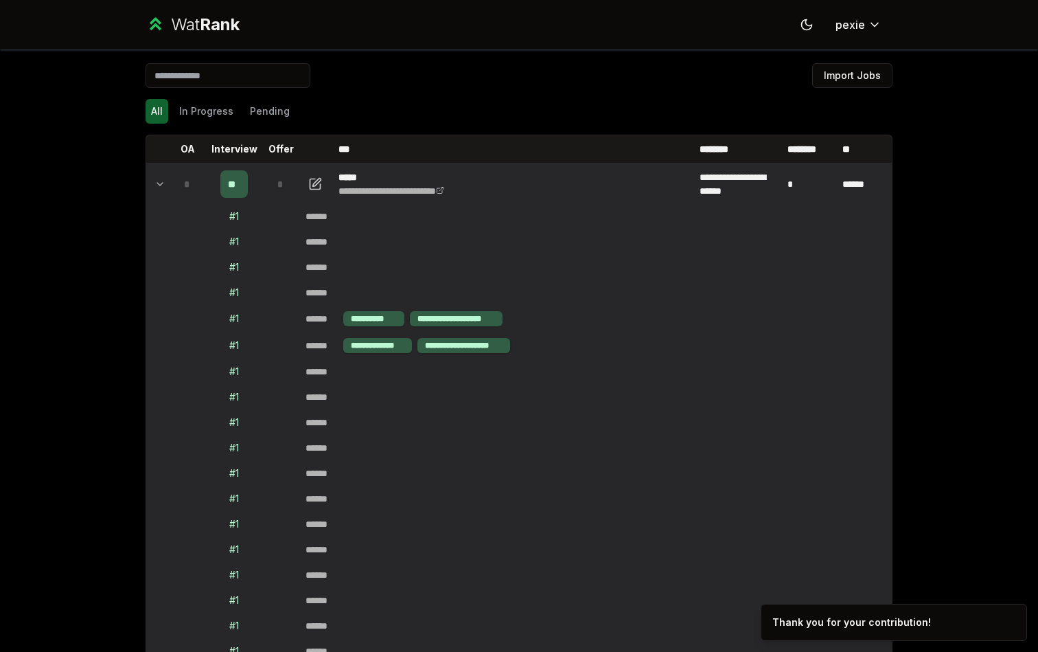
click at [156, 181] on icon at bounding box center [160, 184] width 11 height 16
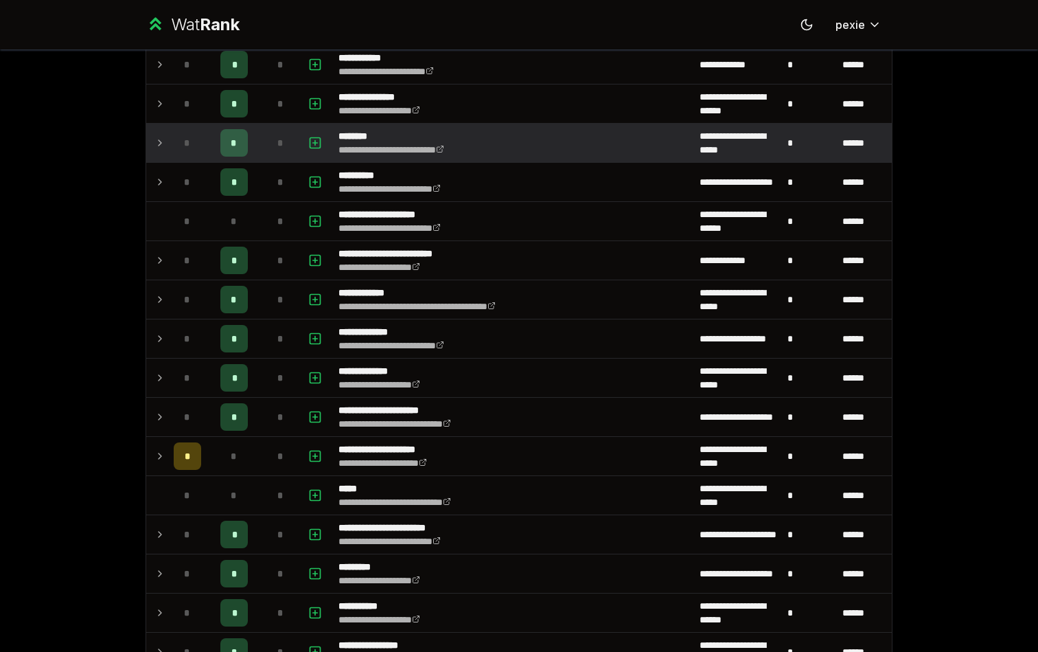
scroll to position [435, 0]
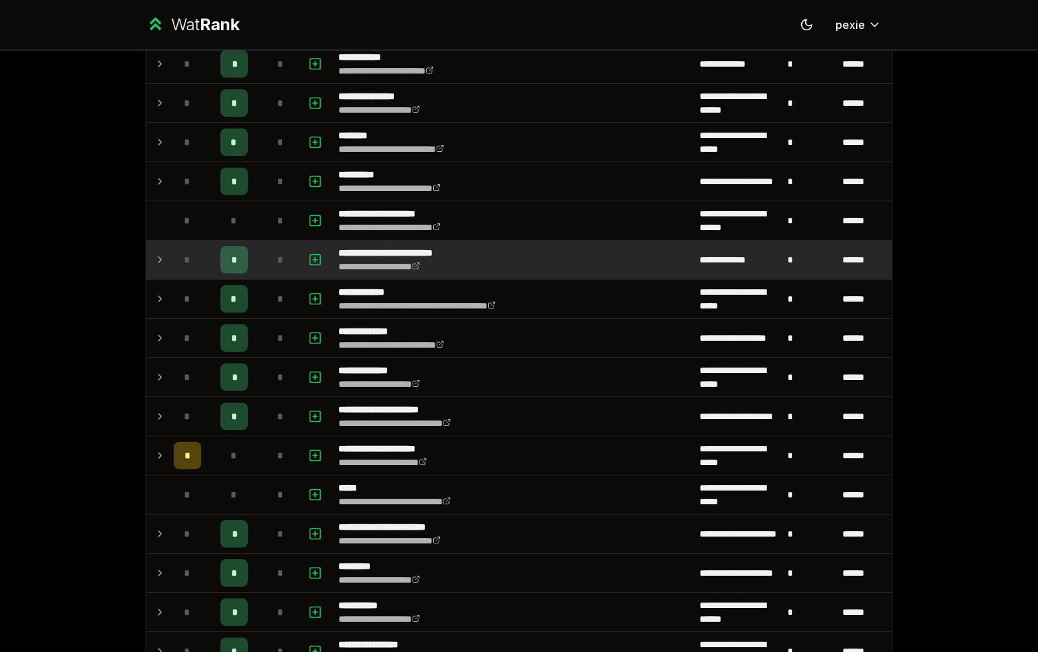
click at [157, 258] on icon at bounding box center [160, 259] width 11 height 16
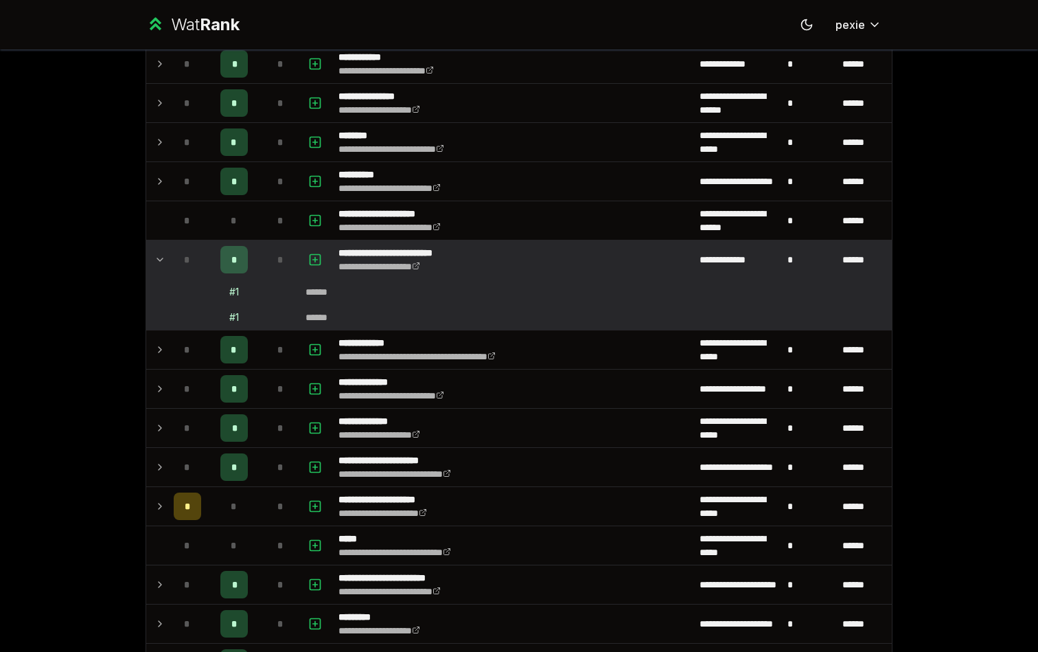
click at [157, 258] on icon at bounding box center [159, 259] width 5 height 3
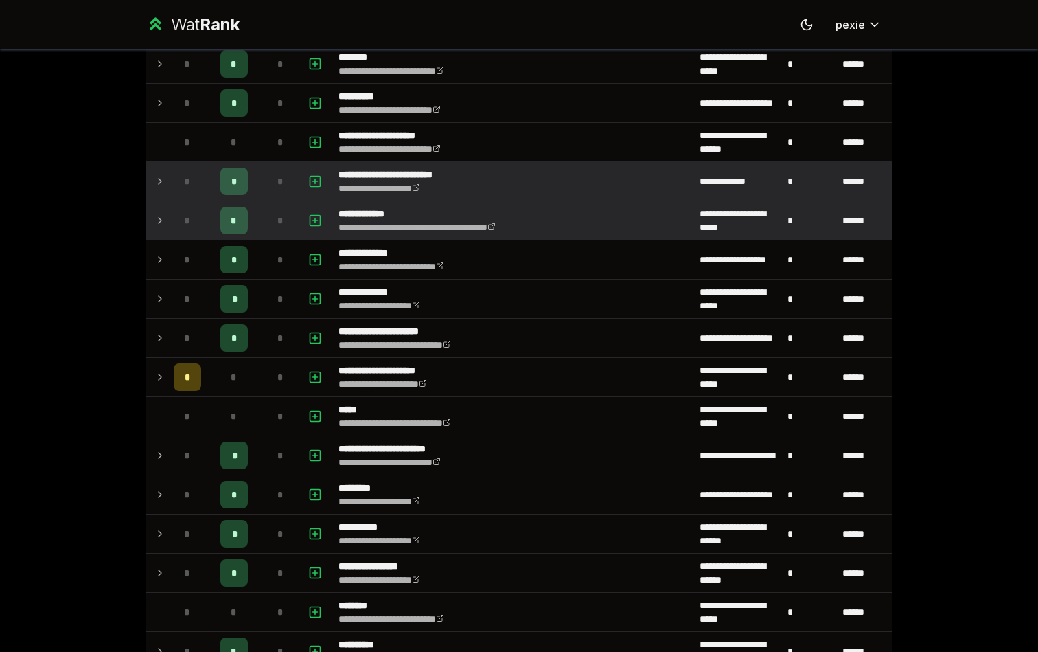
scroll to position [516, 0]
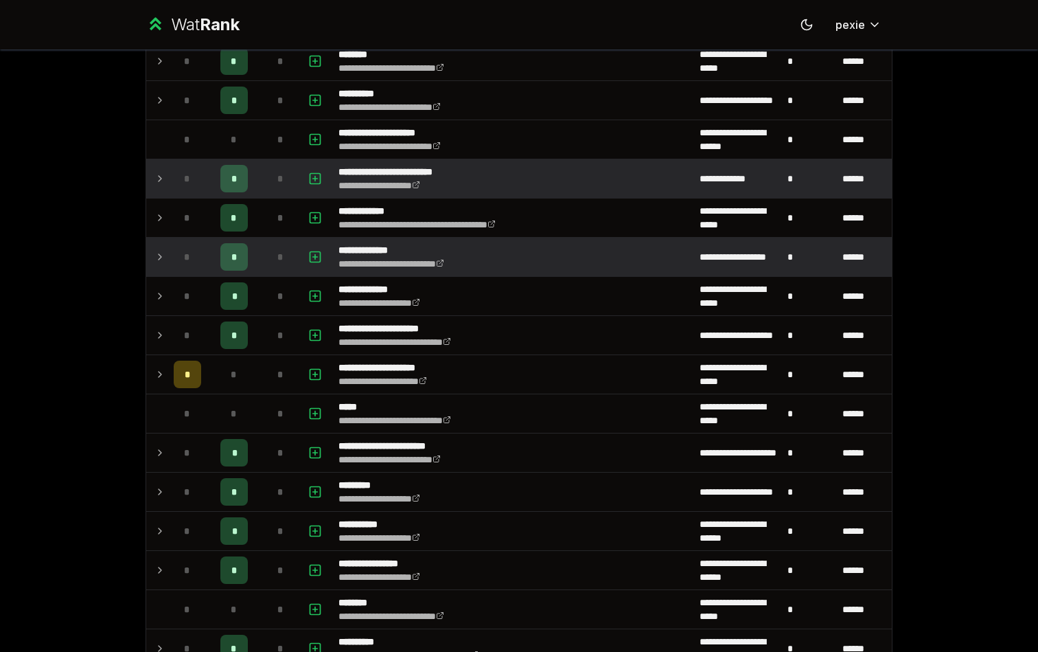
click at [153, 255] on td at bounding box center [157, 257] width 22 height 38
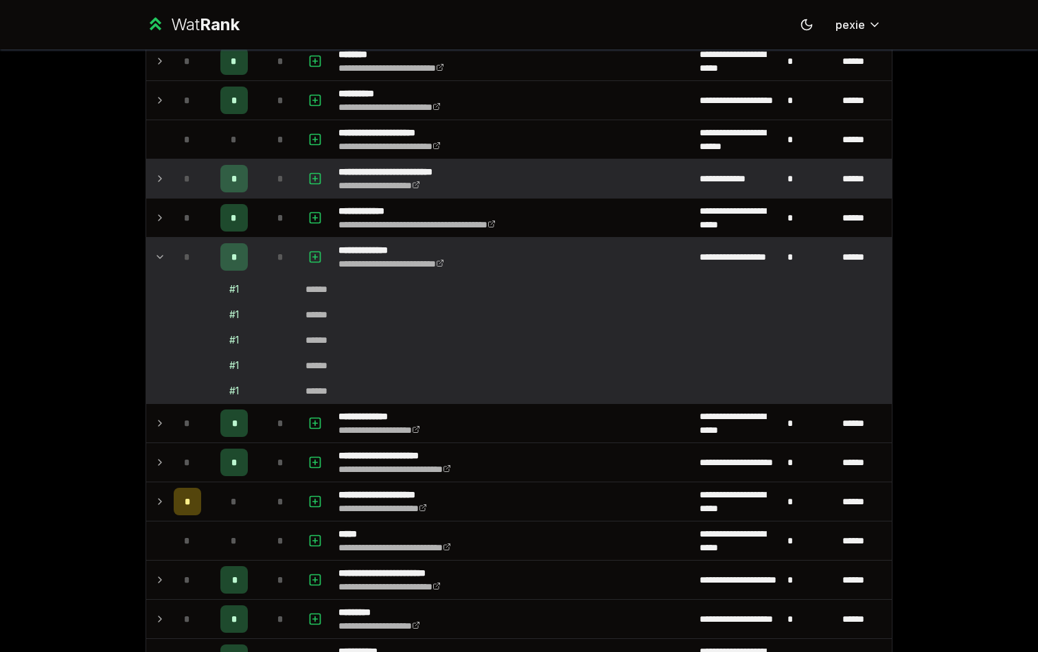
click at [153, 255] on td at bounding box center [157, 257] width 22 height 38
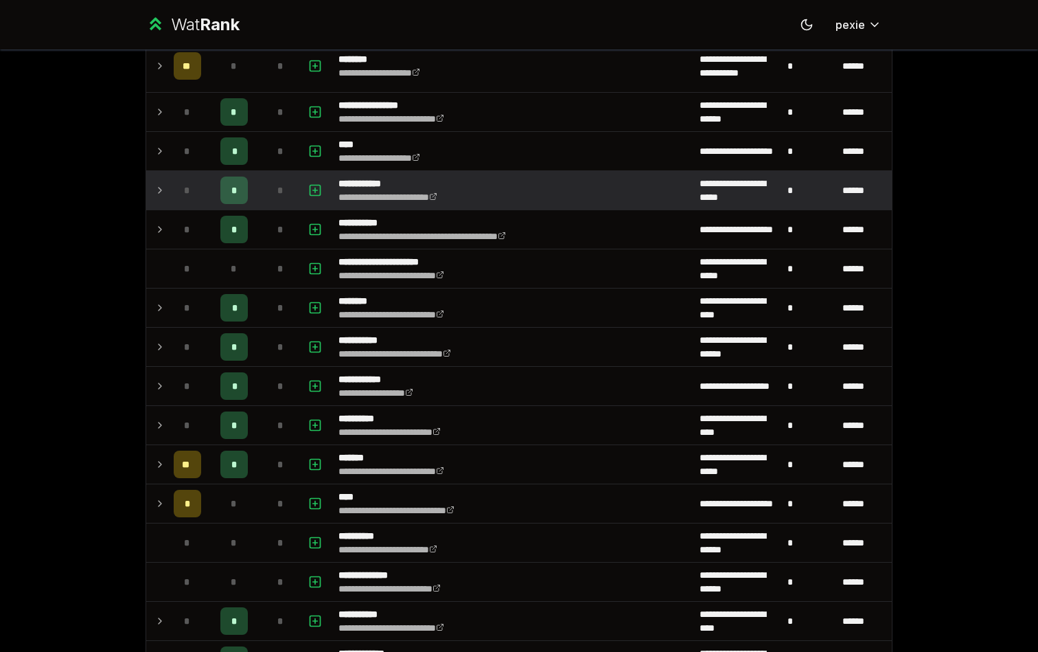
scroll to position [1262, 0]
click at [154, 183] on td at bounding box center [157, 189] width 22 height 38
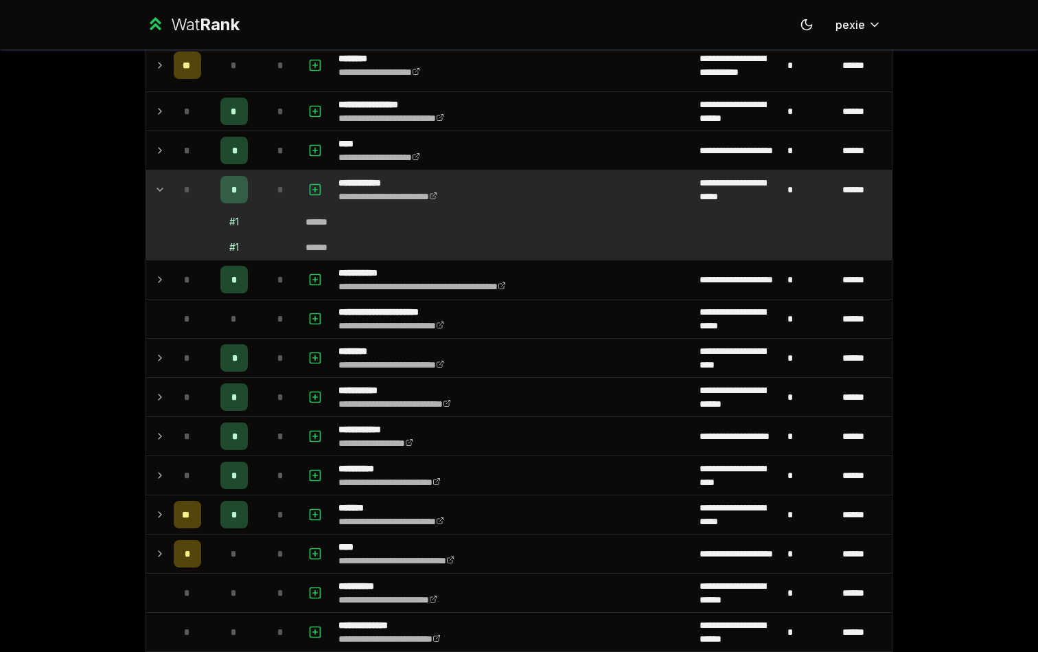
click at [154, 183] on td at bounding box center [157, 189] width 22 height 38
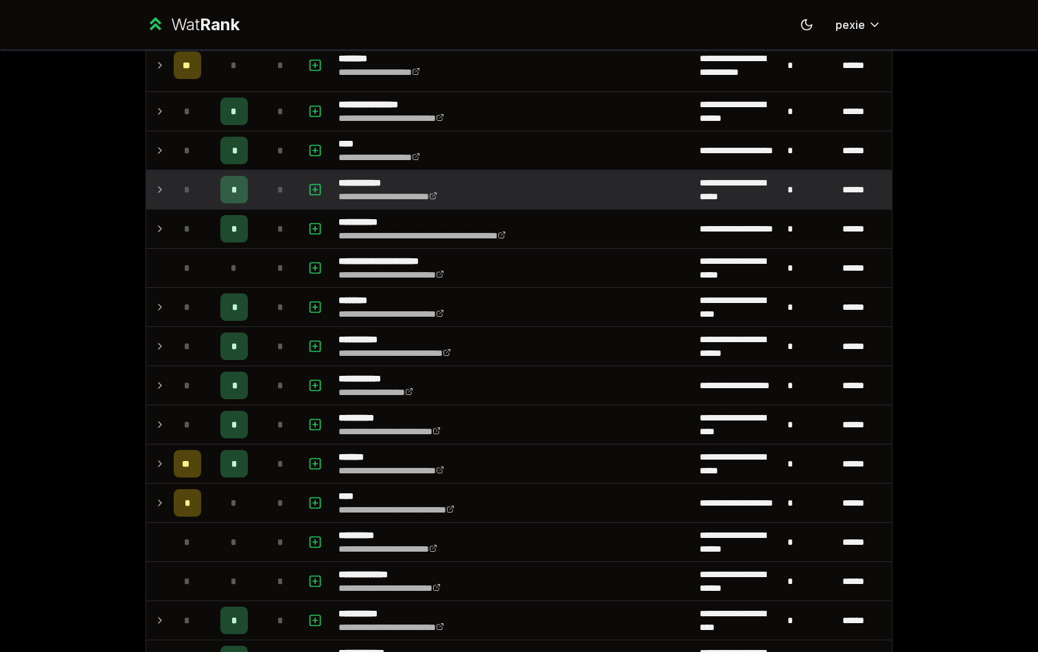
click at [168, 208] on td "*" at bounding box center [187, 189] width 38 height 38
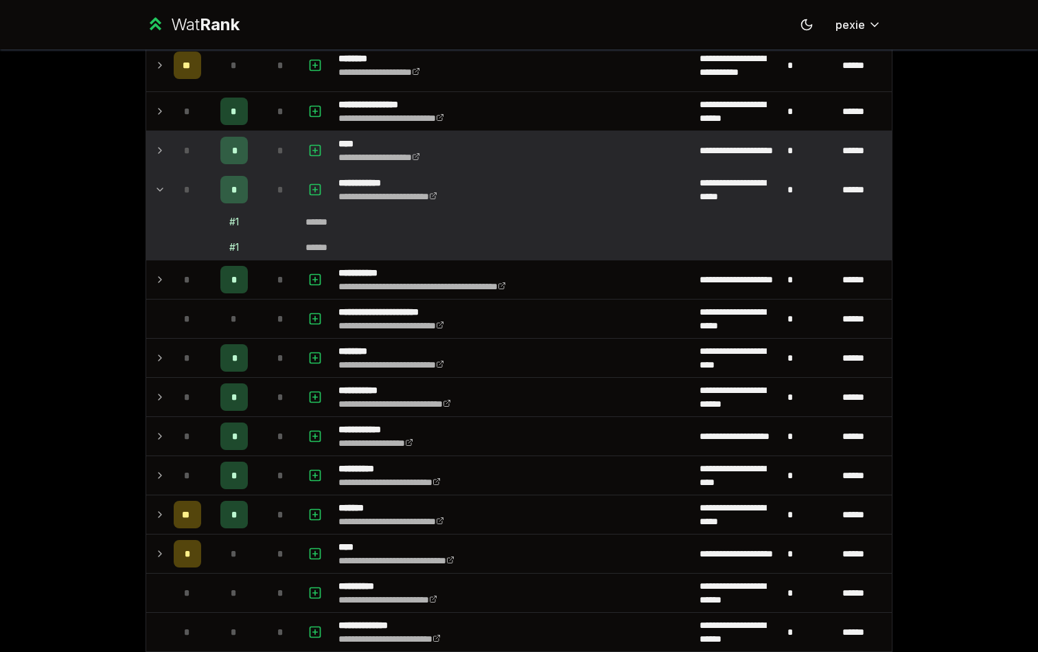
click at [167, 166] on td at bounding box center [157, 150] width 22 height 38
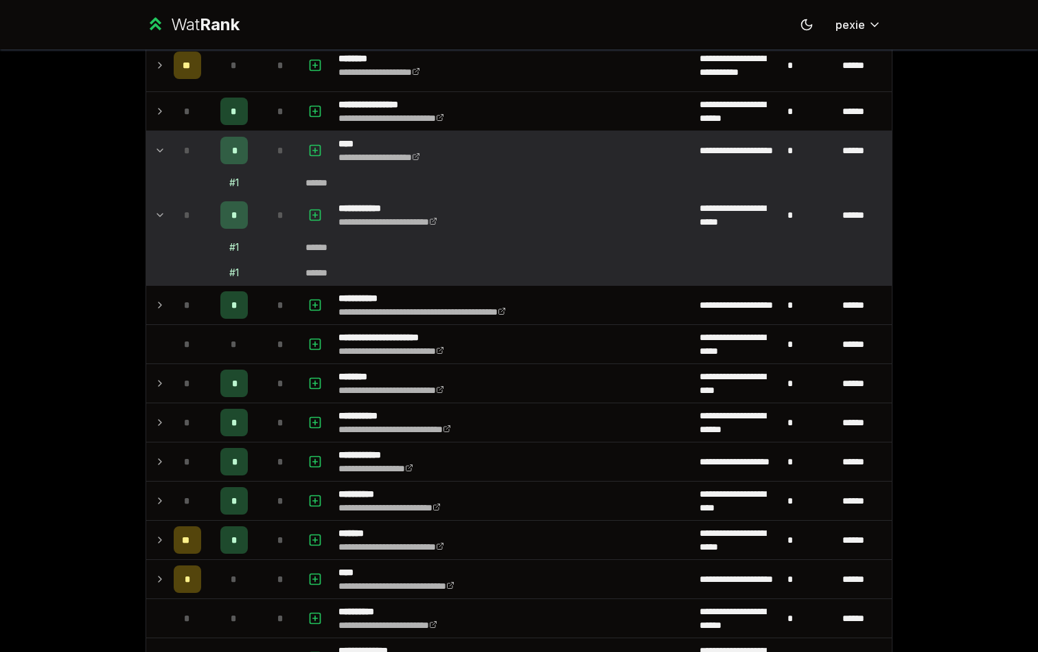
click at [165, 198] on td at bounding box center [157, 215] width 22 height 38
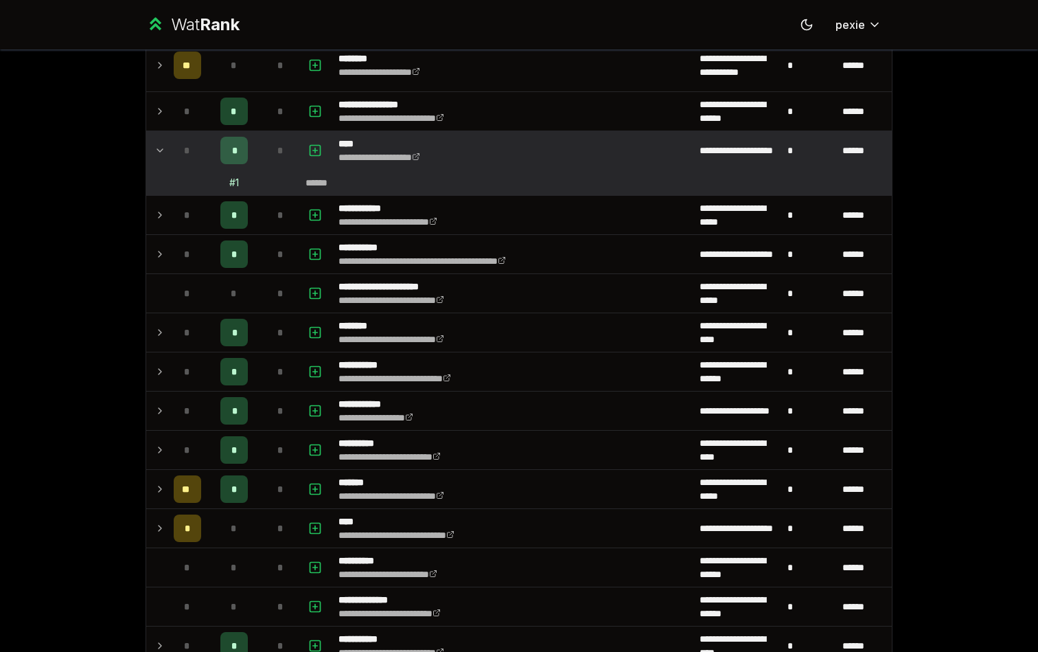
click at [173, 159] on td "*" at bounding box center [187, 150] width 38 height 38
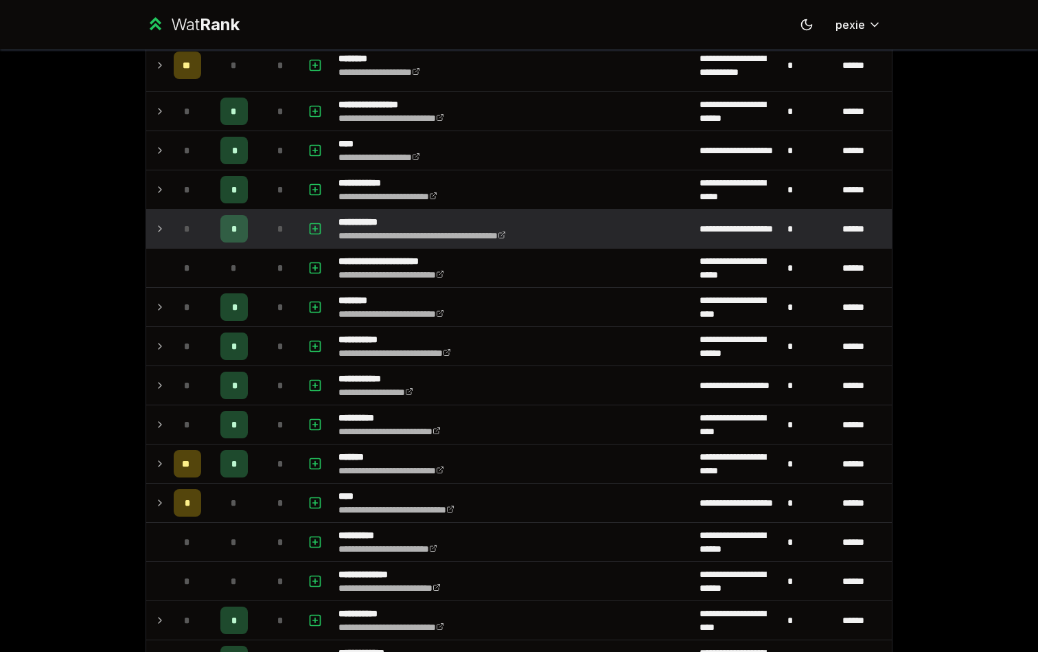
click at [168, 223] on td at bounding box center [157, 228] width 22 height 38
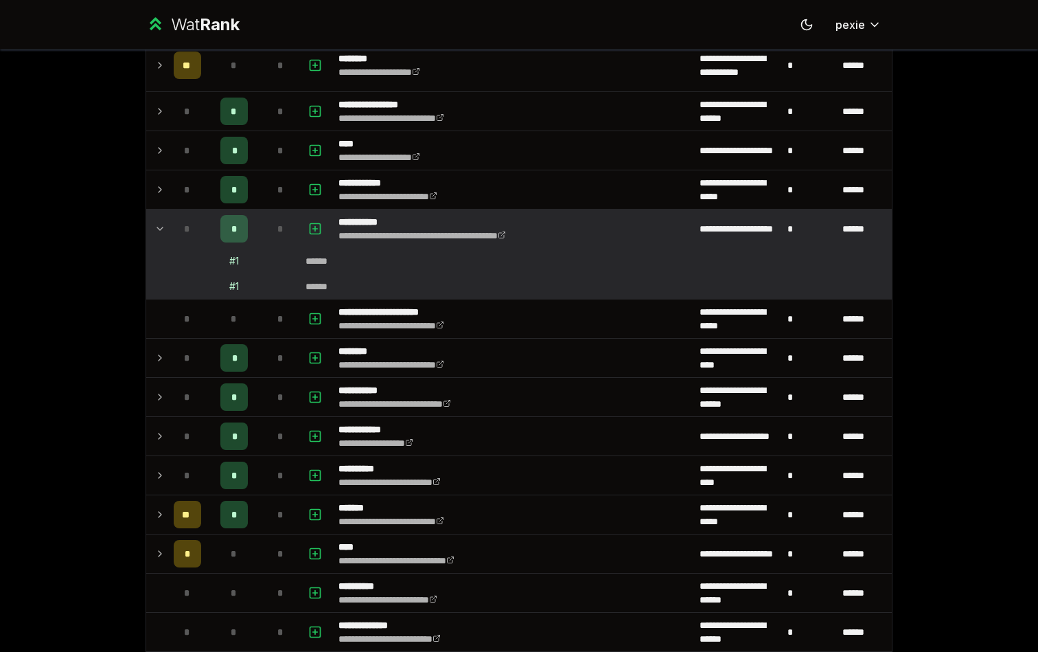
click at [168, 223] on td at bounding box center [157, 228] width 22 height 38
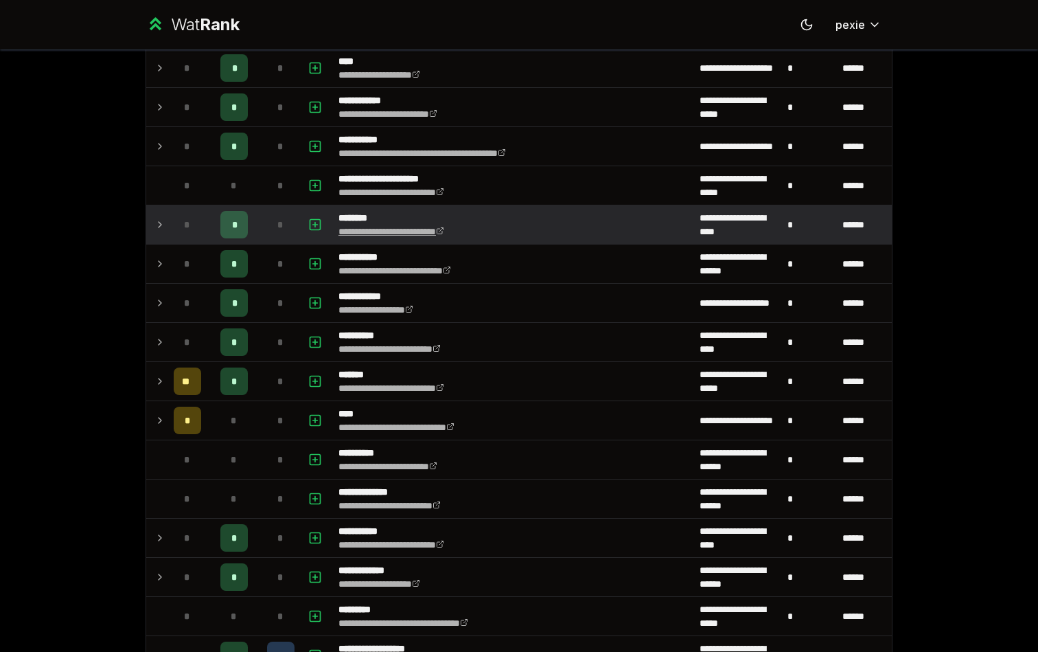
scroll to position [1347, 0]
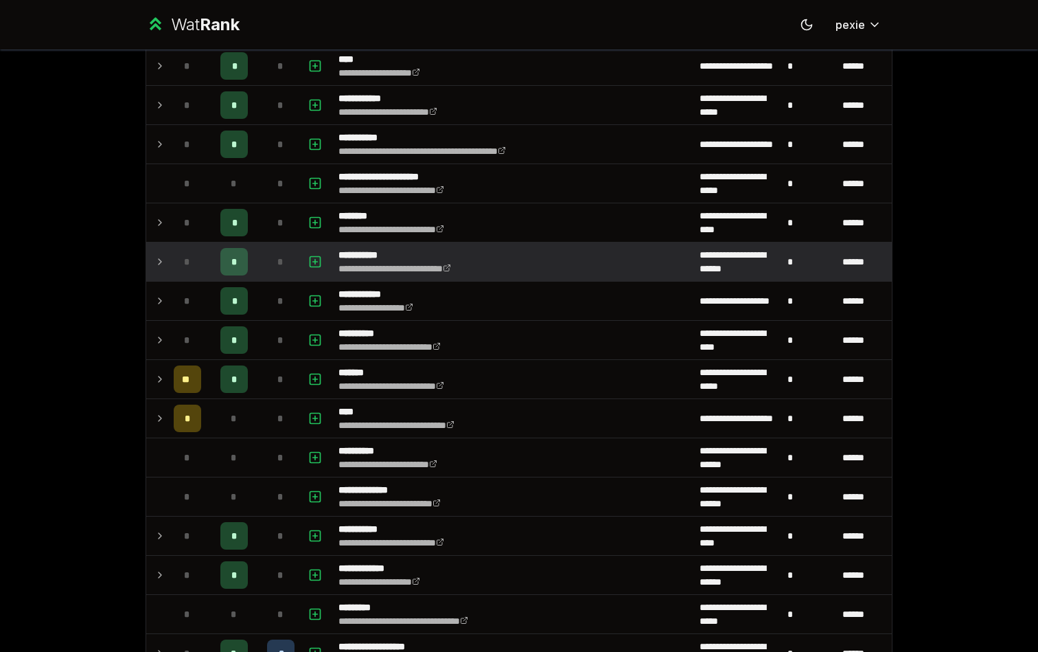
click at [172, 265] on td "*" at bounding box center [187, 261] width 38 height 38
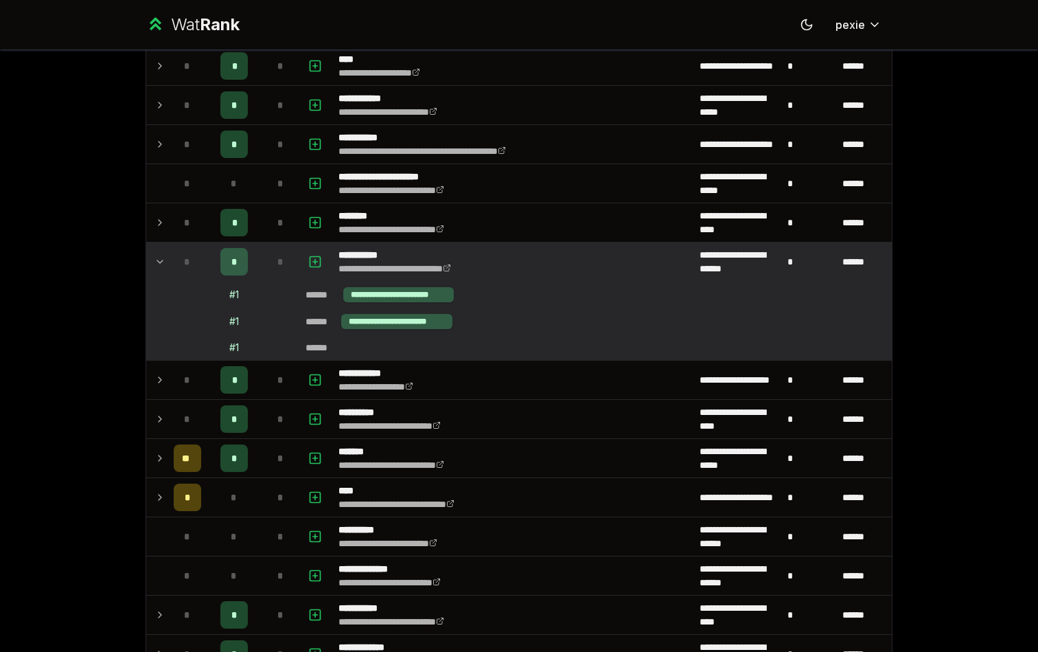
click at [172, 265] on td "*" at bounding box center [187, 261] width 38 height 38
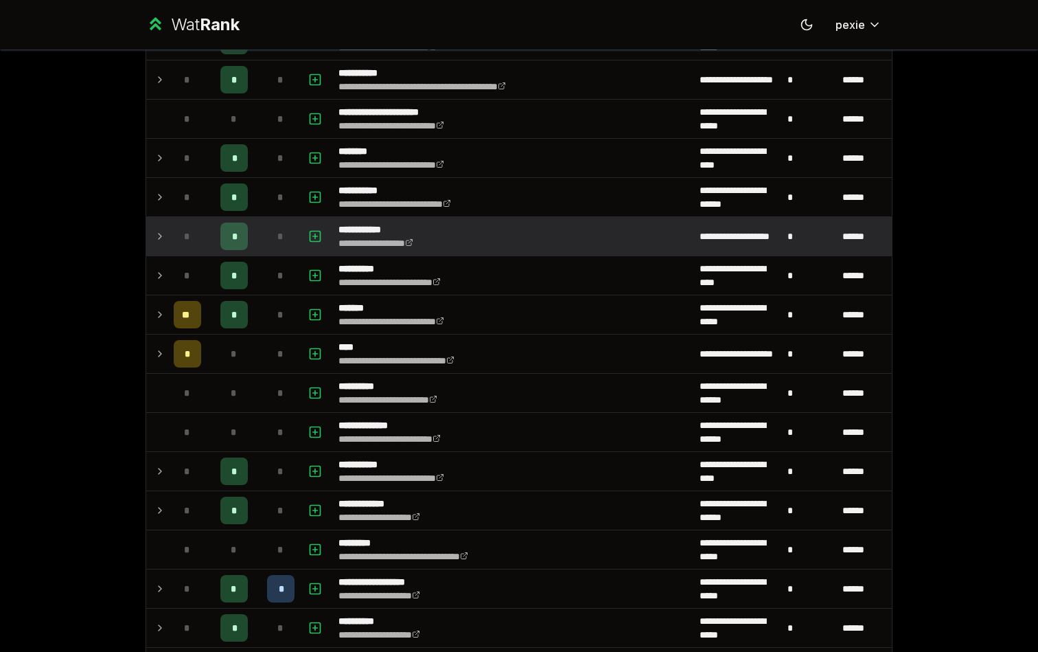
scroll to position [1414, 0]
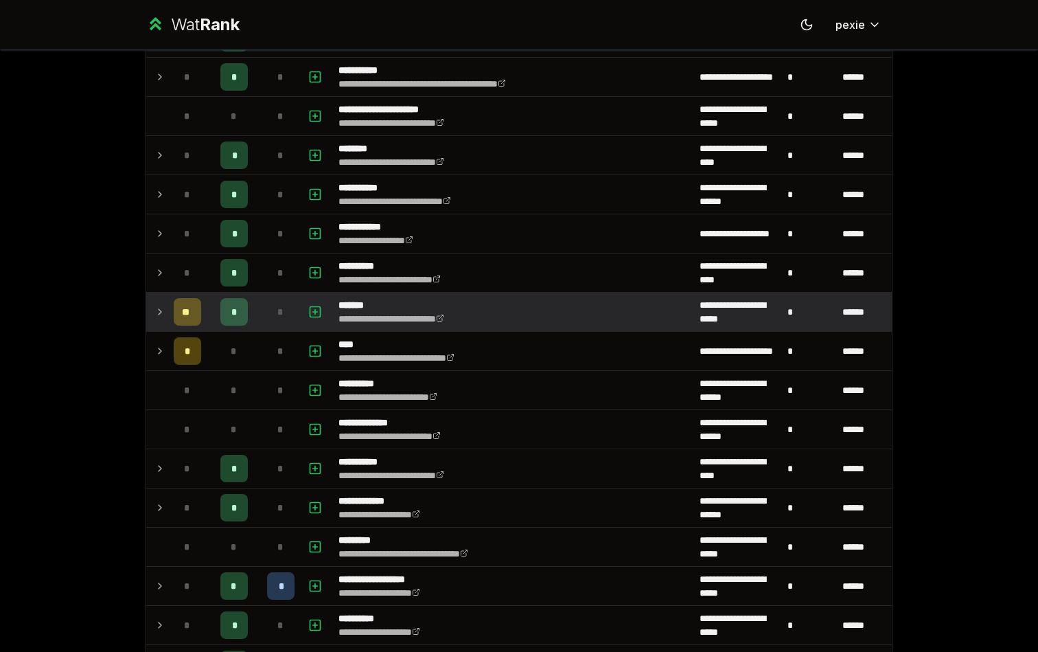
click at [269, 310] on div "*" at bounding box center [280, 311] width 27 height 27
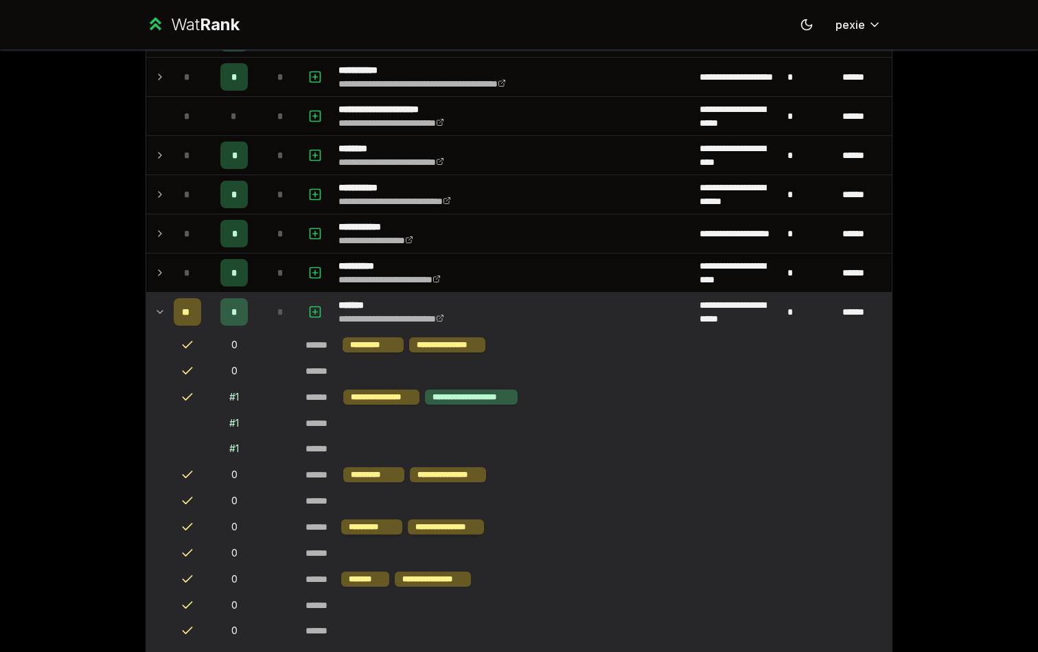
click at [269, 310] on div "*" at bounding box center [280, 311] width 27 height 27
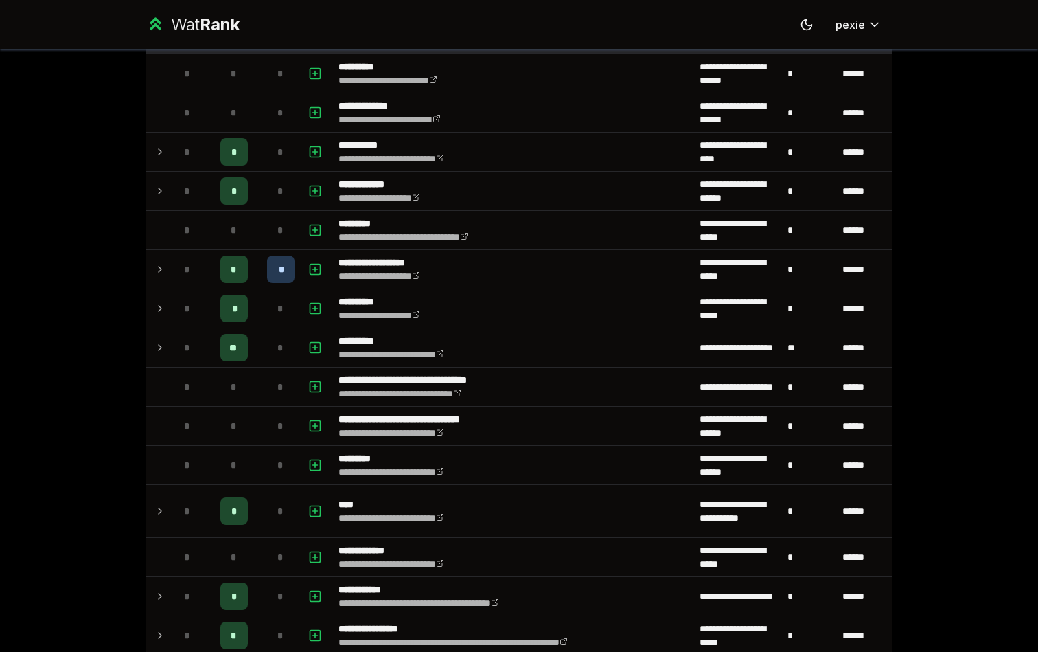
scroll to position [1733, 0]
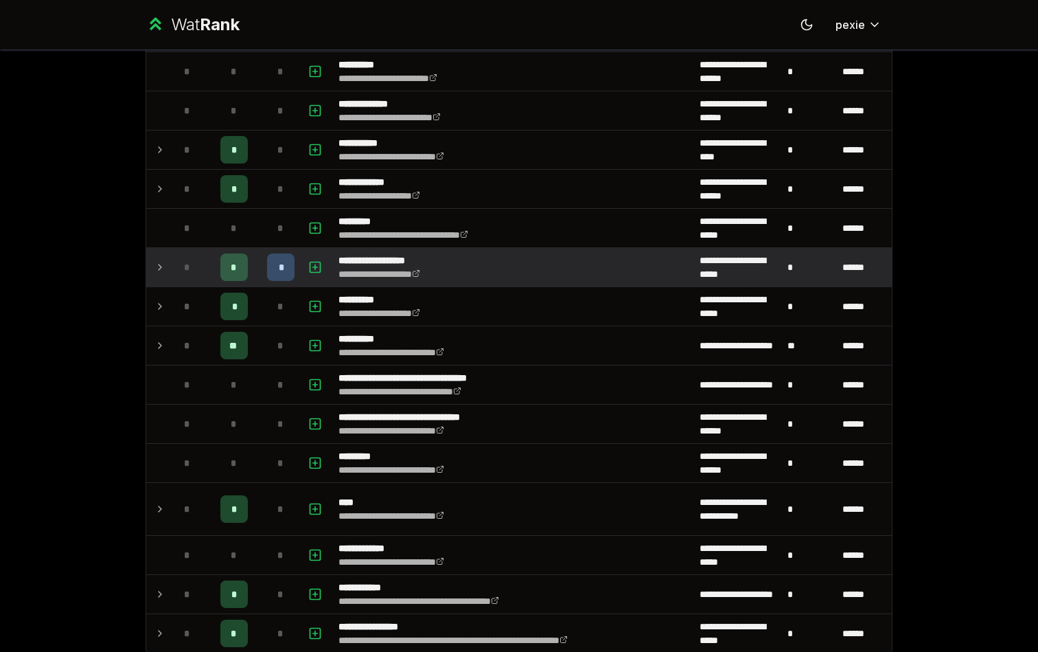
click at [277, 273] on div "*" at bounding box center [280, 266] width 27 height 27
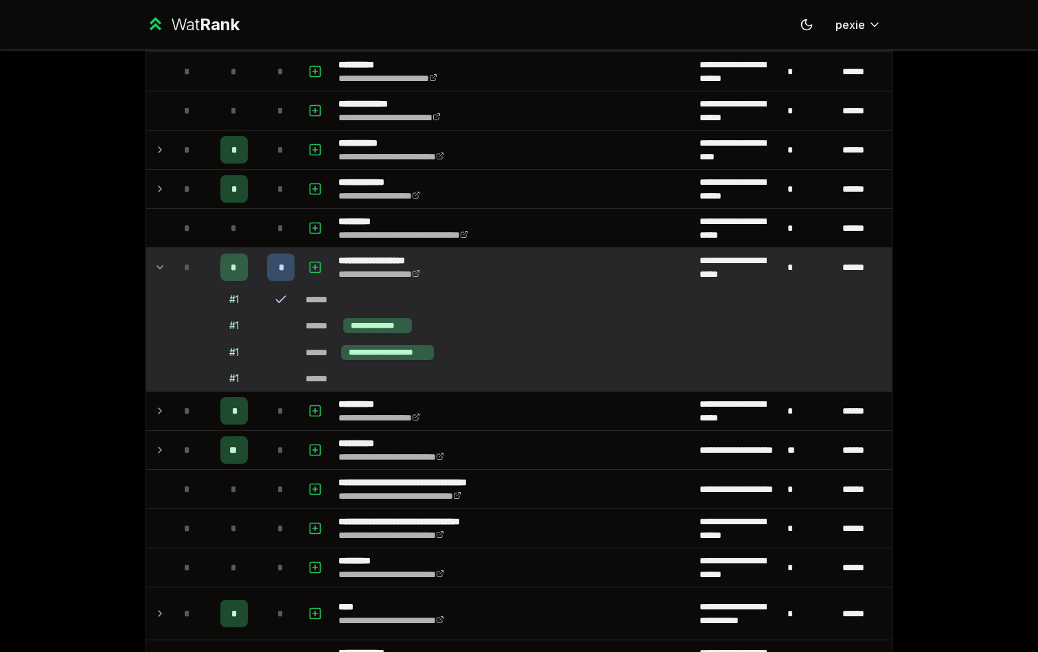
click at [277, 273] on div "*" at bounding box center [280, 266] width 27 height 27
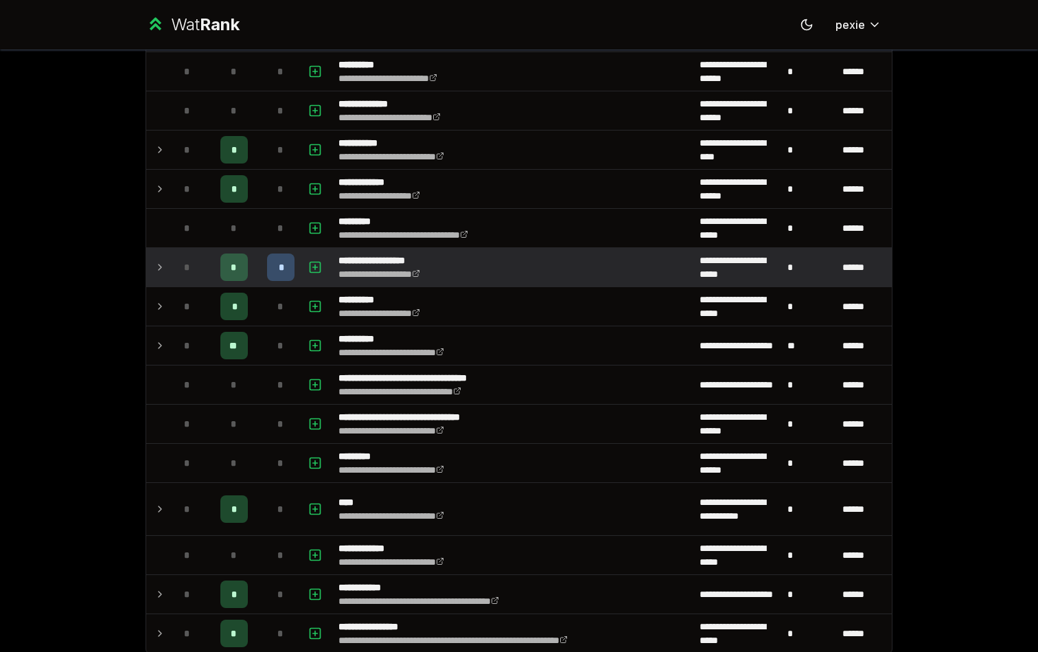
click at [268, 272] on div "*" at bounding box center [280, 266] width 27 height 27
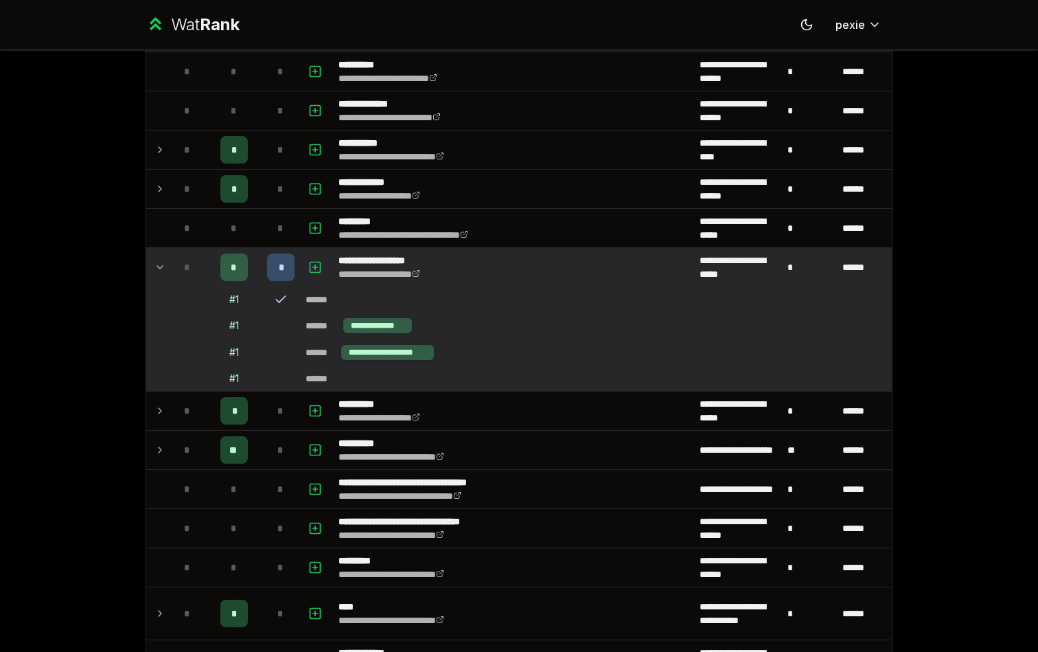
click at [268, 272] on div "*" at bounding box center [280, 266] width 27 height 27
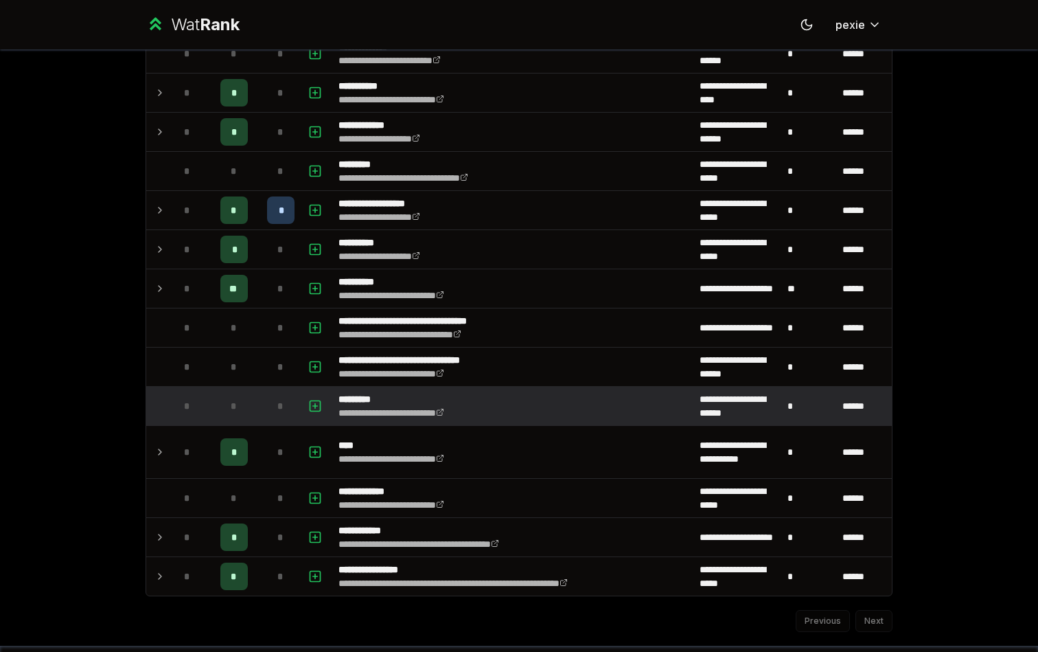
scroll to position [1819, 0]
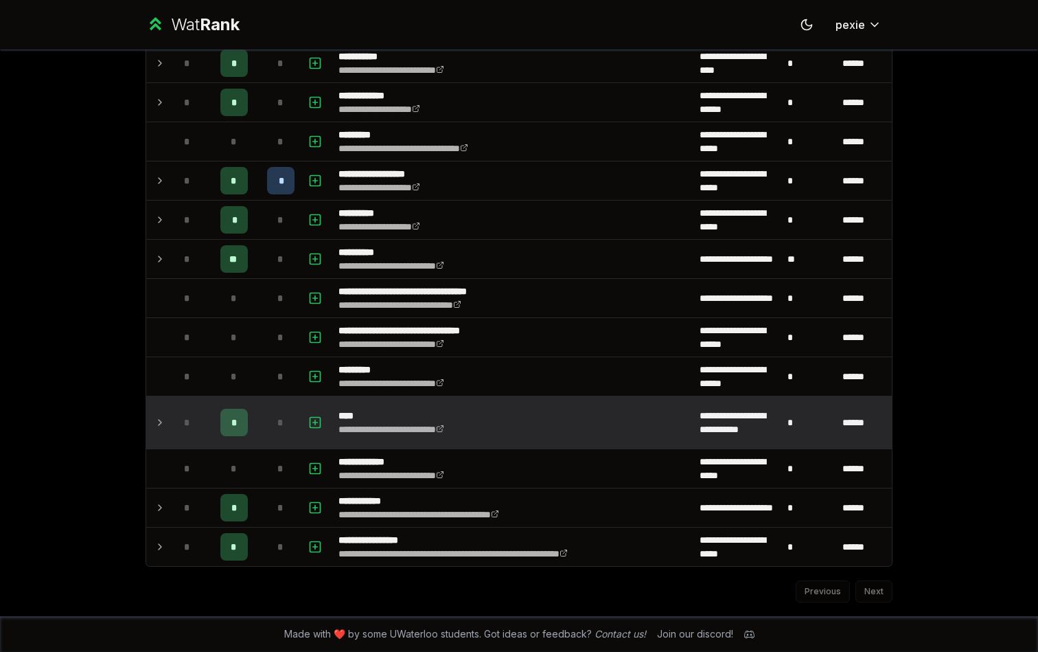
click at [277, 441] on td "*" at bounding box center [281, 422] width 38 height 52
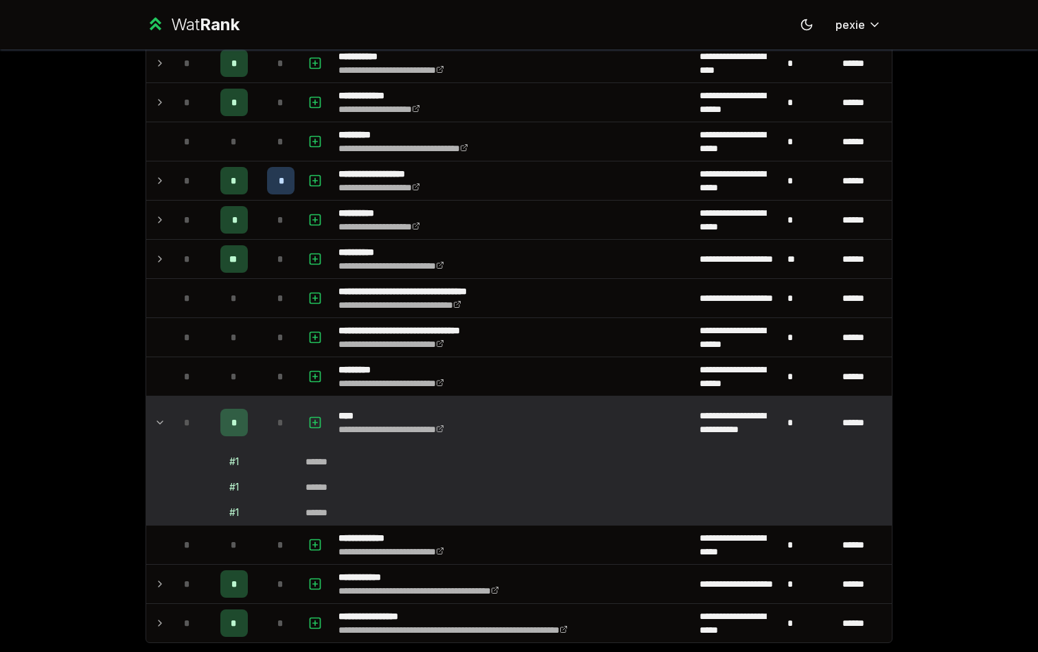
click at [269, 431] on div "*" at bounding box center [280, 422] width 27 height 27
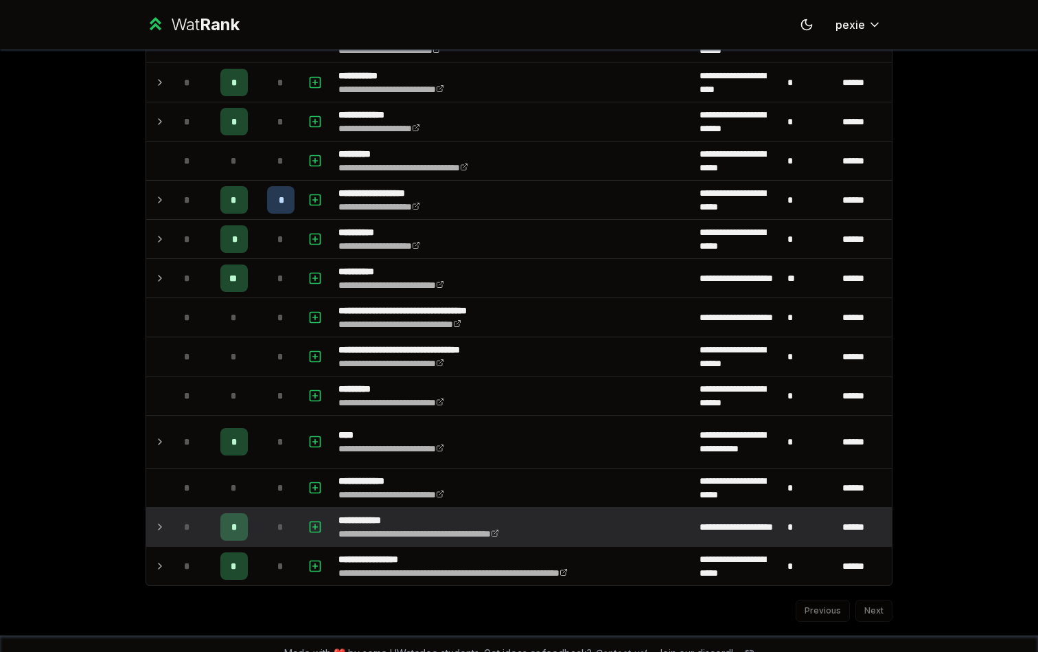
scroll to position [1795, 0]
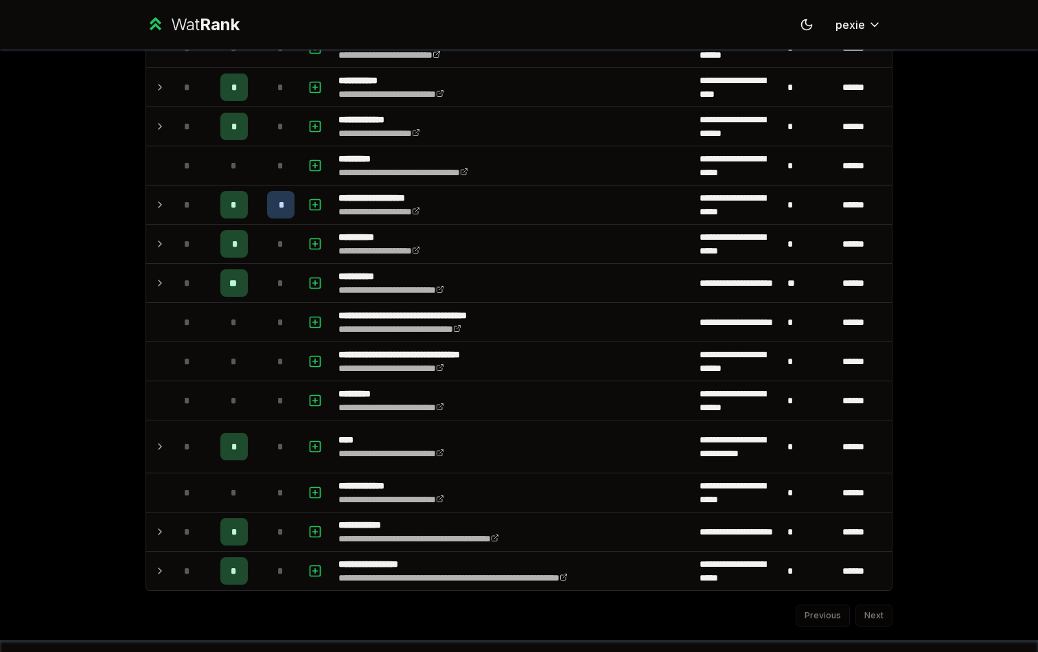
click at [830, 613] on div "Previous Next" at bounding box center [519, 609] width 747 height 36
click at [830, 619] on div "Previous Next" at bounding box center [519, 609] width 747 height 36
click at [816, 619] on div "Previous Next" at bounding box center [519, 609] width 747 height 36
click at [830, 620] on div "Previous Next" at bounding box center [519, 609] width 747 height 36
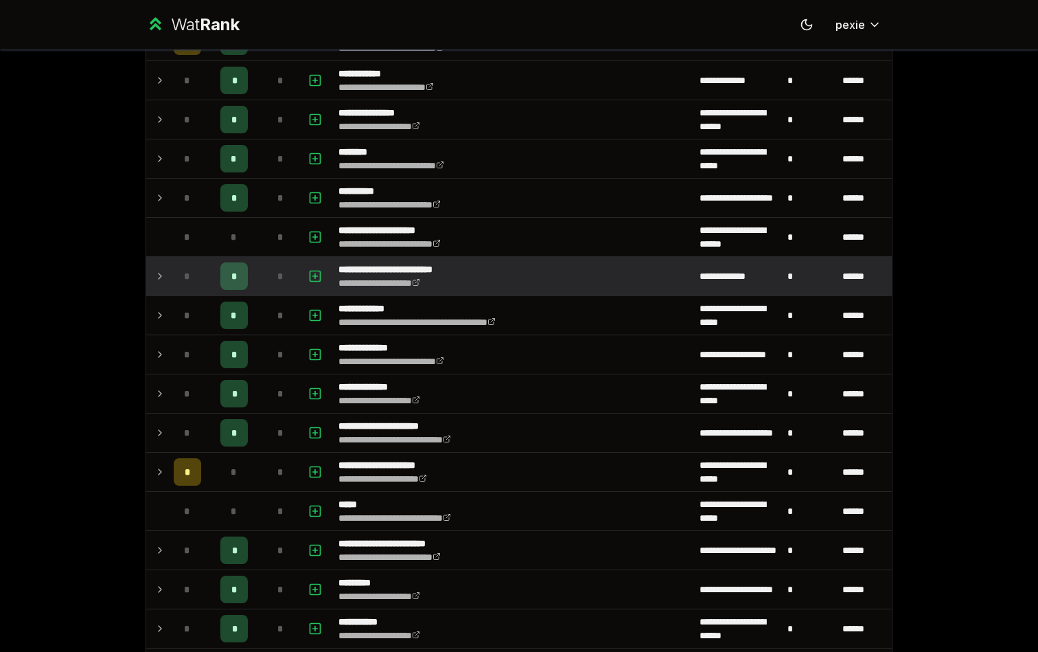
scroll to position [0, 0]
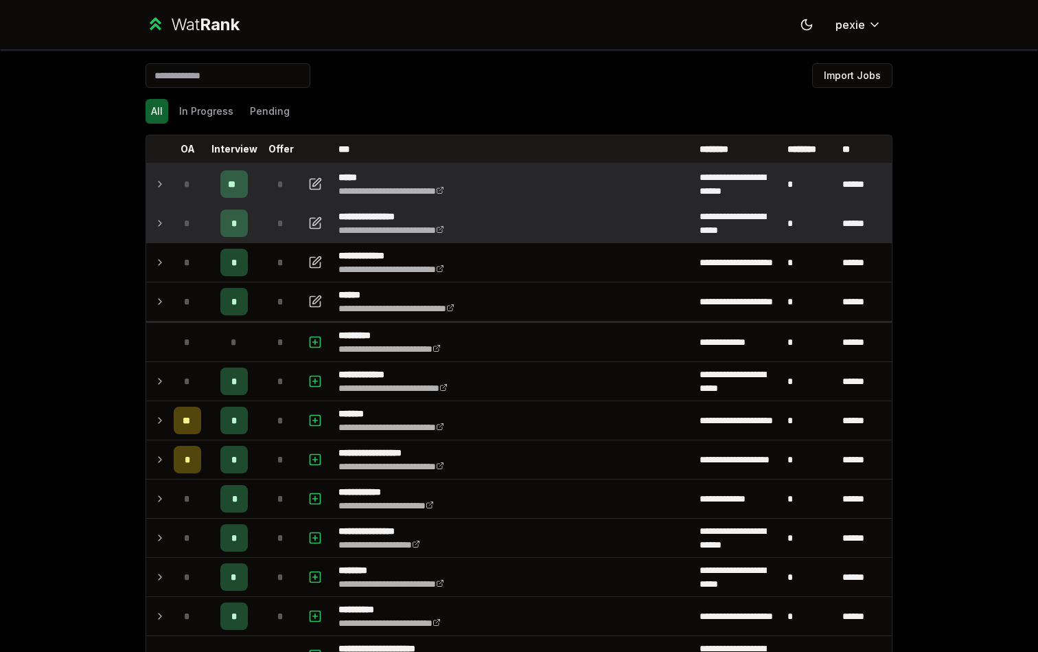
click at [253, 230] on td "*" at bounding box center [234, 223] width 55 height 38
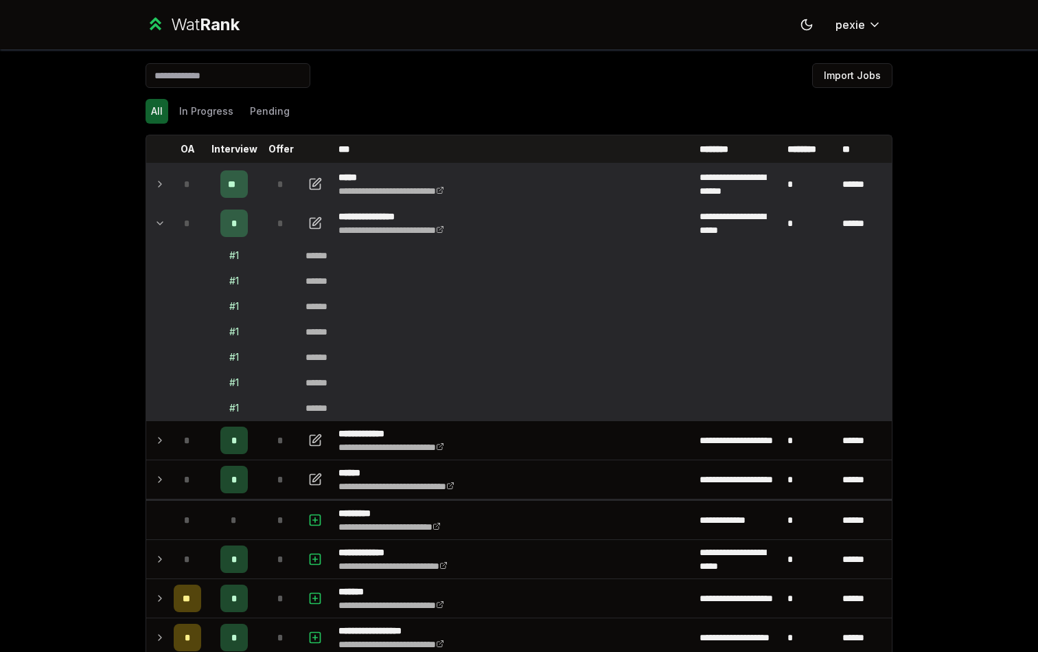
click at [253, 230] on td "*" at bounding box center [234, 223] width 55 height 38
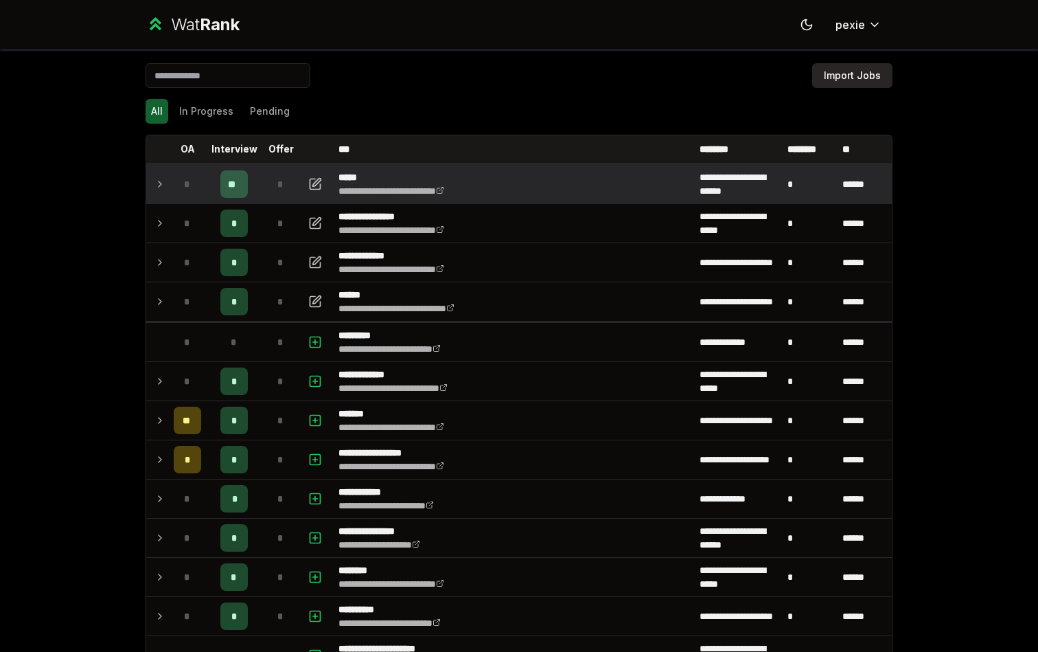
click at [830, 69] on button "Import Jobs" at bounding box center [852, 75] width 80 height 25
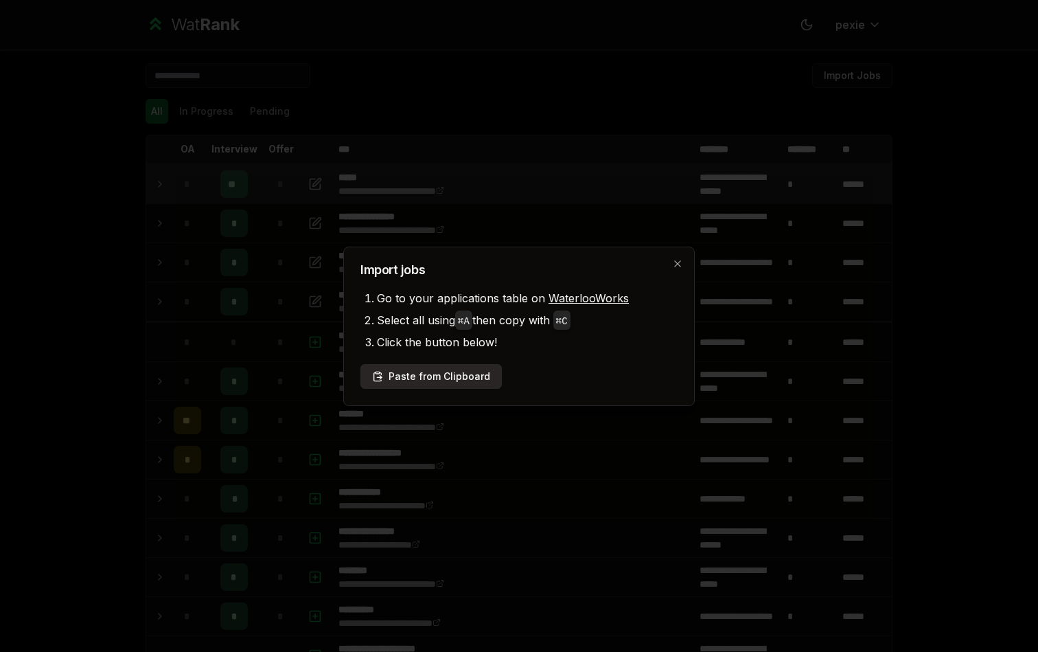
click at [418, 366] on button "Paste from Clipboard" at bounding box center [431, 376] width 141 height 25
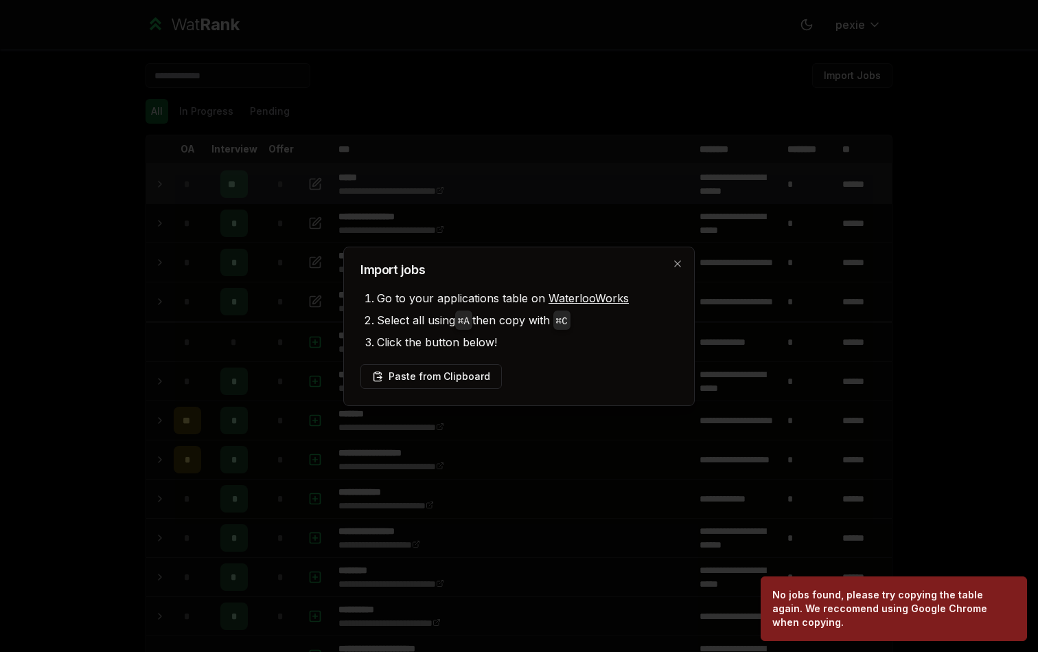
click at [704, 281] on div at bounding box center [519, 326] width 1038 height 652
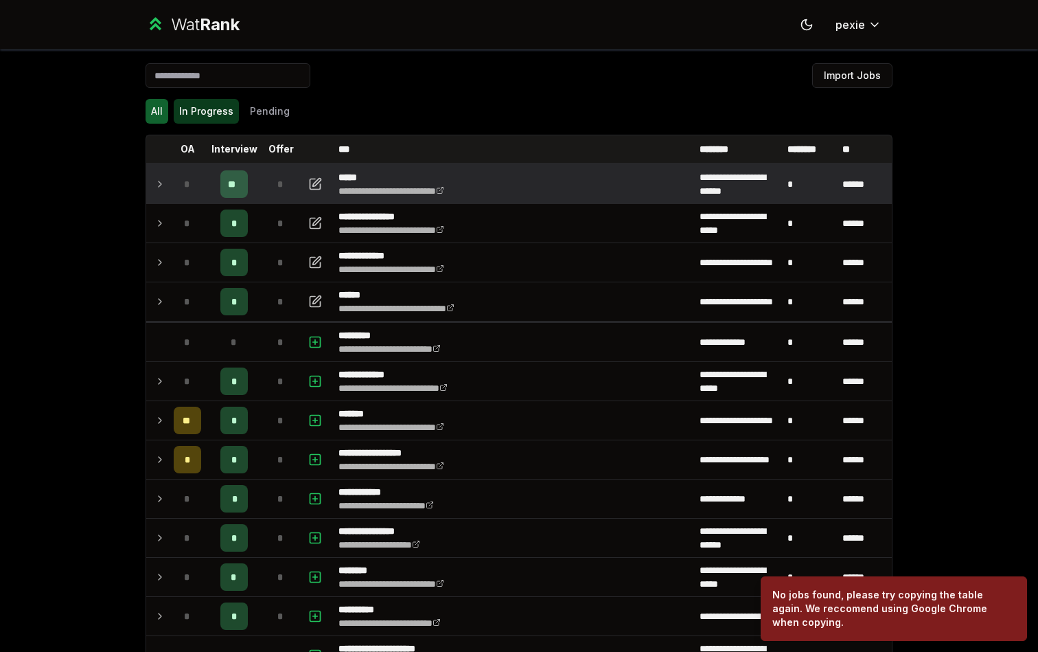
click at [192, 113] on button "In Progress" at bounding box center [206, 111] width 65 height 25
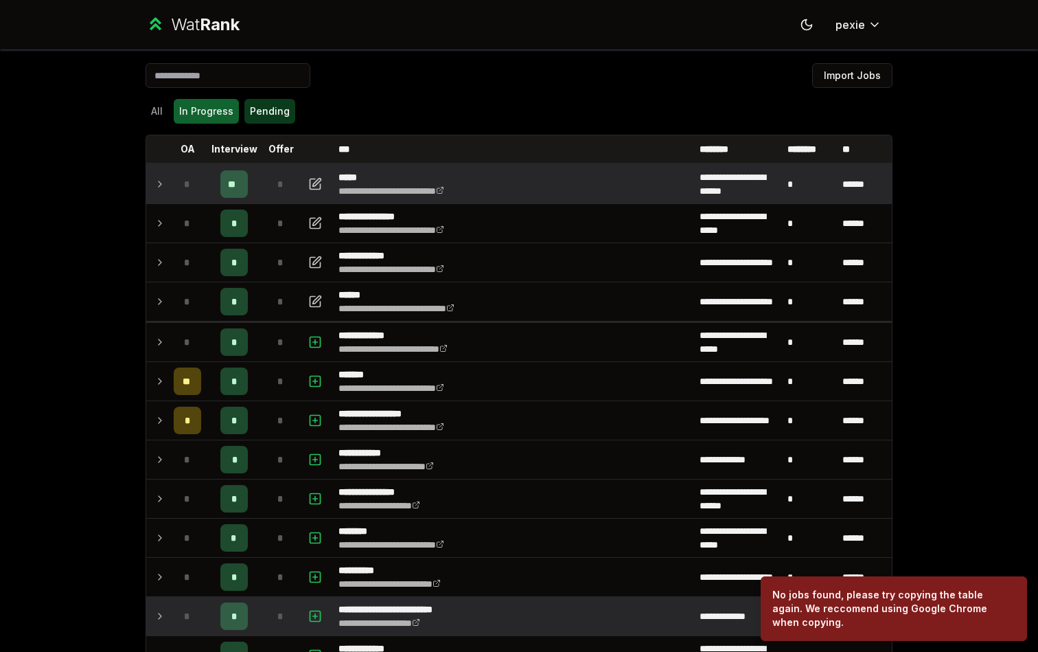
click at [288, 102] on button "Pending" at bounding box center [269, 111] width 51 height 25
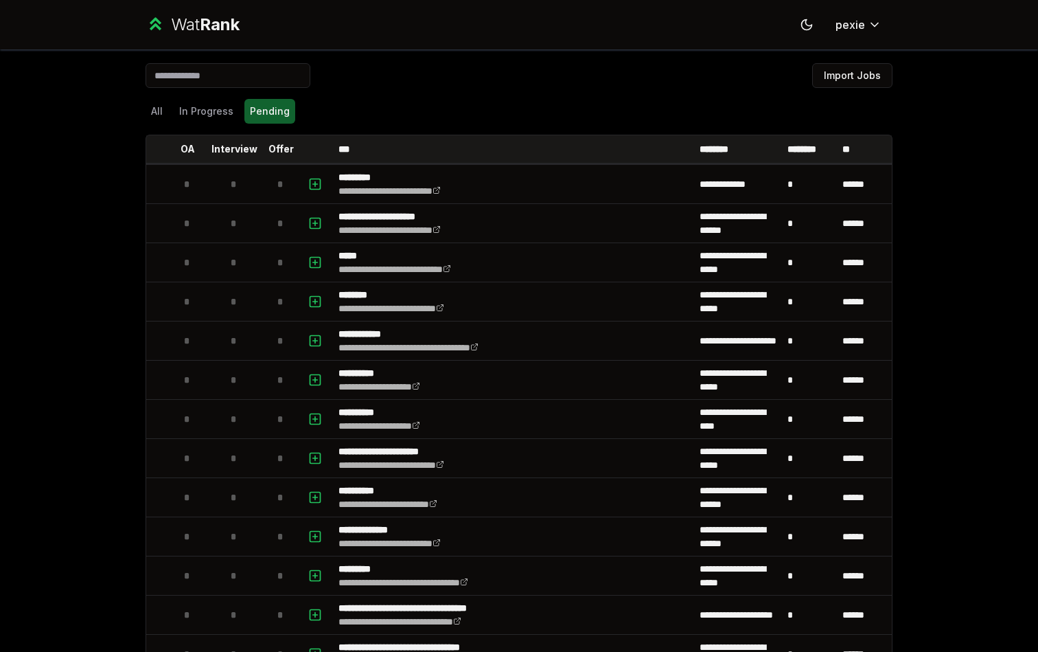
click at [163, 20] on icon at bounding box center [156, 24] width 20 height 20
